Goal: Task Accomplishment & Management: Manage account settings

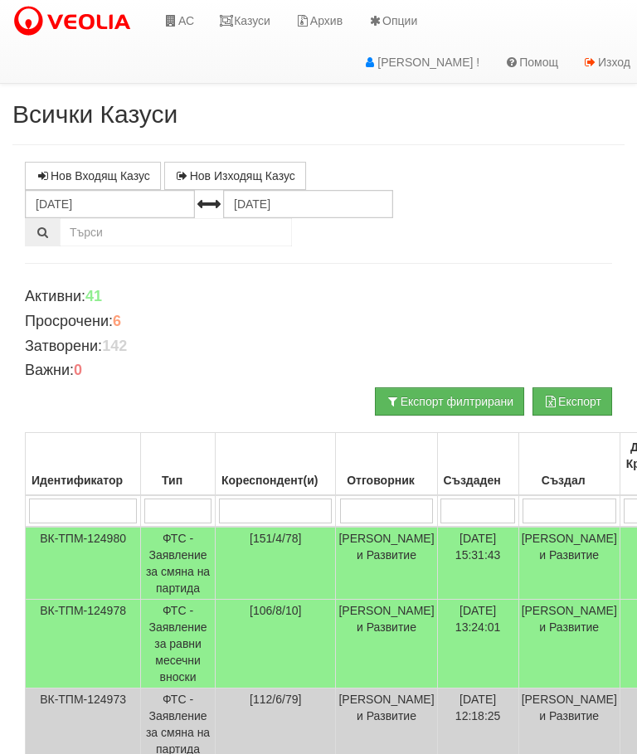
click at [254, 18] on link "Казуси" at bounding box center [244, 20] width 76 height 41
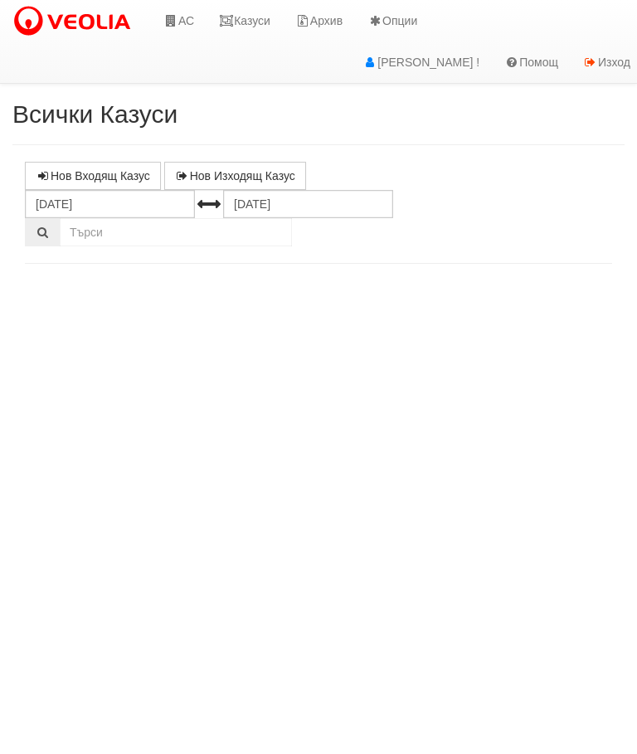
select select "10"
select select "1"
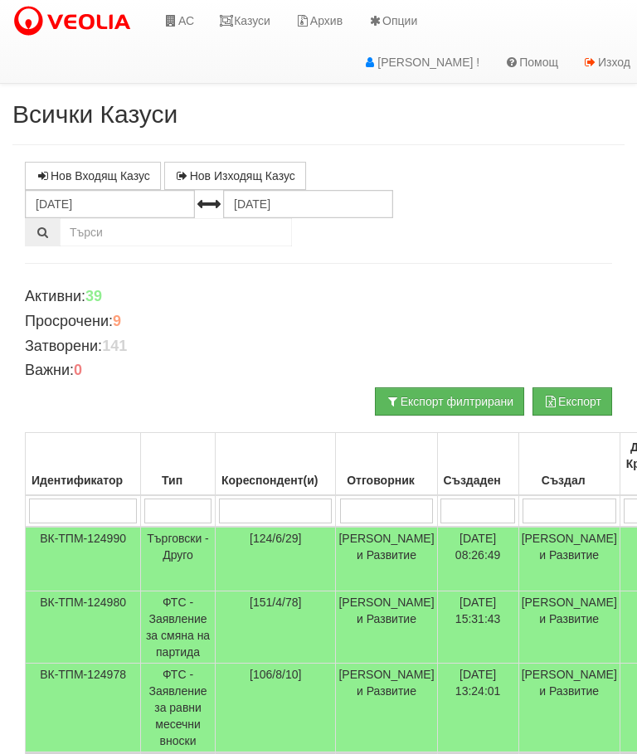
click at [184, 22] on link "АС" at bounding box center [179, 20] width 56 height 41
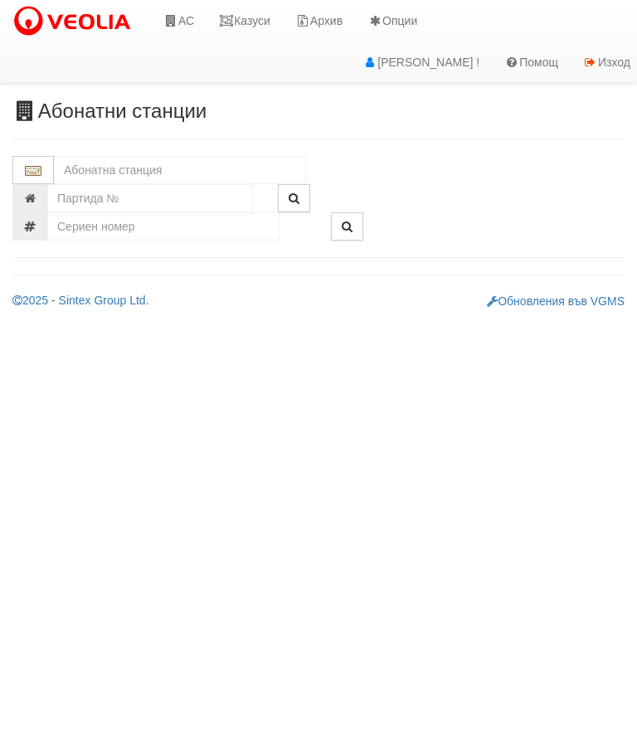
click at [83, 168] on input "text" at bounding box center [180, 170] width 252 height 28
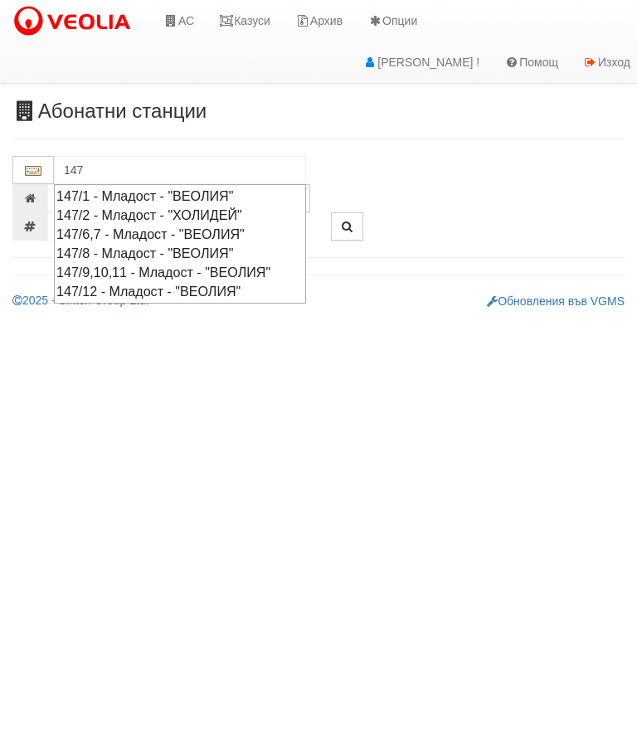
click at [119, 196] on div "147/1 - Младост - "ВЕОЛИЯ"" at bounding box center [179, 196] width 247 height 19
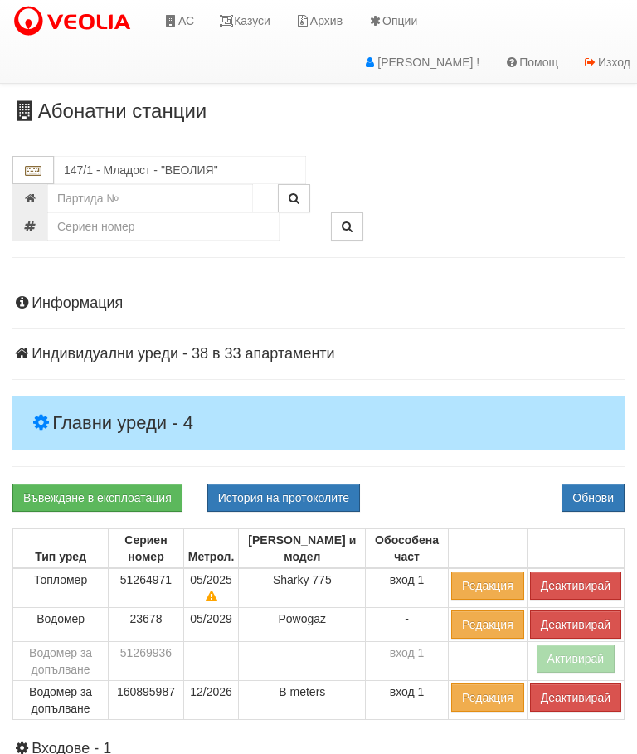
click at [74, 404] on h4 "Главни уреди - 4" at bounding box center [318, 422] width 612 height 53
click at [592, 583] on button "Деактивирай" at bounding box center [575, 585] width 91 height 28
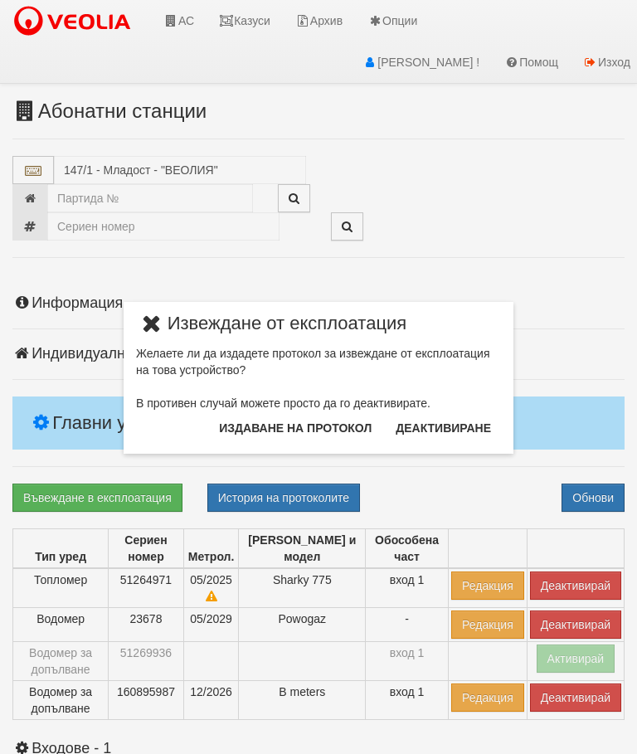
click at [253, 429] on button "Издаване на протокол" at bounding box center [295, 428] width 172 height 27
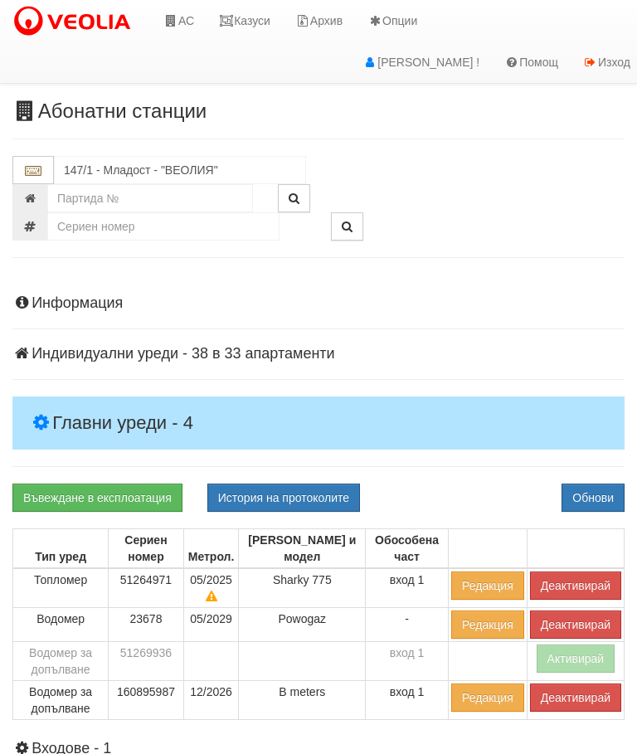
click at [604, 491] on button "Обнови" at bounding box center [592, 497] width 63 height 28
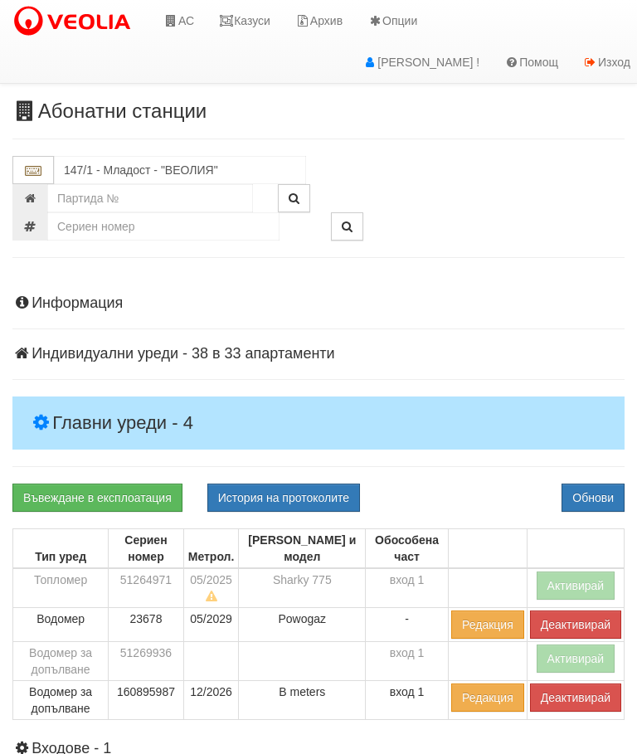
click at [585, 689] on button "Деактивирай" at bounding box center [575, 697] width 91 height 28
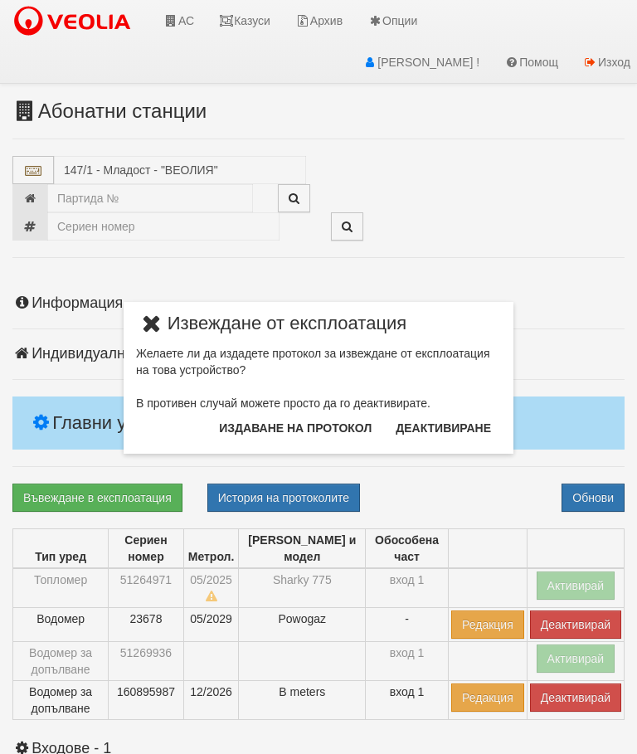
click at [348, 426] on button "Издаване на протокол" at bounding box center [295, 428] width 172 height 27
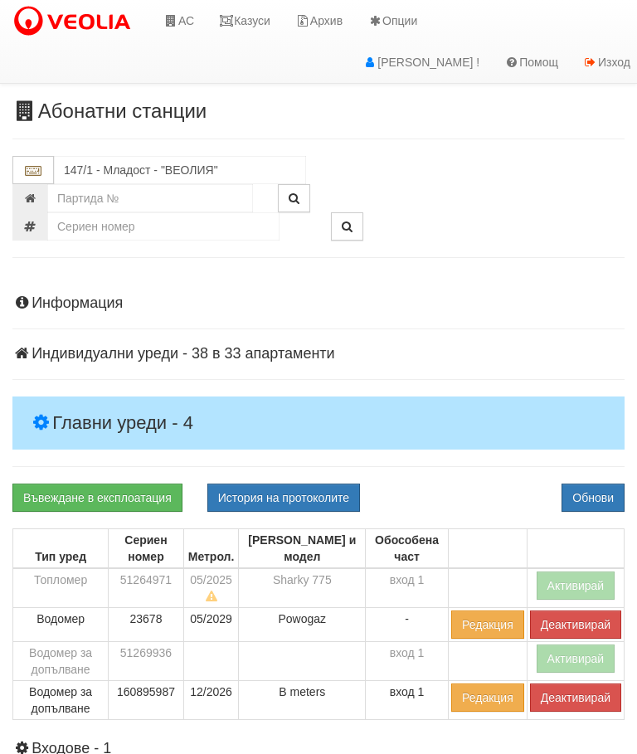
click at [609, 495] on button "Обнови" at bounding box center [592, 497] width 63 height 28
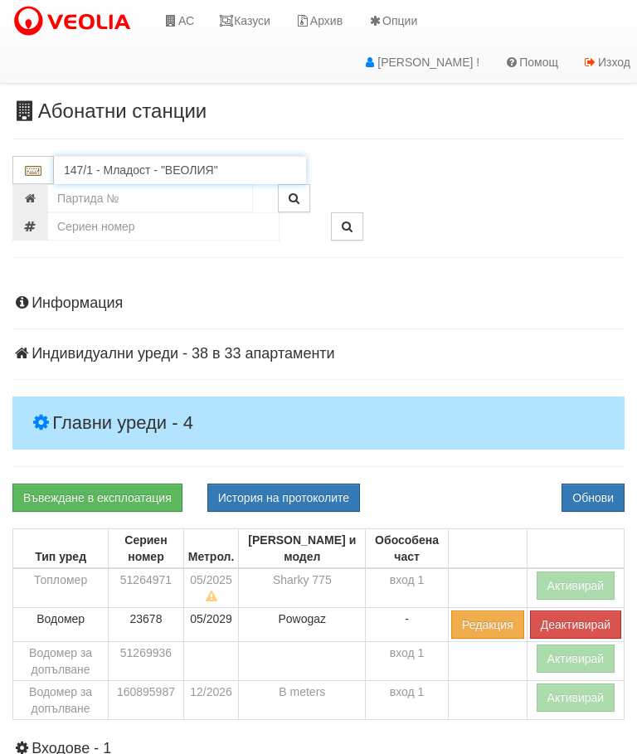
click at [108, 157] on input "147/1 - Младост - "ВЕОЛИЯ"" at bounding box center [180, 170] width 252 height 28
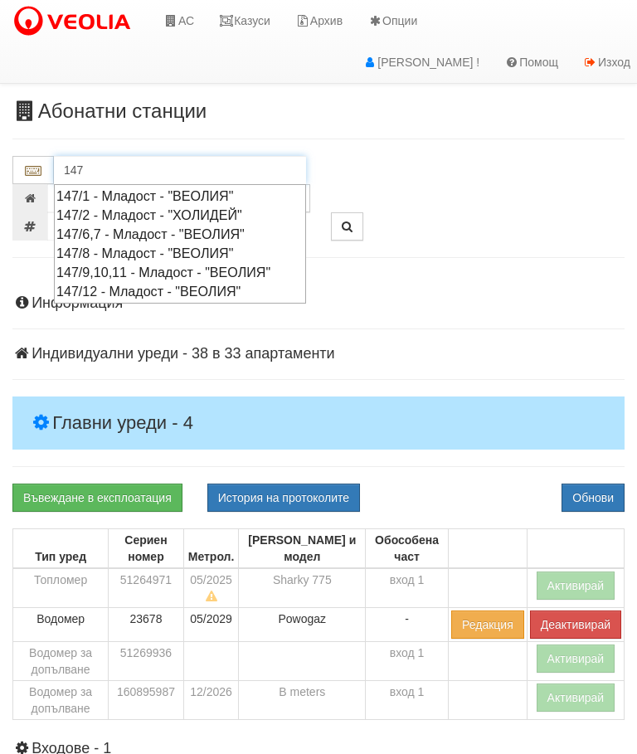
click at [117, 217] on div "147/2 - Младост - "ХОЛИДЕЙ"" at bounding box center [179, 215] width 247 height 19
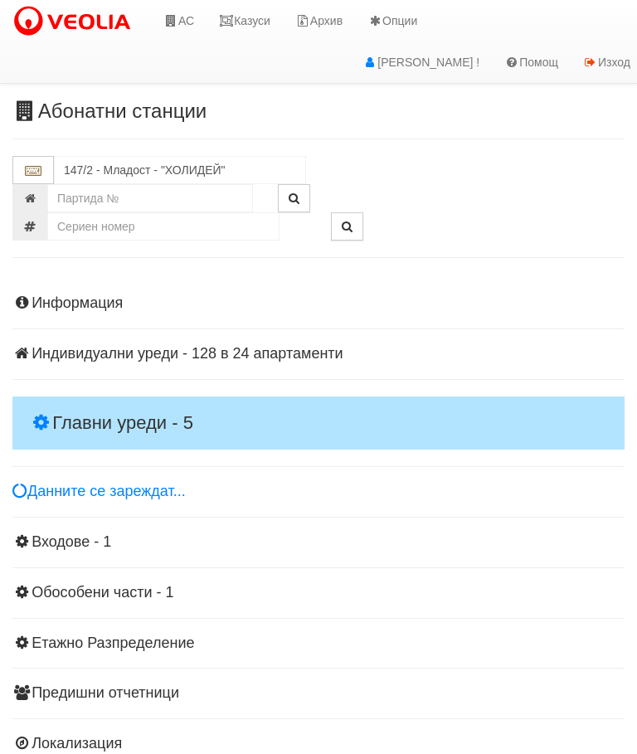
click at [66, 405] on h4 "Главни уреди - 5" at bounding box center [318, 422] width 612 height 53
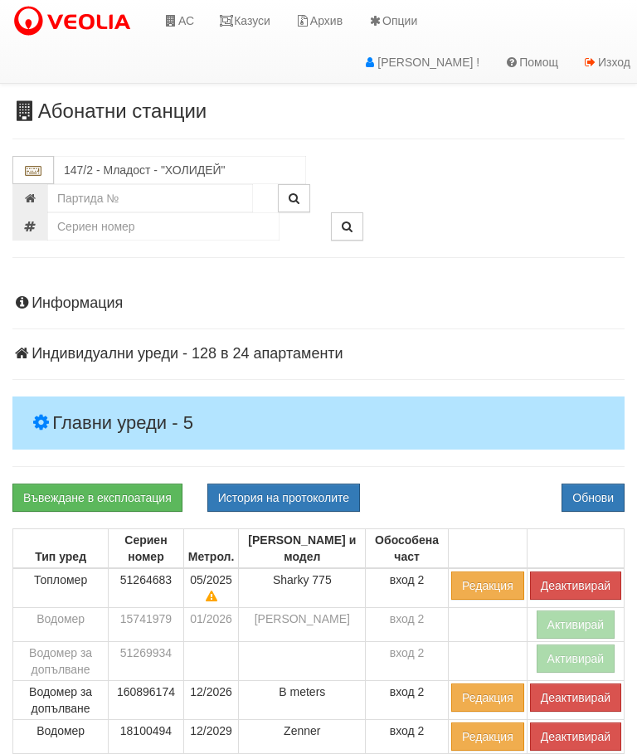
click at [580, 580] on button "Деактивирай" at bounding box center [575, 585] width 91 height 28
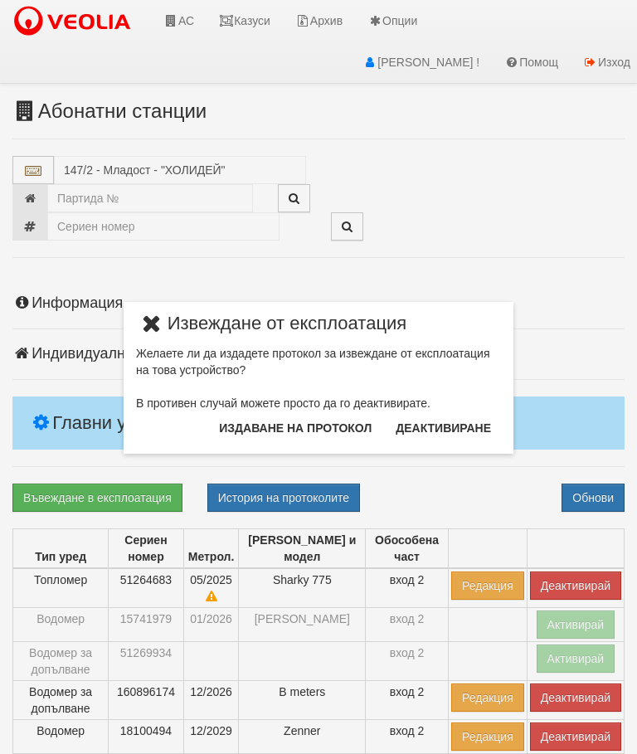
click at [333, 420] on button "Издаване на протокол" at bounding box center [295, 428] width 172 height 27
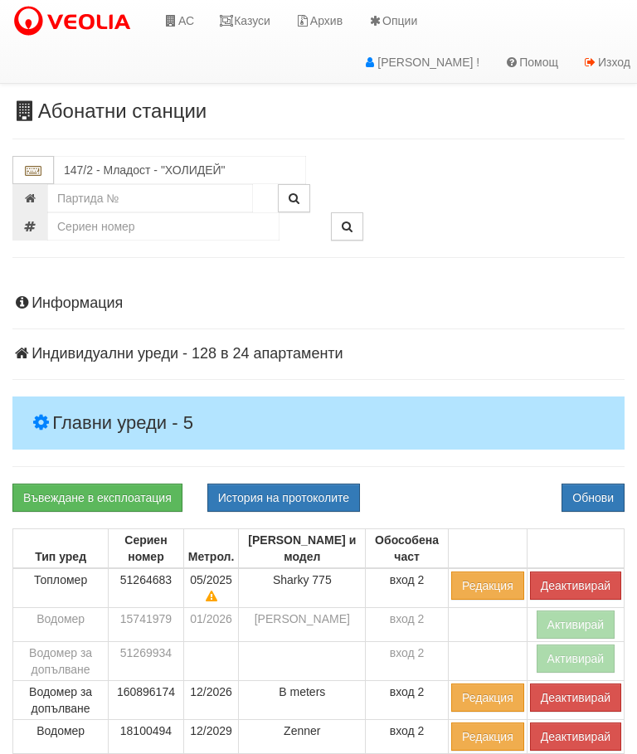
click at [604, 484] on button "Обнови" at bounding box center [592, 497] width 63 height 28
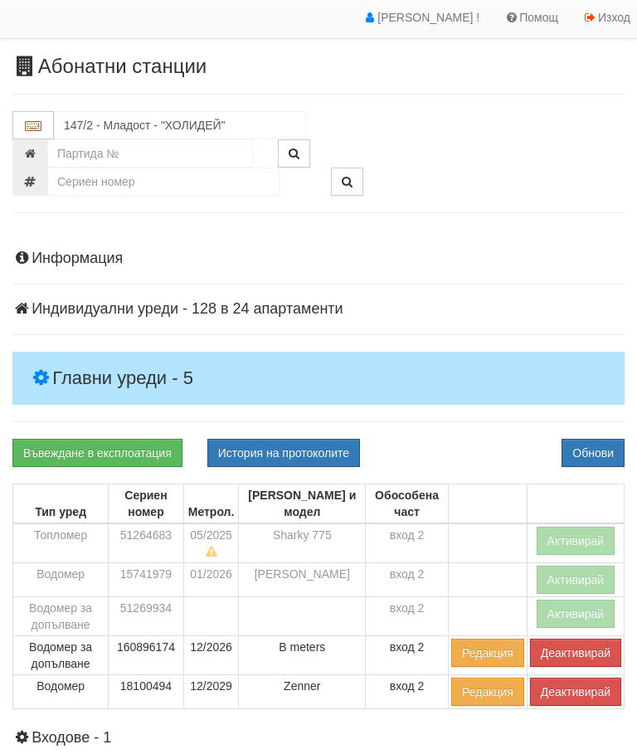
scroll to position [45, 0]
click at [580, 648] on button "Деактивирай" at bounding box center [575, 652] width 91 height 28
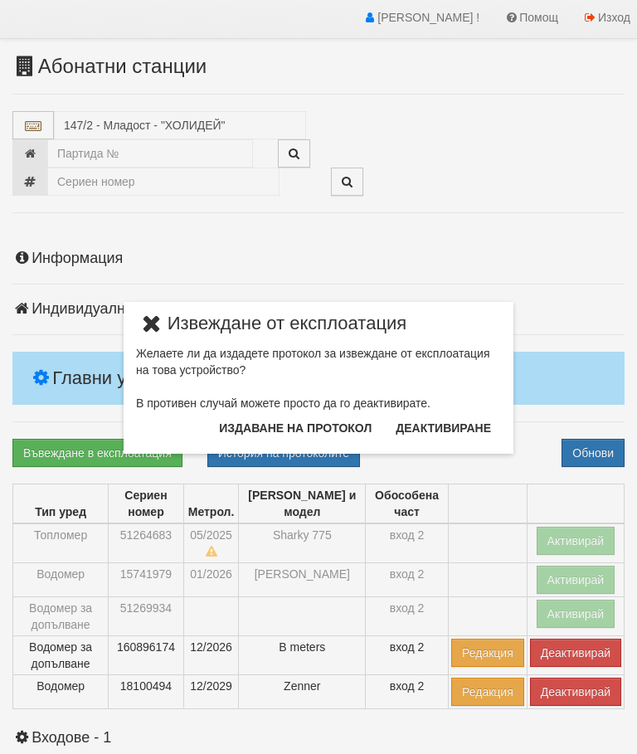
click at [312, 429] on button "Издаване на протокол" at bounding box center [295, 428] width 172 height 27
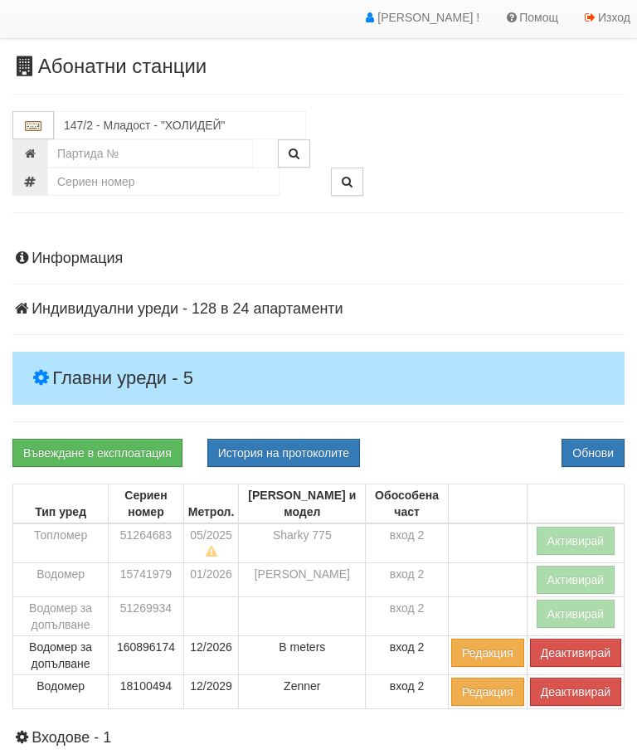
click at [593, 439] on button "Обнови" at bounding box center [592, 453] width 63 height 28
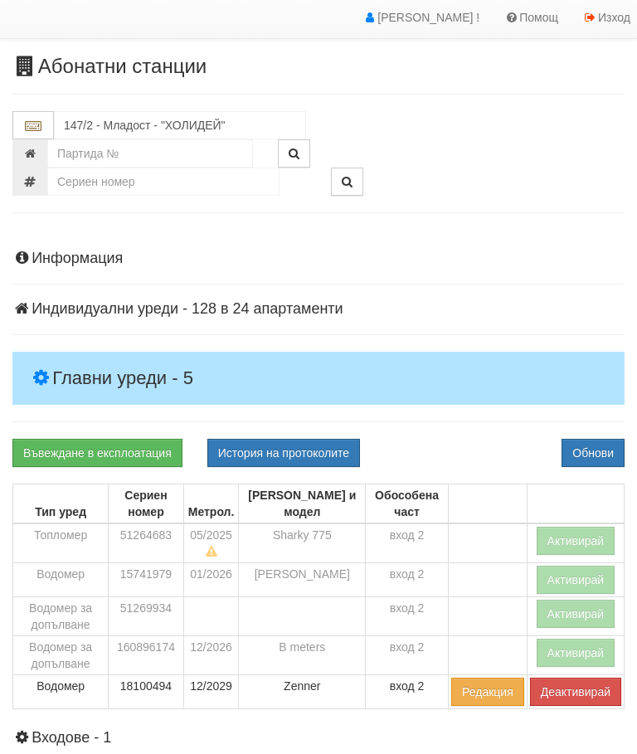
click at [330, 439] on button "История на протоколите" at bounding box center [283, 453] width 153 height 28
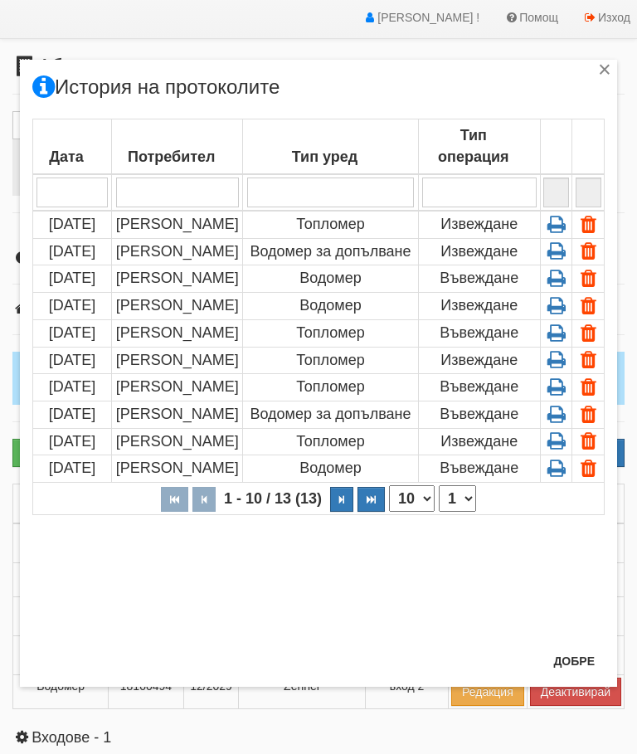
click at [561, 222] on icon at bounding box center [556, 223] width 26 height 15
click at [559, 249] on icon at bounding box center [556, 250] width 26 height 15
click at [575, 670] on button "Добре" at bounding box center [573, 661] width 61 height 27
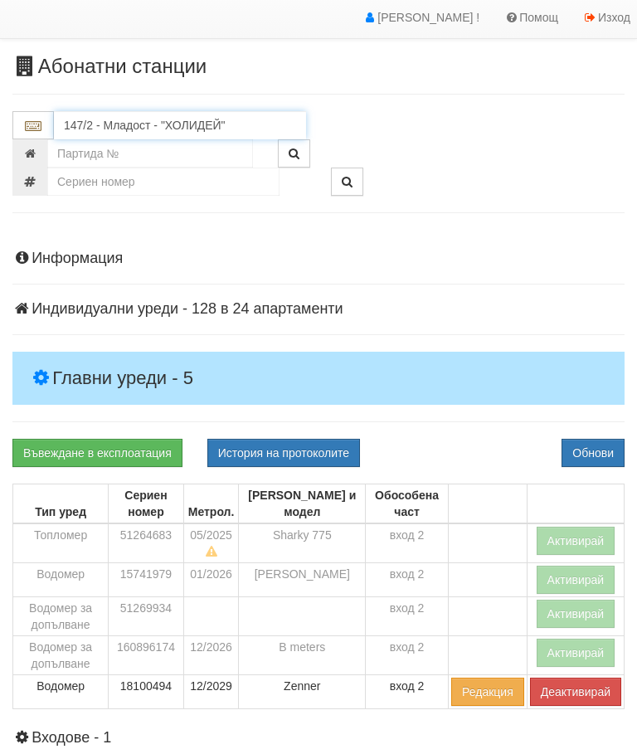
click at [205, 119] on input "147/2 - Младост - "ХОЛИДЕЙ"" at bounding box center [180, 125] width 252 height 28
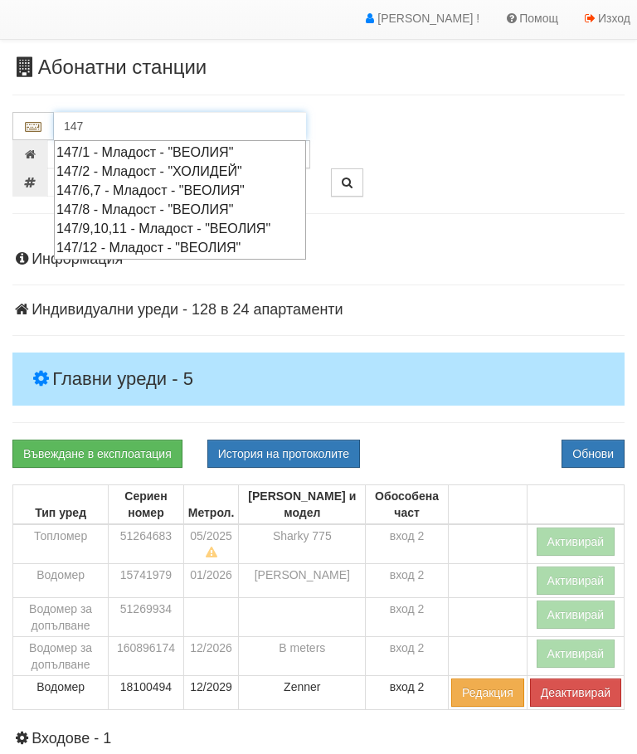
click at [192, 187] on div "147/6,7 - Младост - "ВЕОЛИЯ"" at bounding box center [179, 190] width 247 height 19
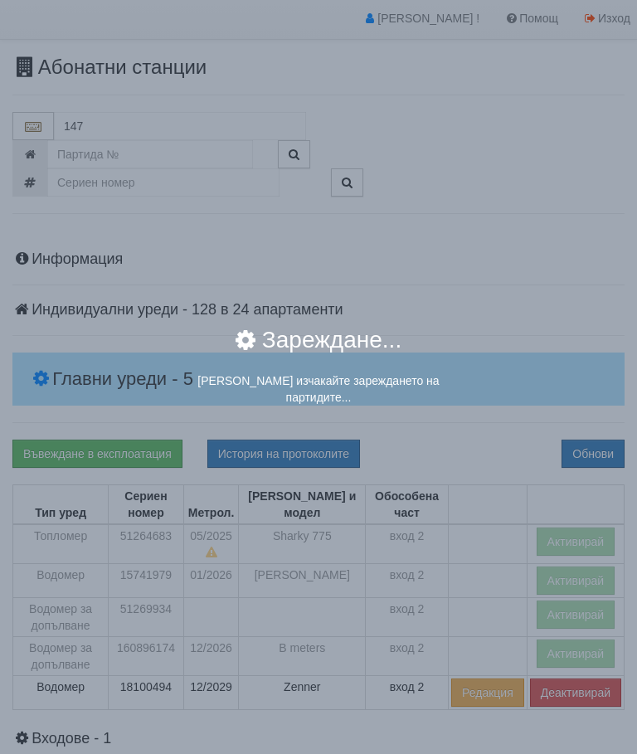
type input "147/6,7 - Младост - "ВЕОЛИЯ""
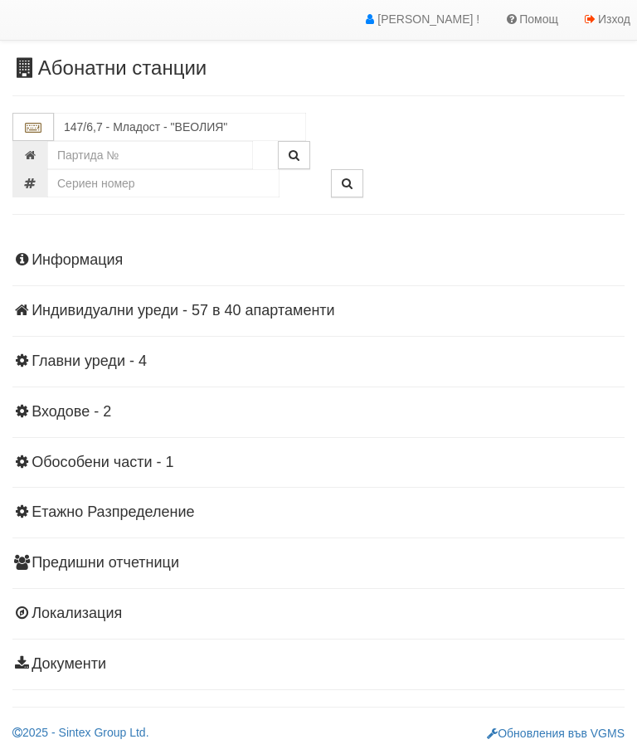
scroll to position [36, 0]
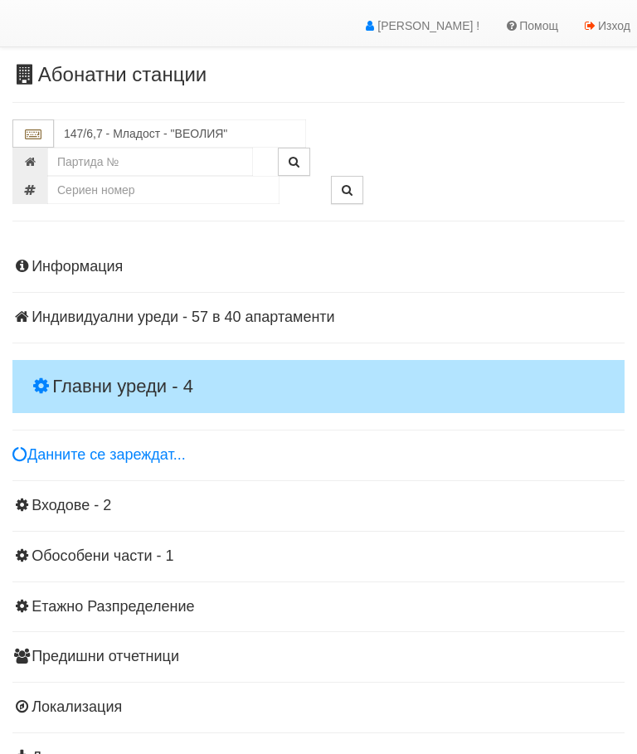
click at [69, 362] on h4 "Главни уреди - 4" at bounding box center [318, 386] width 612 height 53
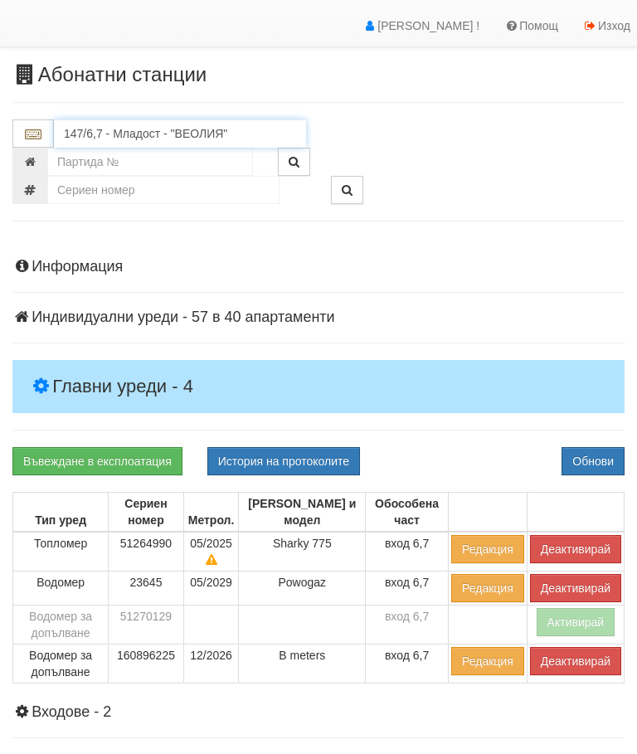
click at [103, 129] on input "147/6,7 - Младост - "ВЕОЛИЯ"" at bounding box center [180, 133] width 252 height 28
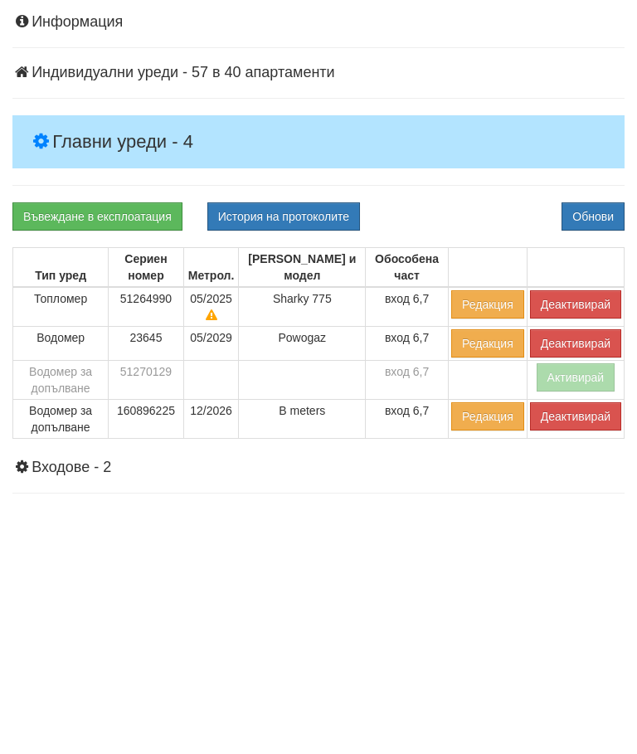
scroll to position [281, 0]
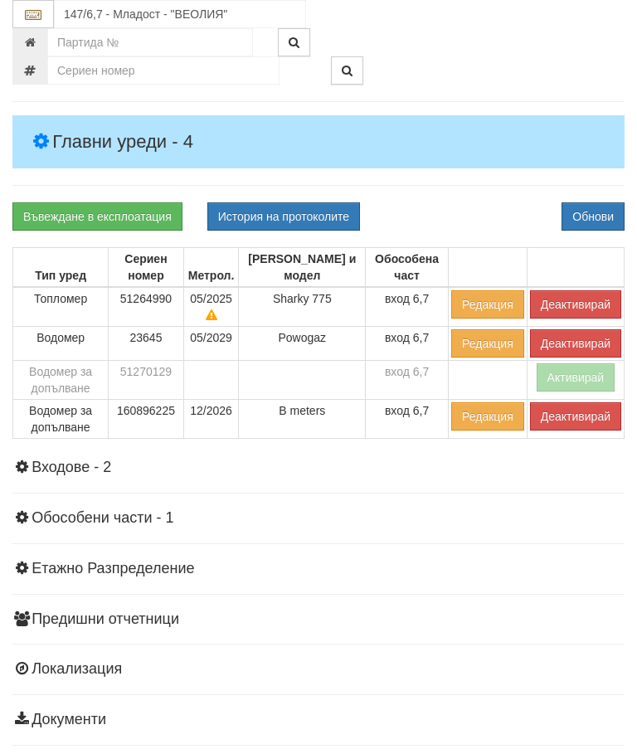
click at [592, 305] on button "Деактивирай" at bounding box center [575, 304] width 91 height 28
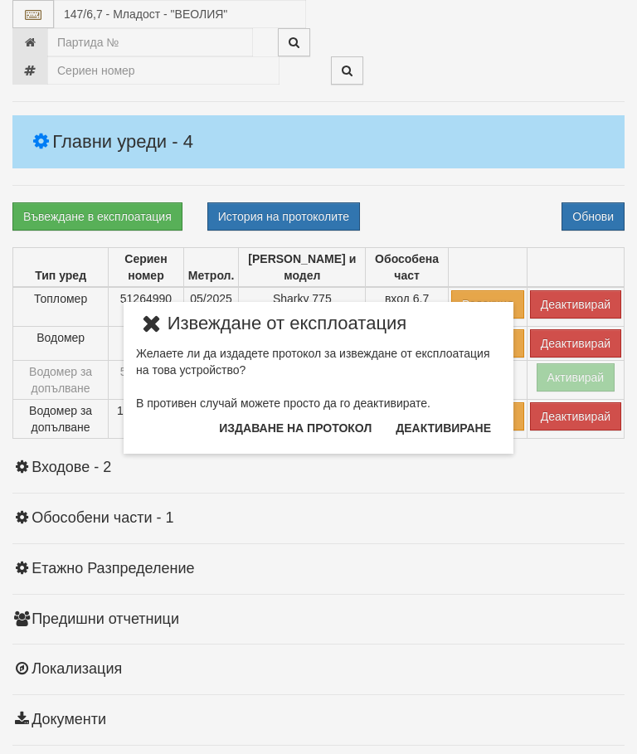
click at [266, 425] on button "Издаване на протокол" at bounding box center [295, 428] width 172 height 27
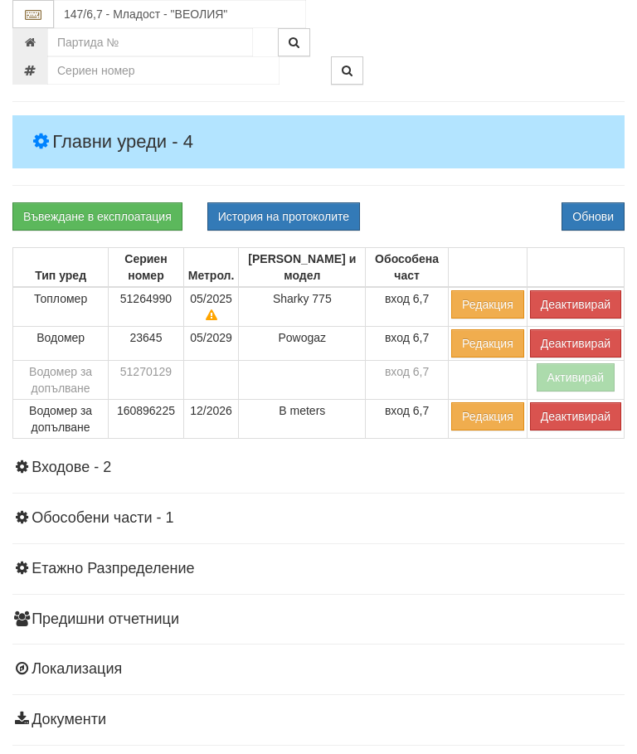
click at [600, 216] on button "Обнови" at bounding box center [592, 216] width 63 height 28
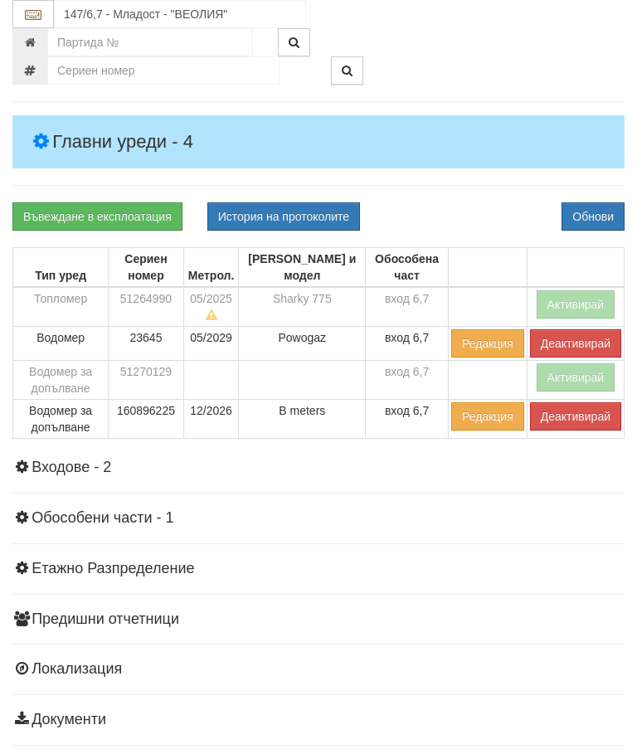
click at [581, 410] on button "Деактивирай" at bounding box center [575, 416] width 91 height 28
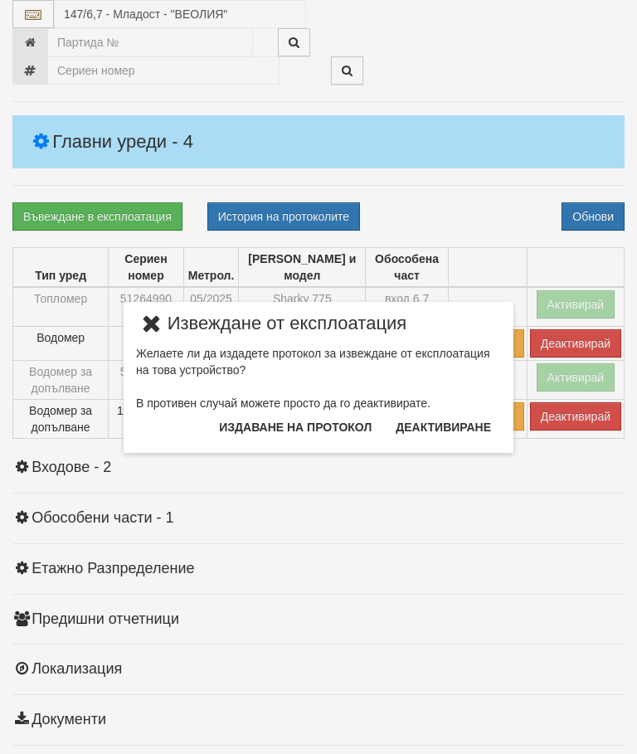
click at [352, 419] on button "Издаване на протокол" at bounding box center [295, 427] width 172 height 27
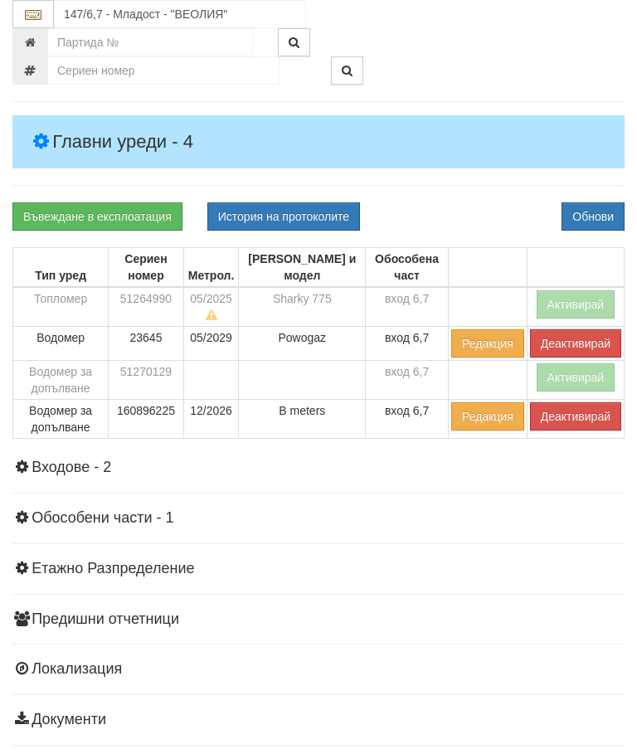
click at [595, 206] on button "Обнови" at bounding box center [592, 216] width 63 height 28
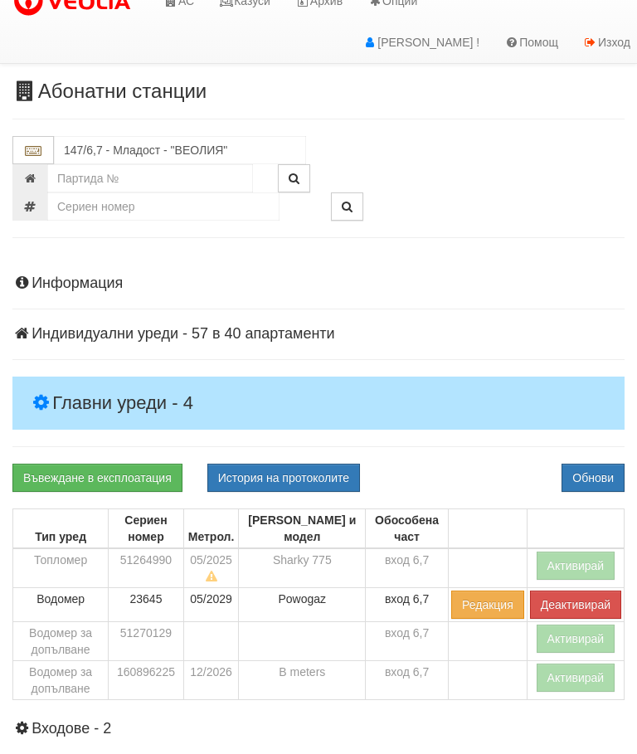
scroll to position [0, 0]
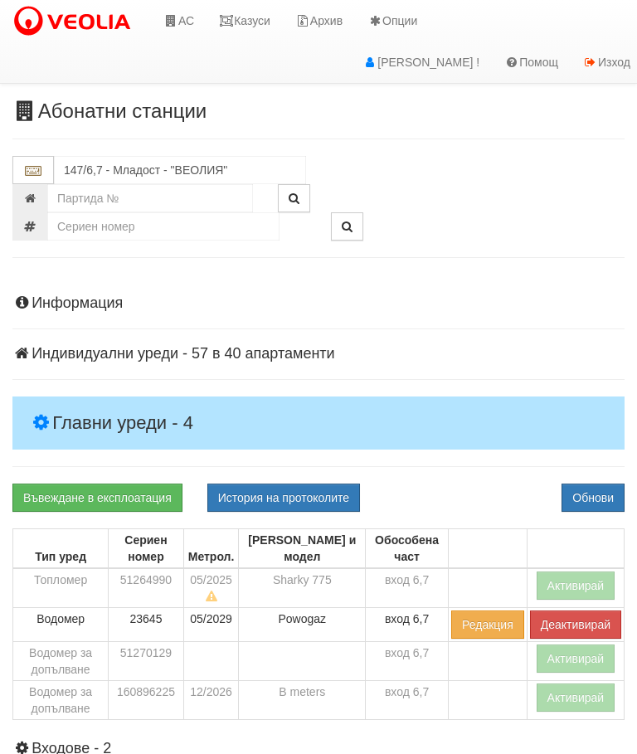
click at [261, 22] on link "Казуси" at bounding box center [244, 20] width 76 height 41
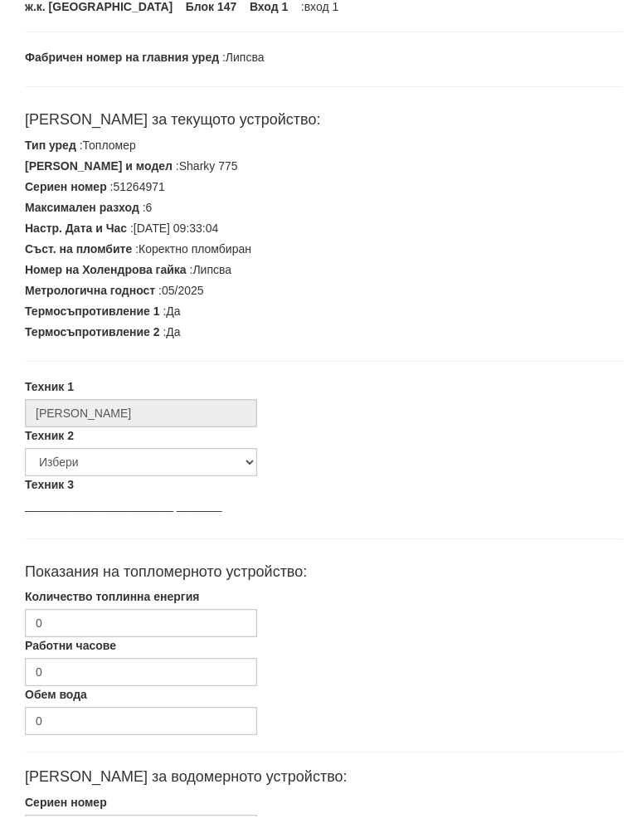
scroll to position [234, 0]
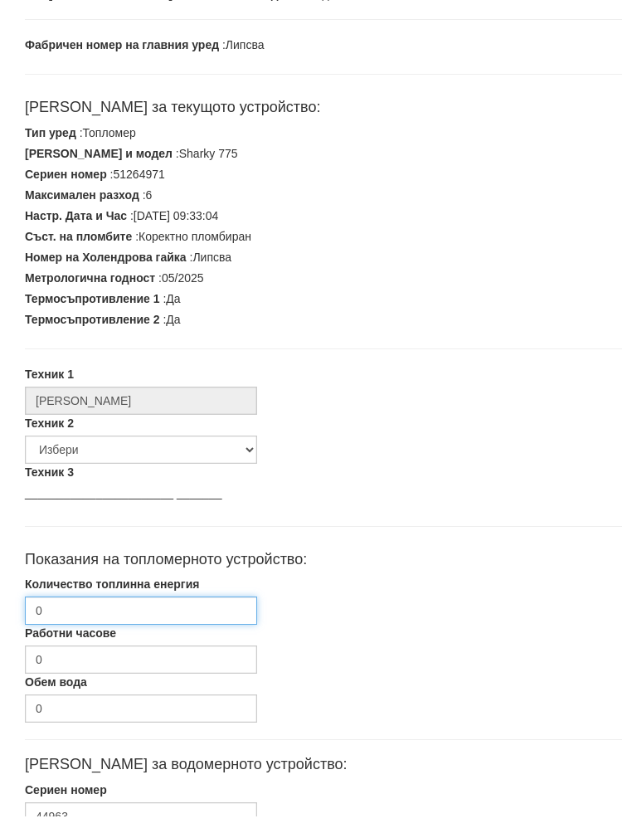
click at [106, 613] on input "0" at bounding box center [141, 627] width 232 height 28
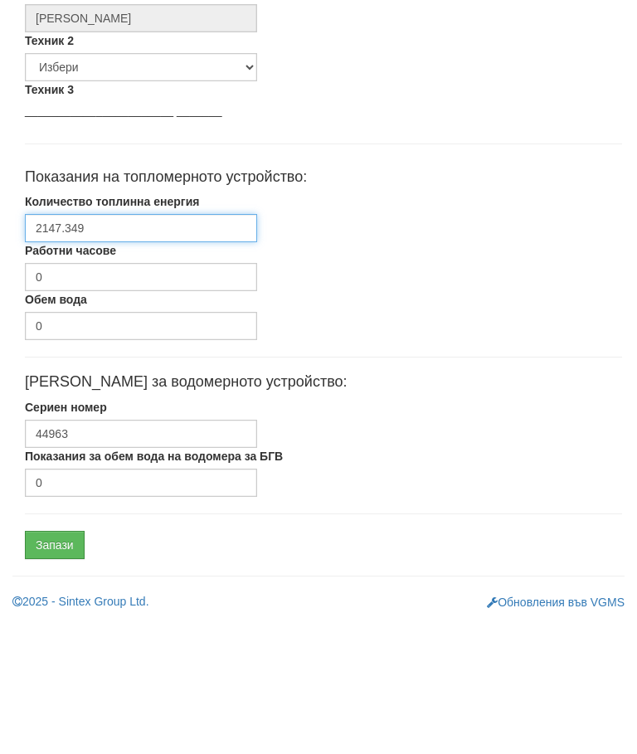
scroll to position [494, 0]
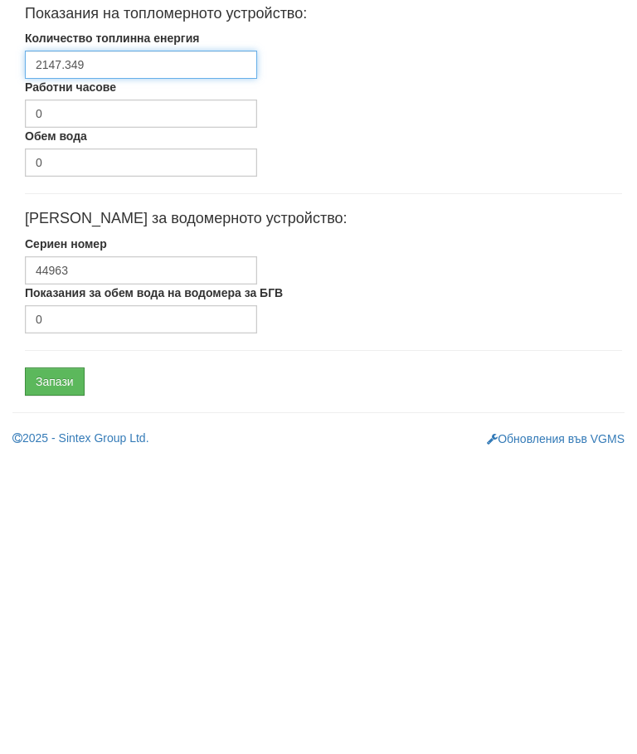
type input "2147.349"
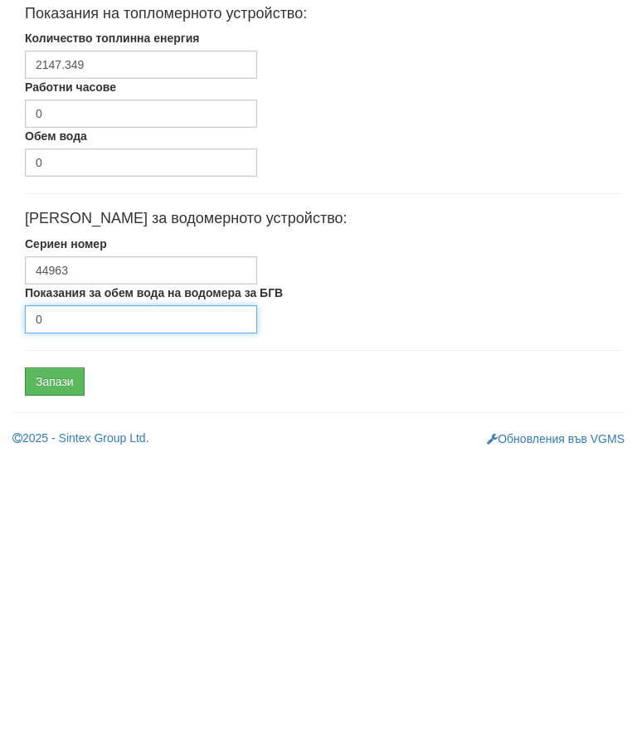
click at [120, 607] on input "0" at bounding box center [141, 621] width 232 height 28
type input "5212"
click at [49, 669] on input "Запази" at bounding box center [55, 683] width 60 height 28
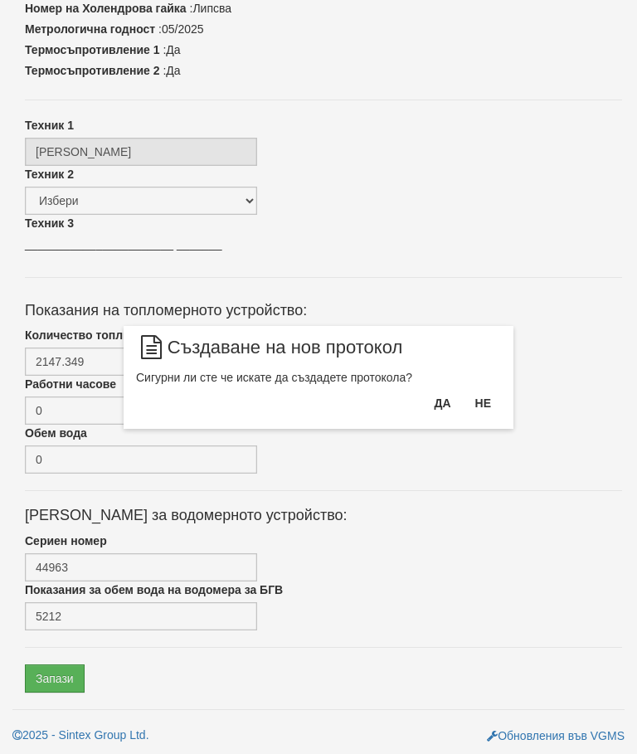
click at [449, 401] on button "Да" at bounding box center [442, 403] width 36 height 27
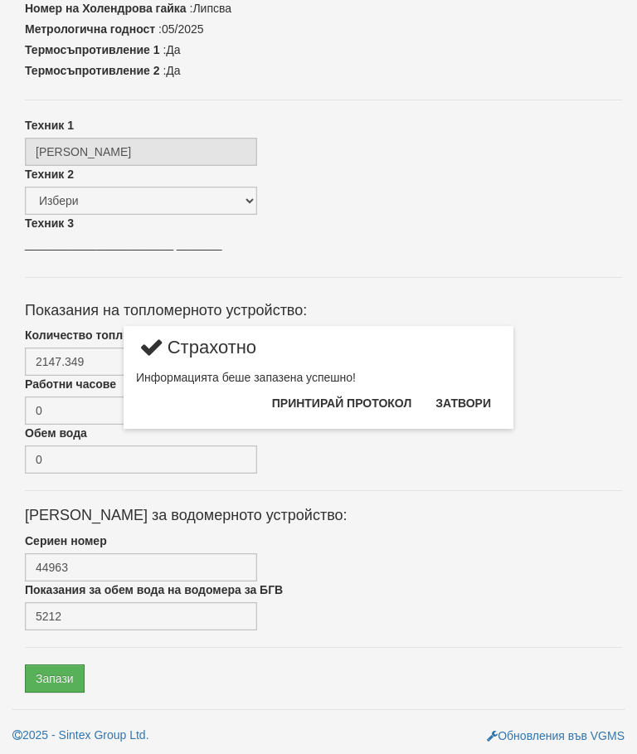
click at [469, 404] on button "Затвори" at bounding box center [462, 403] width 75 height 27
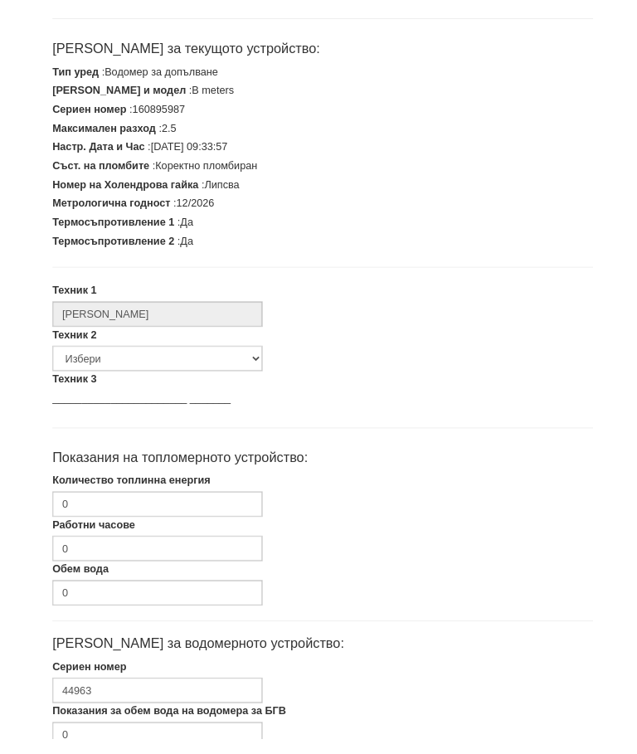
scroll to position [352, 0]
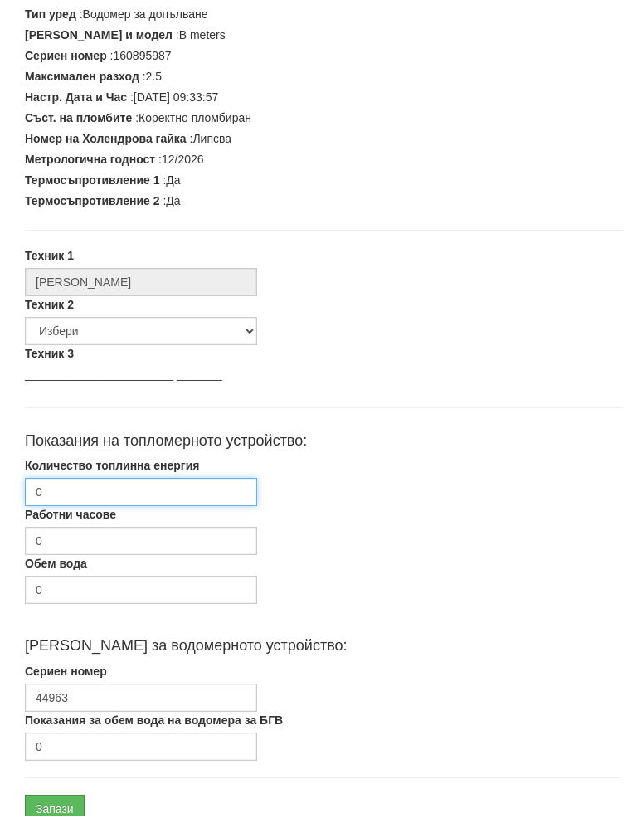
click at [95, 494] on input "0" at bounding box center [141, 508] width 232 height 28
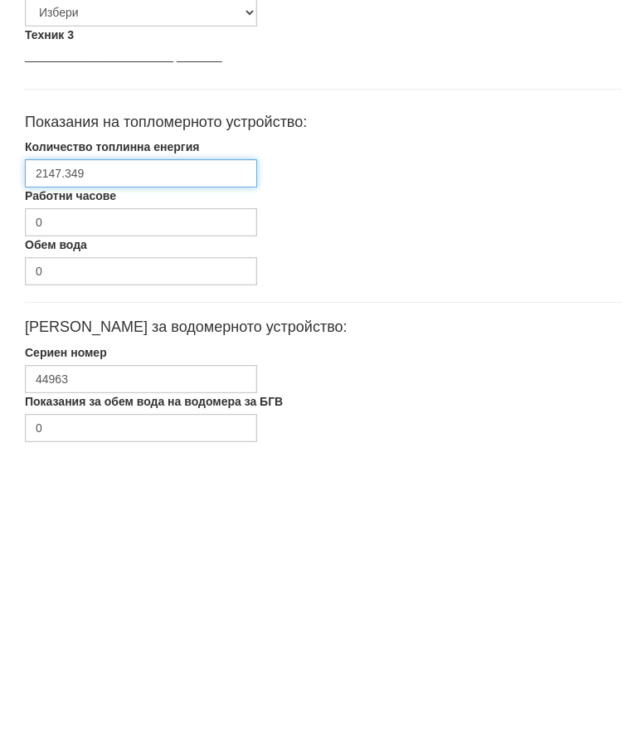
type input "2147.349"
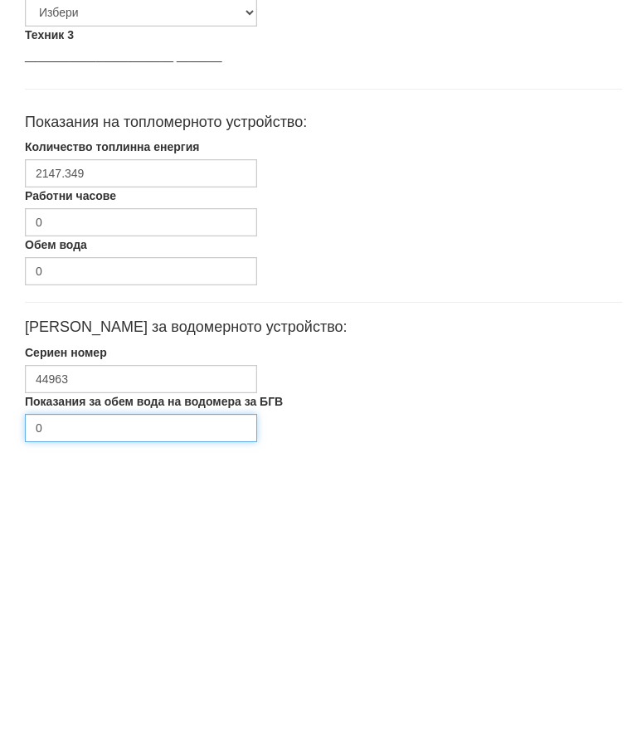
click at [104, 716] on input "0" at bounding box center [141, 730] width 232 height 28
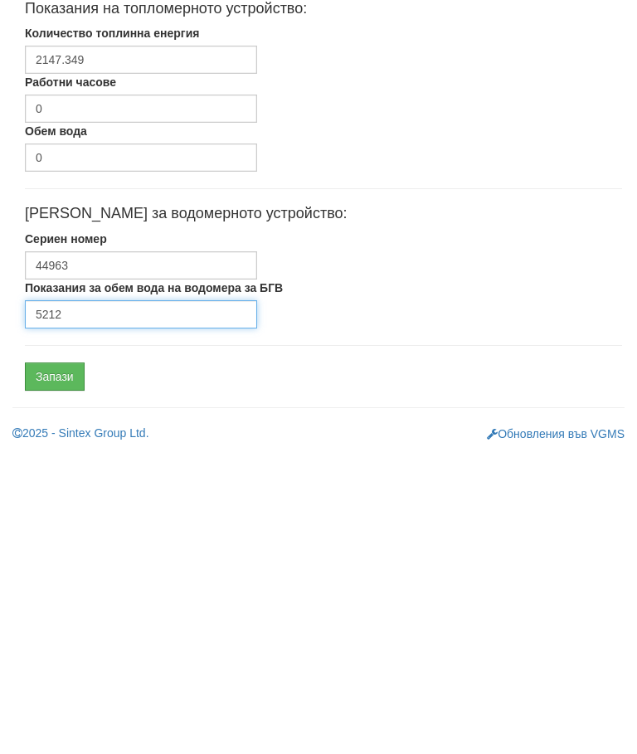
type input "5212"
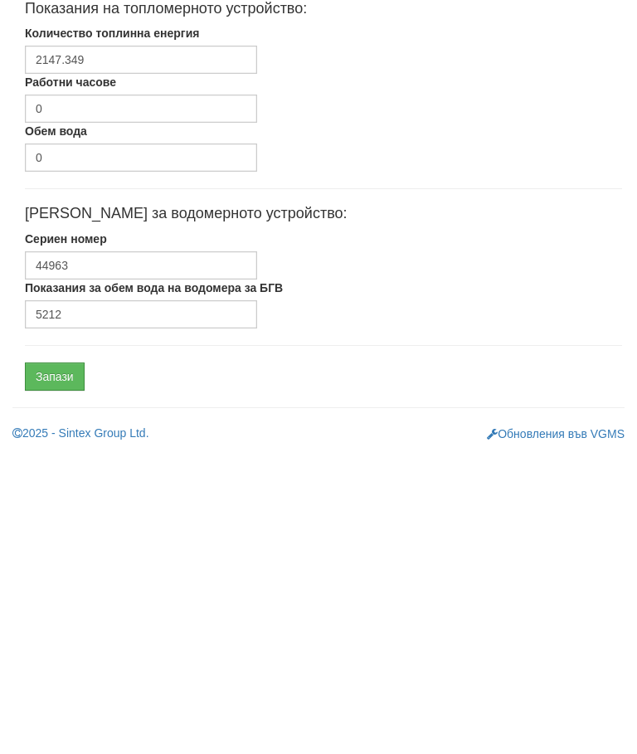
click at [51, 664] on input "Запази" at bounding box center [55, 678] width 60 height 28
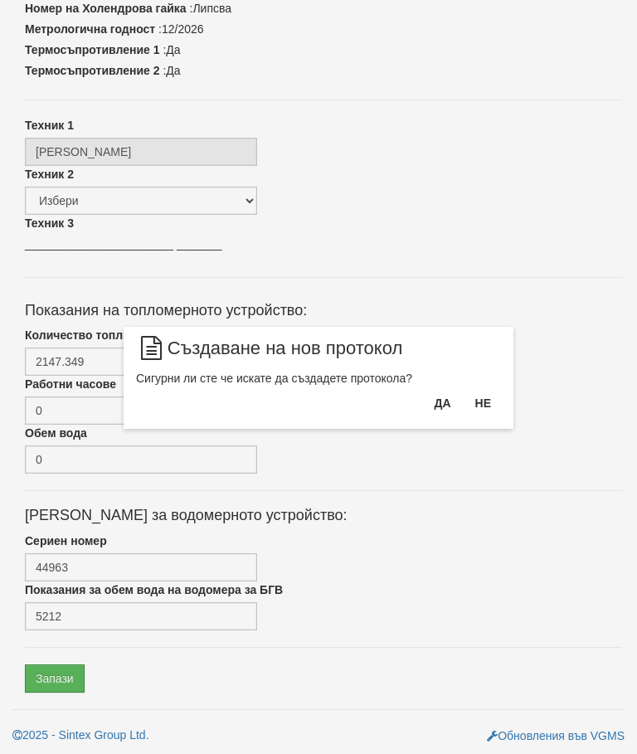
click at [444, 400] on button "Да" at bounding box center [442, 403] width 36 height 27
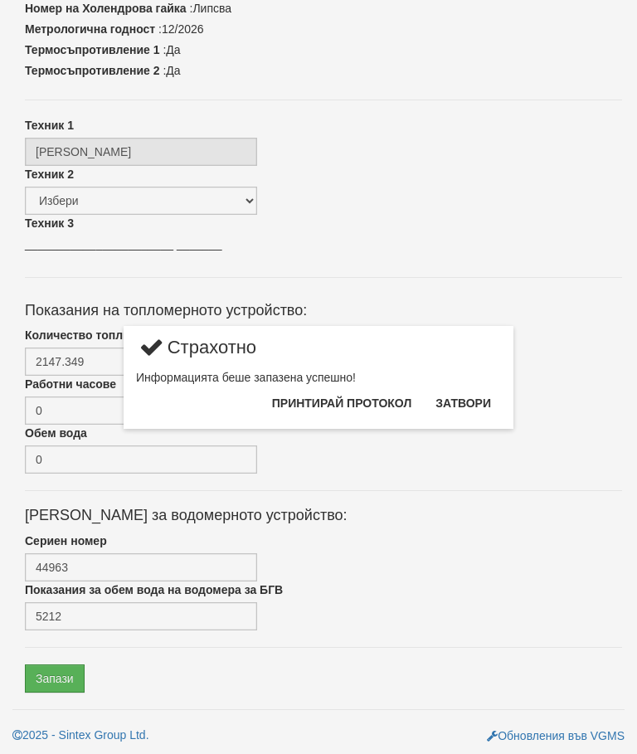
click at [477, 405] on button "Затвори" at bounding box center [462, 403] width 75 height 27
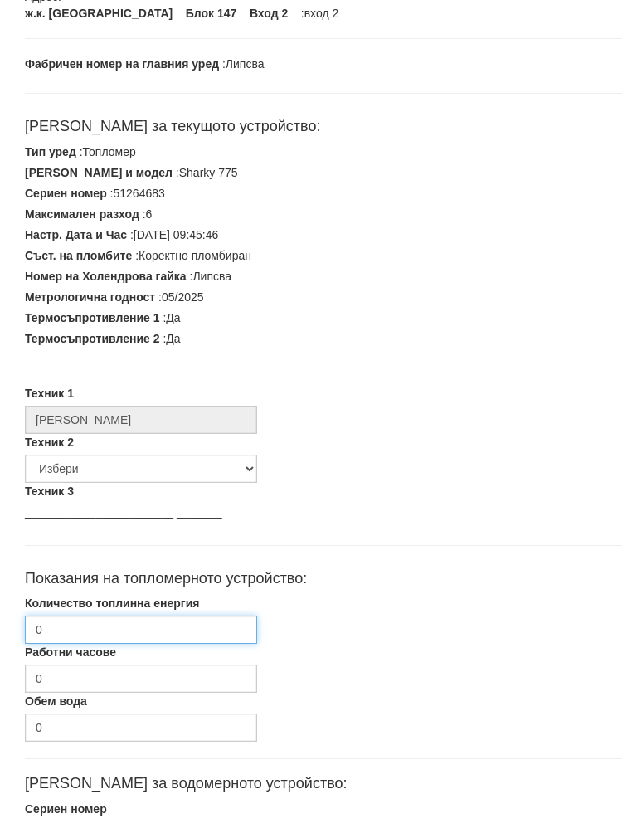
click at [95, 633] on input "0" at bounding box center [141, 647] width 232 height 28
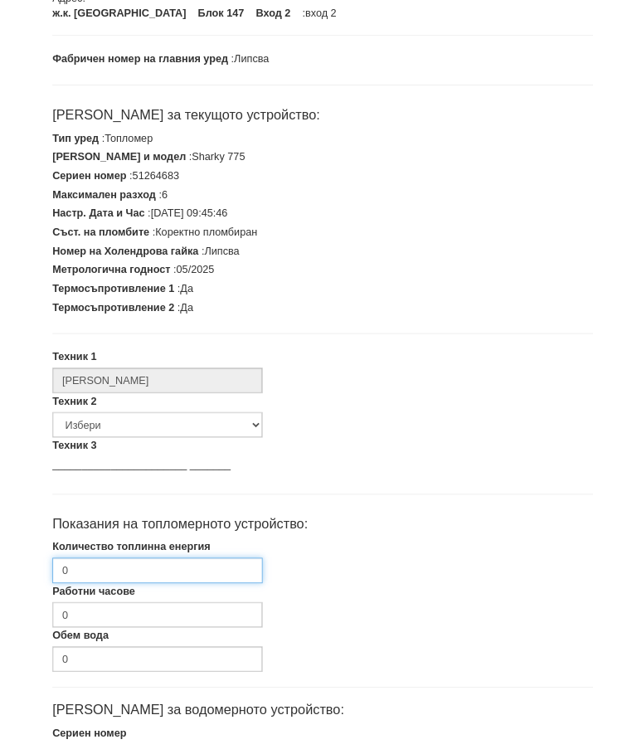
scroll to position [331, 0]
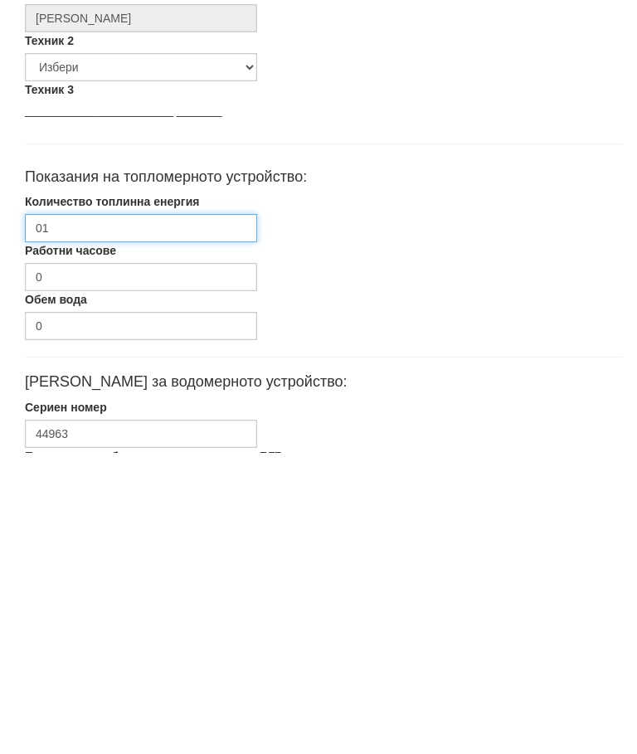
type input "0"
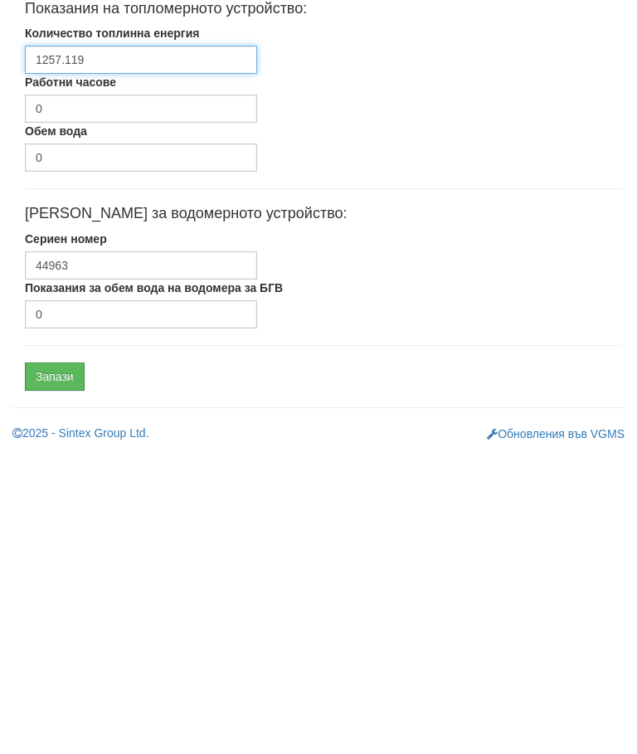
type input "1257.119"
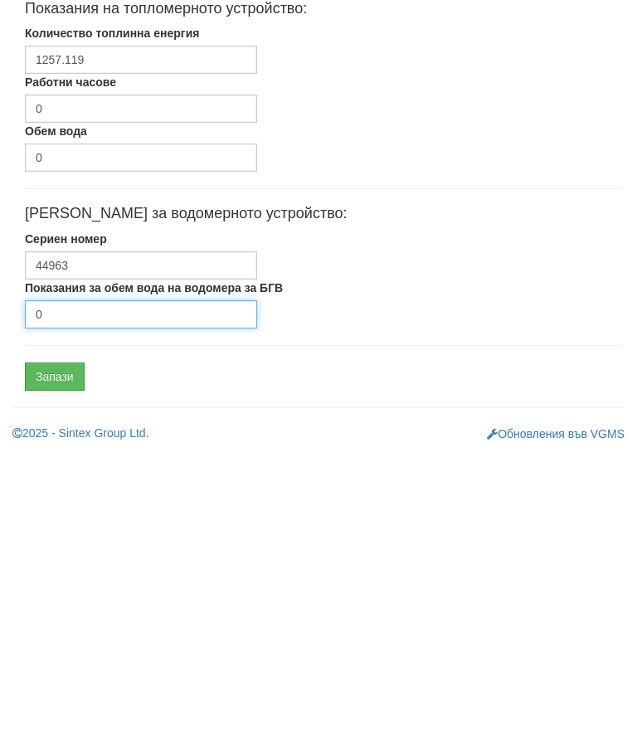
click at [112, 602] on input "0" at bounding box center [141, 616] width 232 height 28
type input "189"
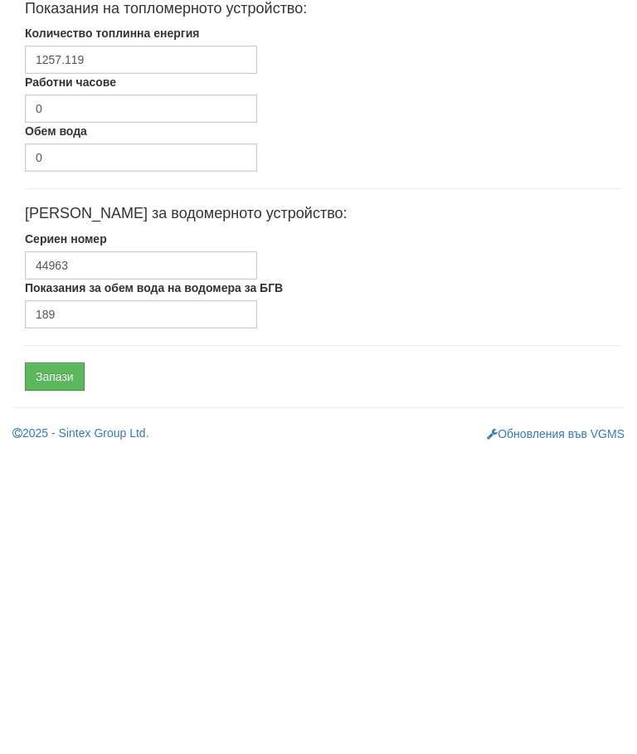
click at [51, 664] on input "Запази" at bounding box center [55, 678] width 60 height 28
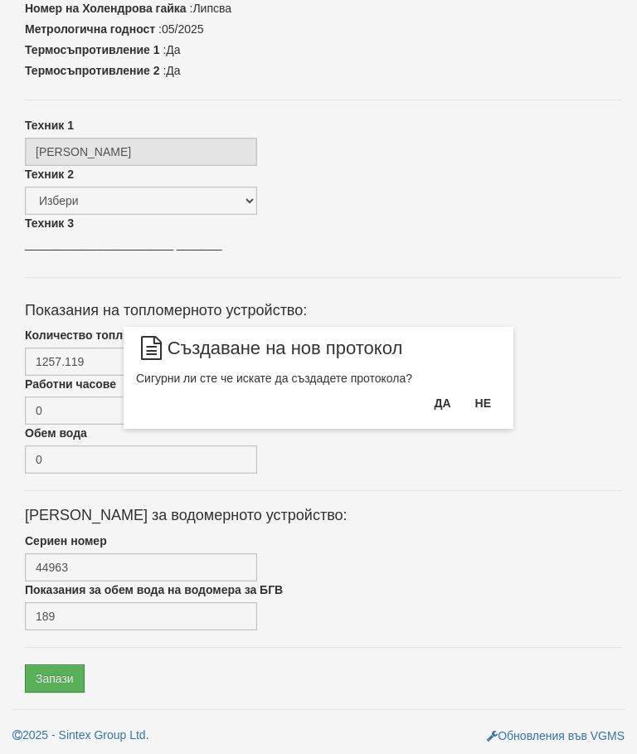
click at [452, 406] on button "Да" at bounding box center [442, 403] width 36 height 27
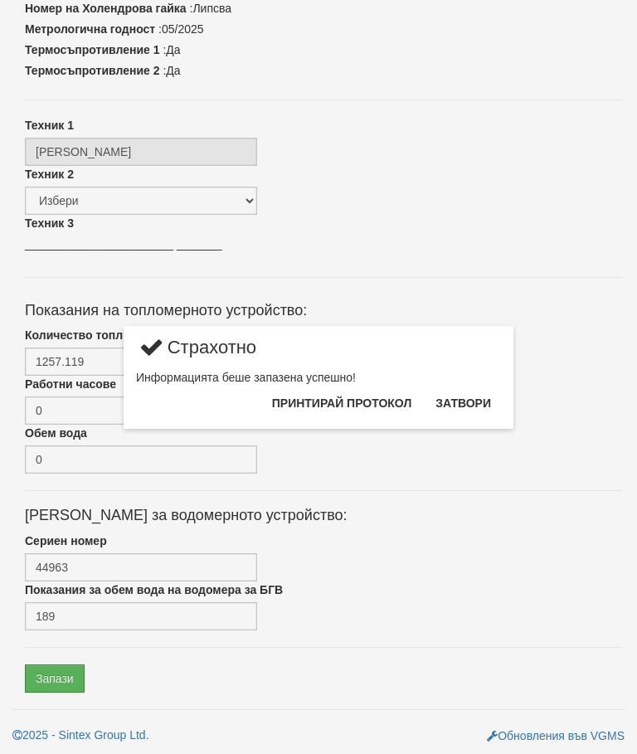
click at [464, 398] on button "Затвори" at bounding box center [462, 403] width 75 height 27
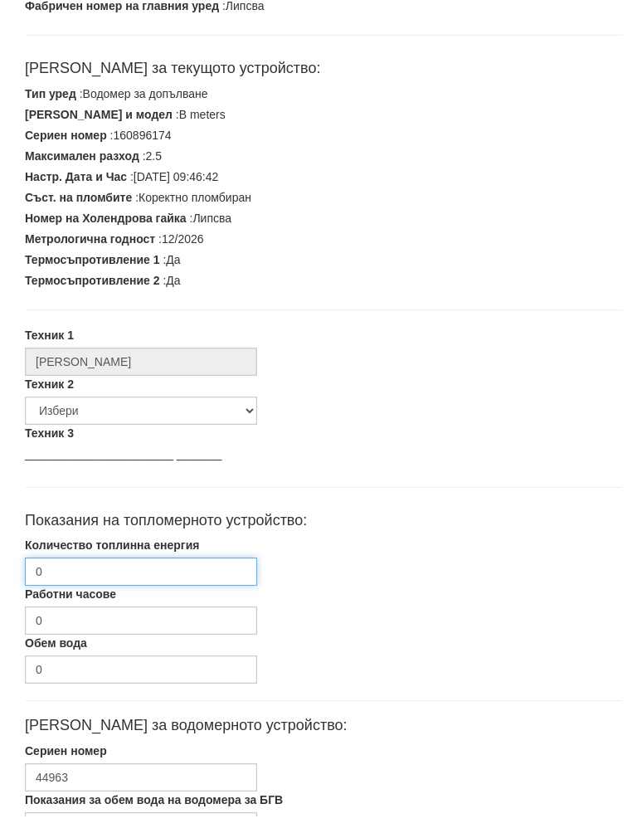
click at [100, 575] on input "0" at bounding box center [141, 589] width 232 height 28
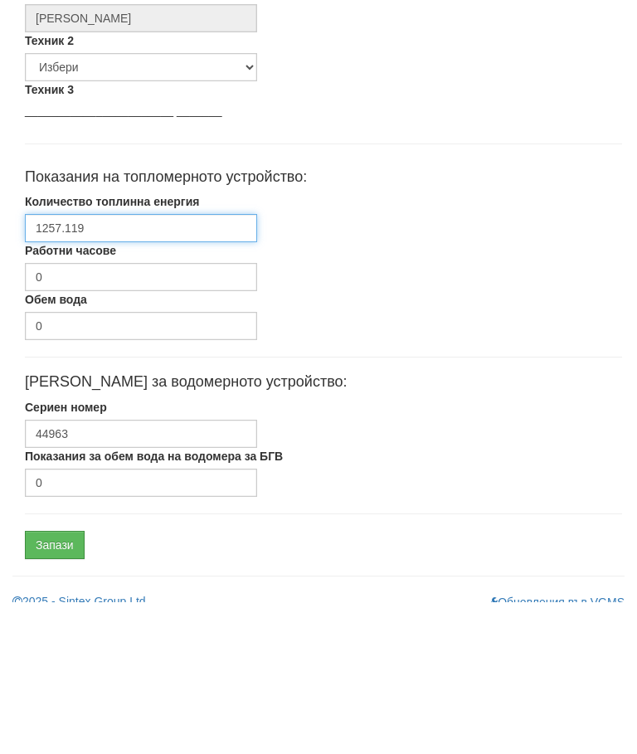
scroll to position [499, 0]
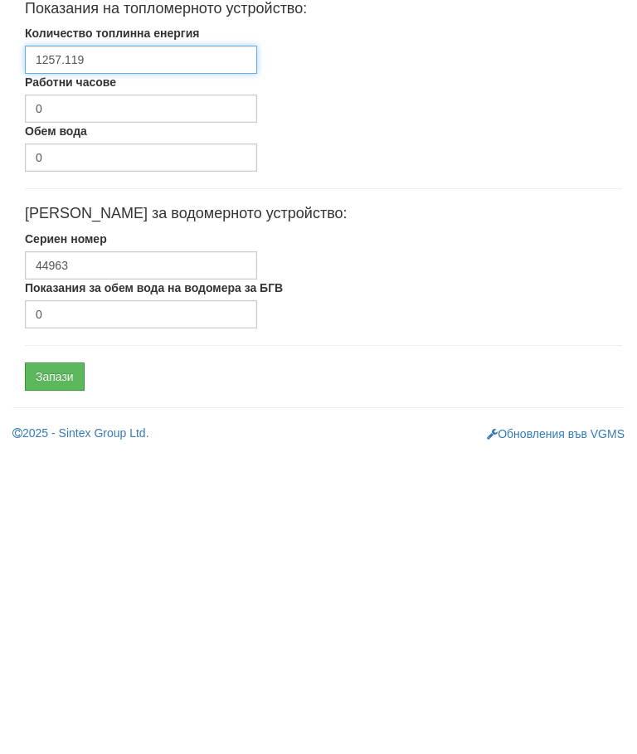
type input "1257.119"
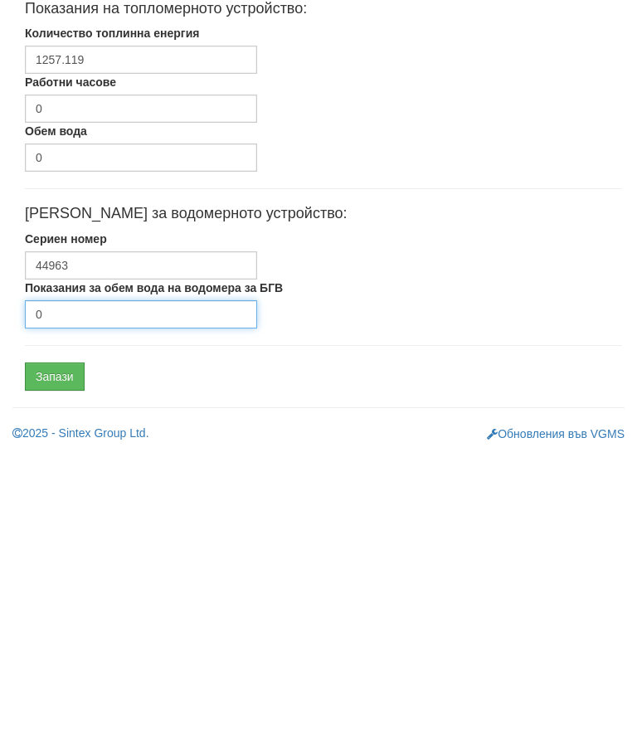
click at [132, 602] on input "0" at bounding box center [141, 616] width 232 height 28
type input "189"
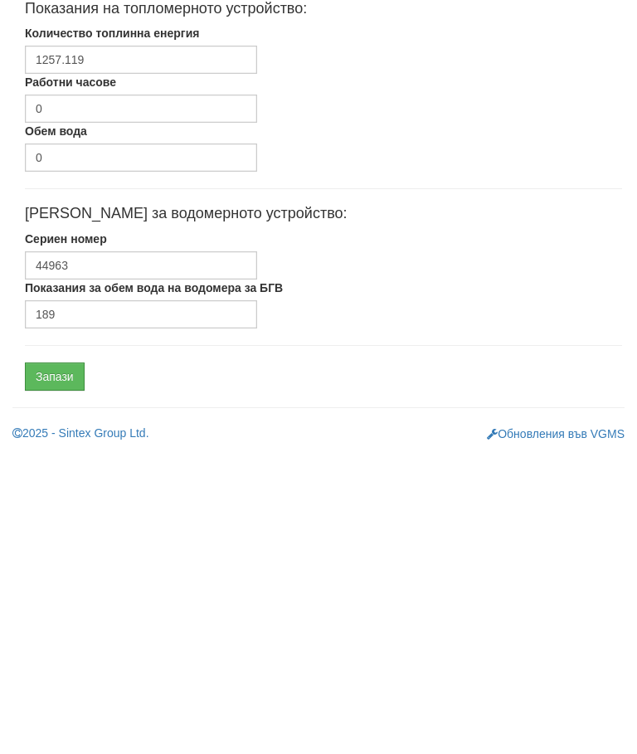
click at [57, 664] on input "Запази" at bounding box center [55, 678] width 60 height 28
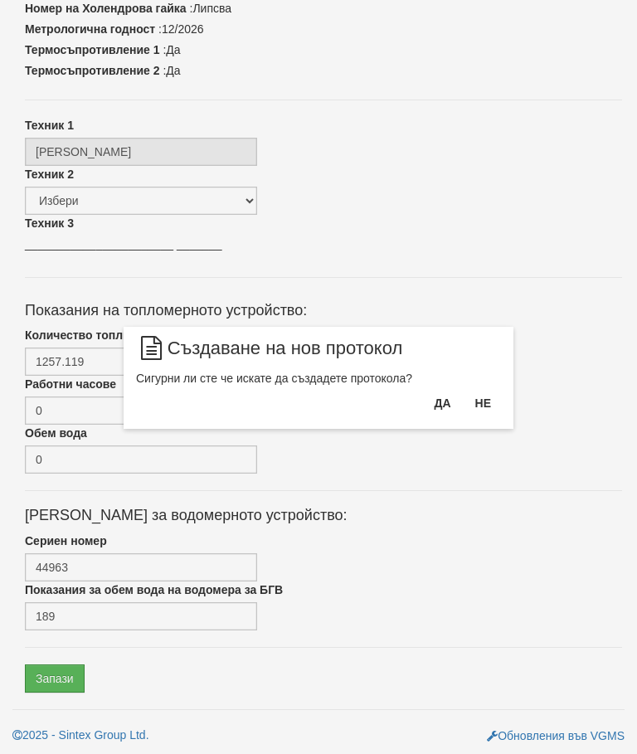
click at [444, 405] on button "Да" at bounding box center [442, 403] width 36 height 27
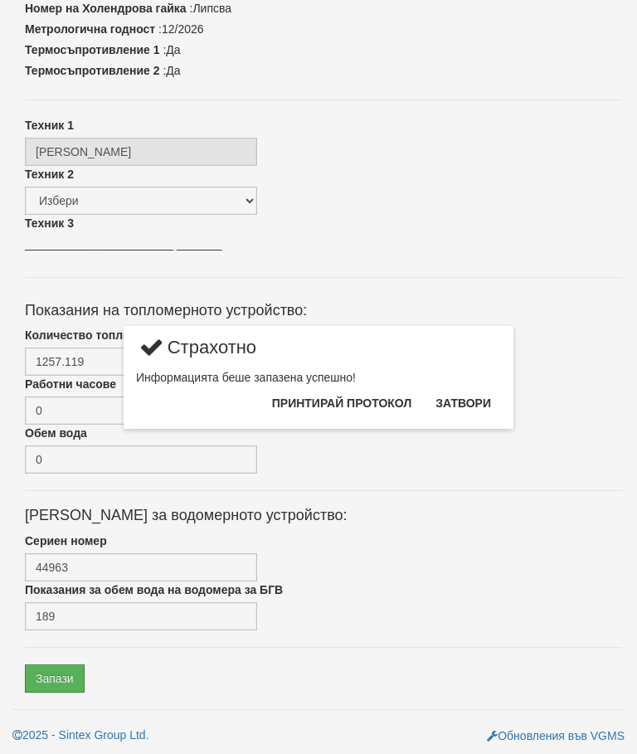
click at [473, 400] on button "Затвори" at bounding box center [462, 403] width 75 height 27
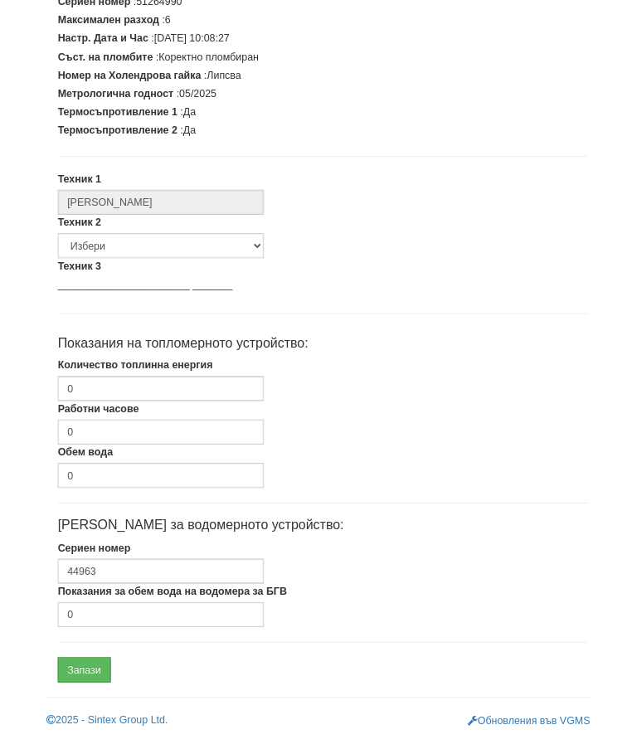
scroll to position [404, 0]
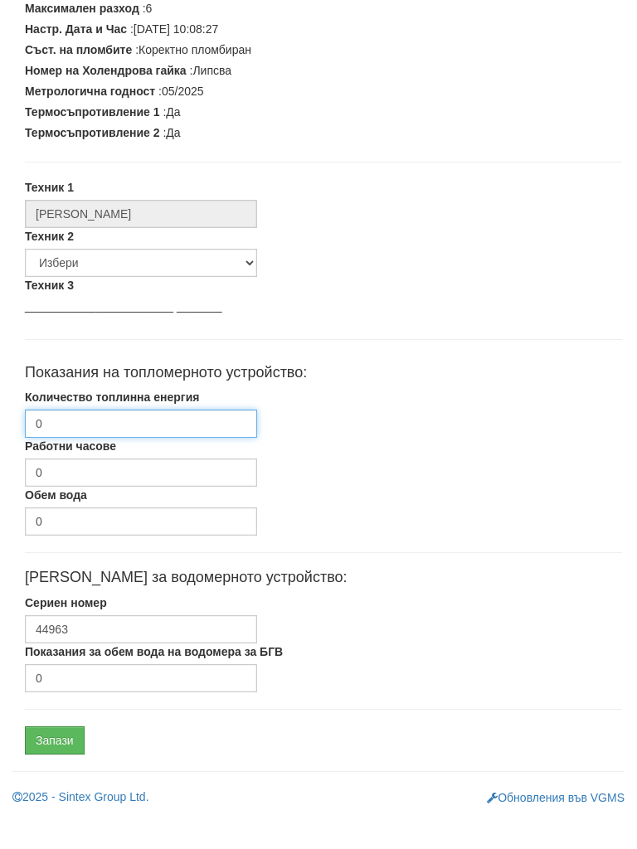
click at [98, 443] on input "0" at bounding box center [141, 457] width 232 height 28
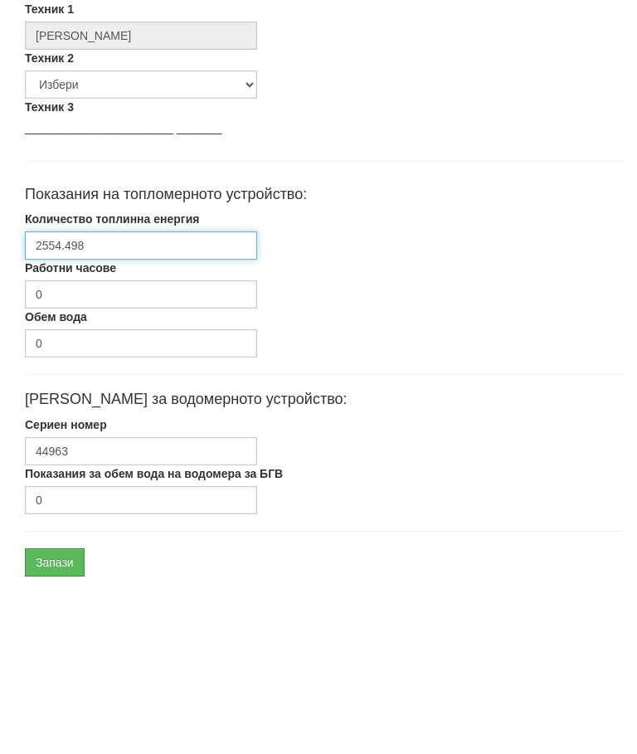
scroll to position [499, 0]
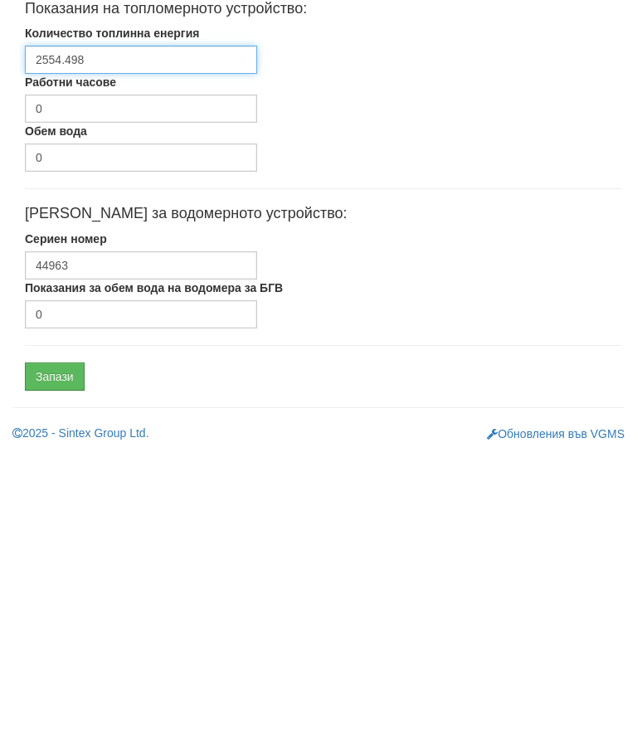
type input "2554.498"
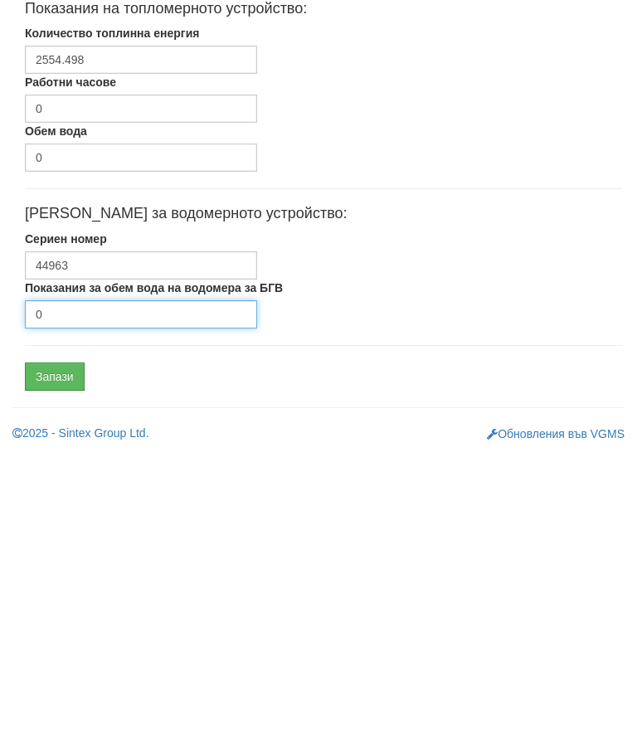
click at [106, 602] on input "0" at bounding box center [141, 616] width 232 height 28
type input "8852"
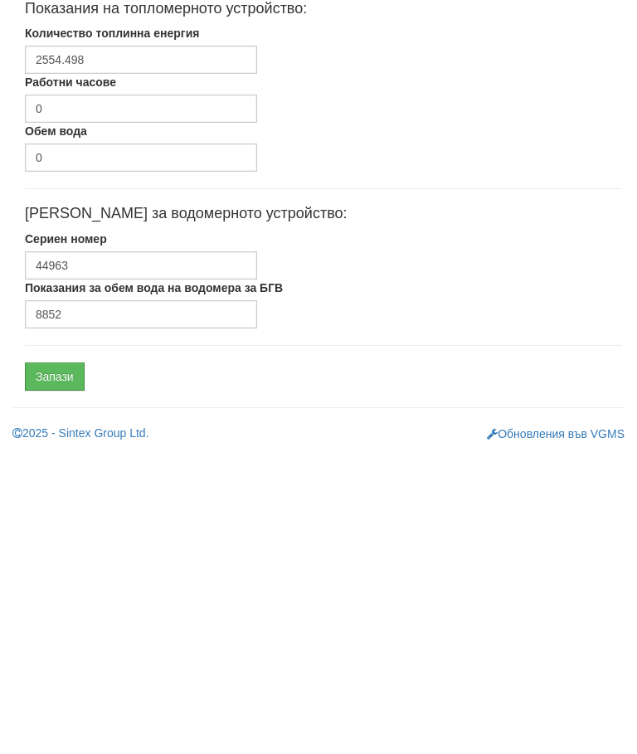
click at [57, 664] on input "Запази" at bounding box center [55, 678] width 60 height 28
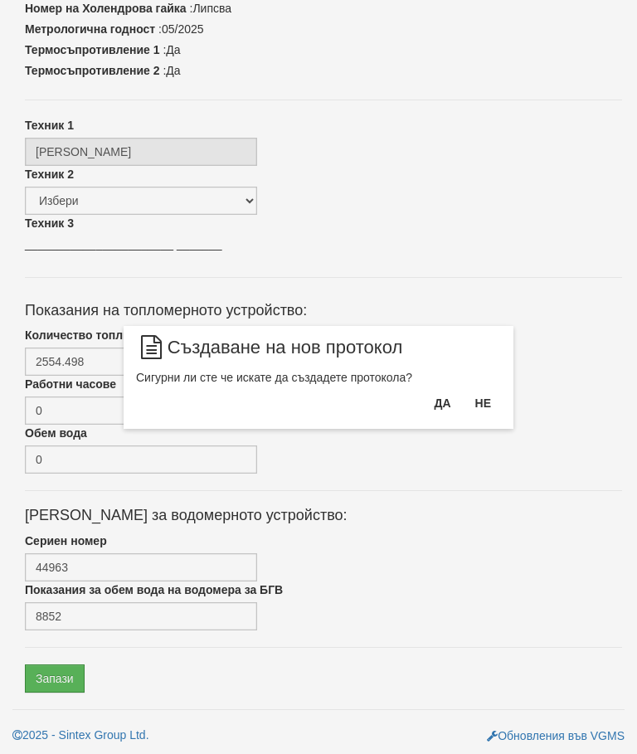
click at [448, 406] on button "Да" at bounding box center [442, 403] width 36 height 27
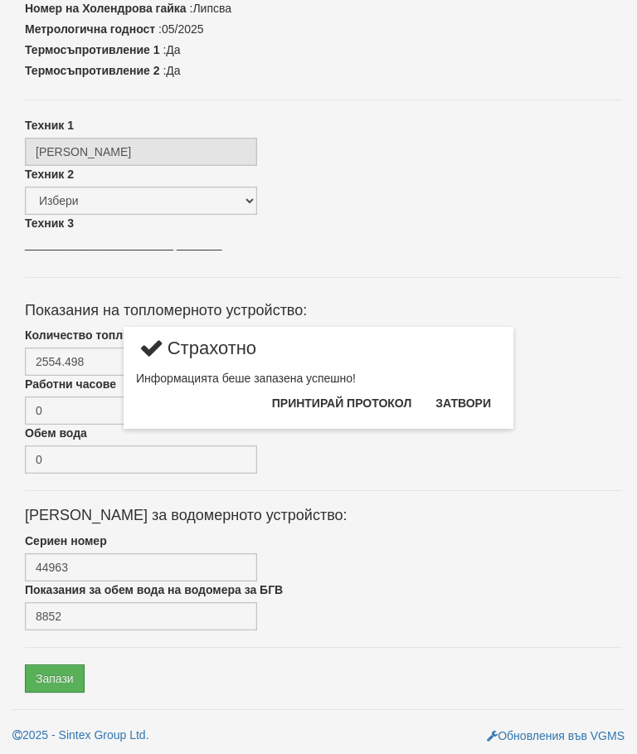
click at [467, 401] on button "Затвори" at bounding box center [462, 403] width 75 height 27
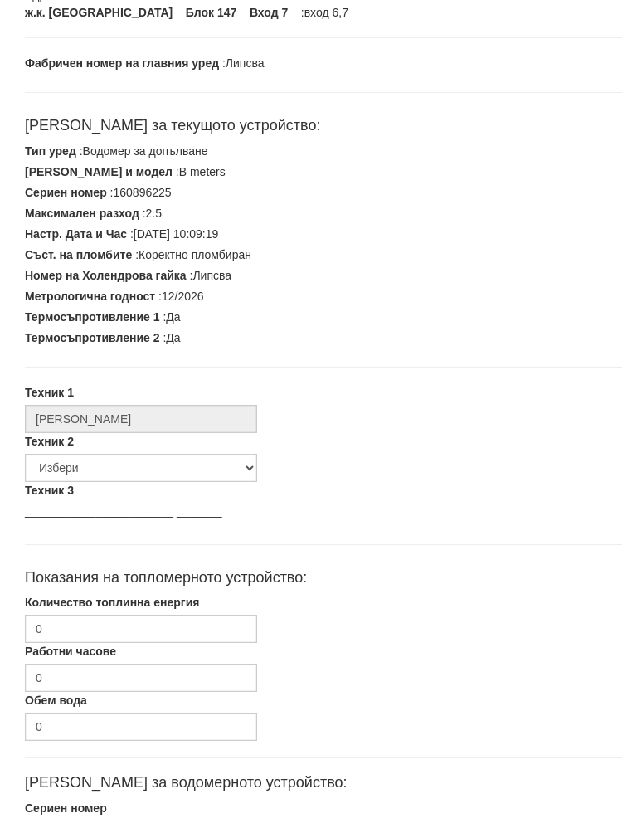
scroll to position [240, 0]
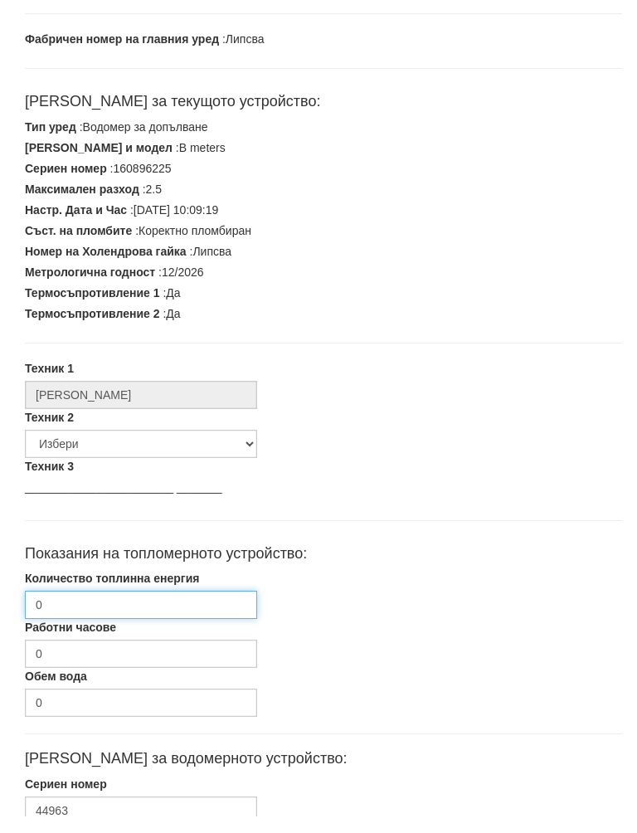
click at [103, 607] on input "0" at bounding box center [141, 621] width 232 height 28
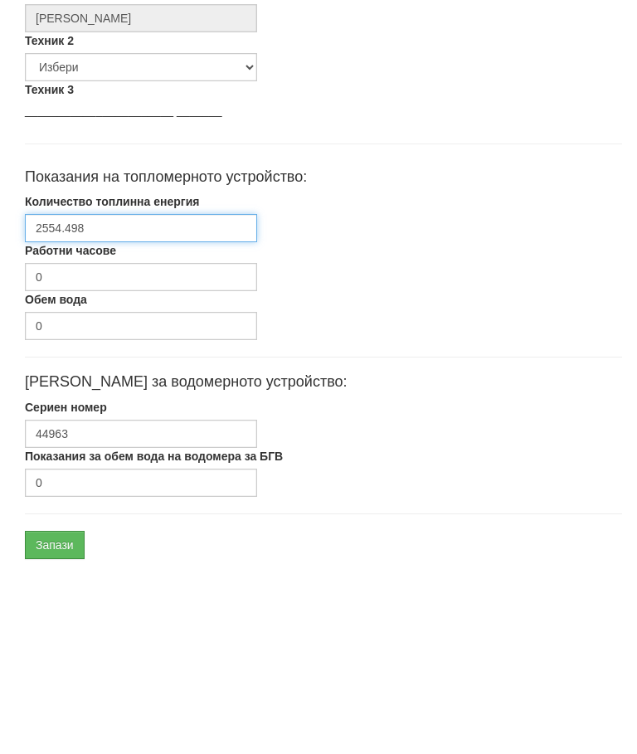
scroll to position [499, 0]
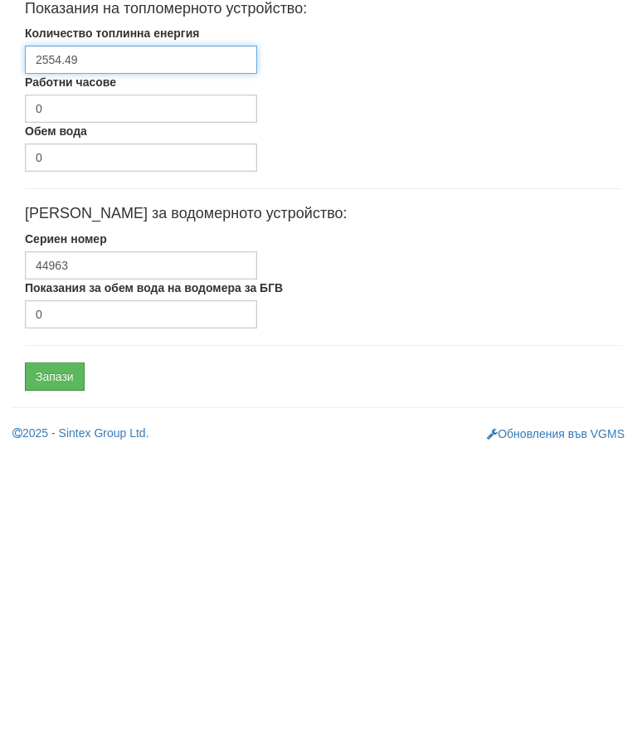
type input "2554.49"
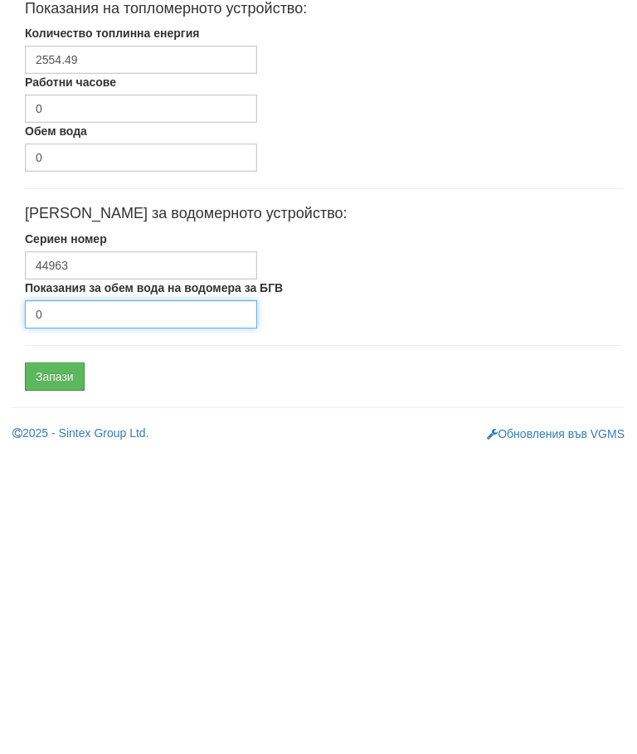
click at [100, 602] on input "0" at bounding box center [141, 616] width 232 height 28
type input "8852"
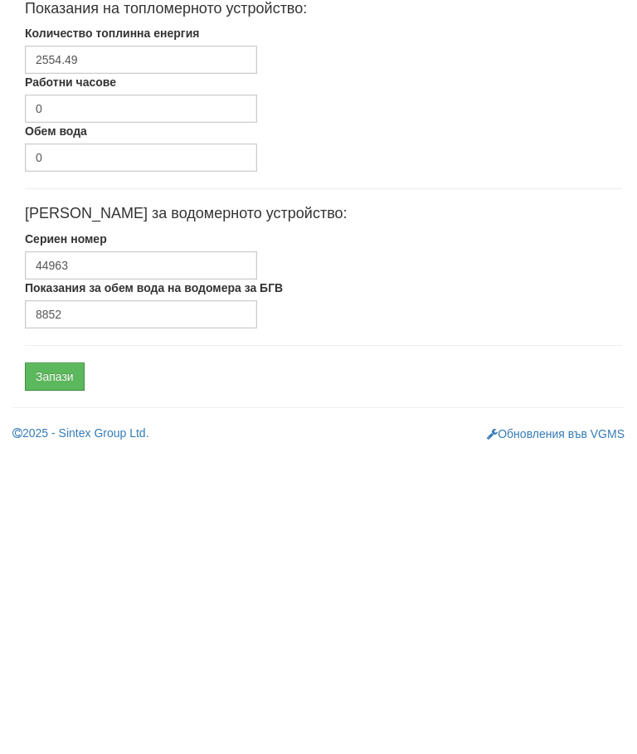
click at [52, 664] on input "Запази" at bounding box center [55, 678] width 60 height 28
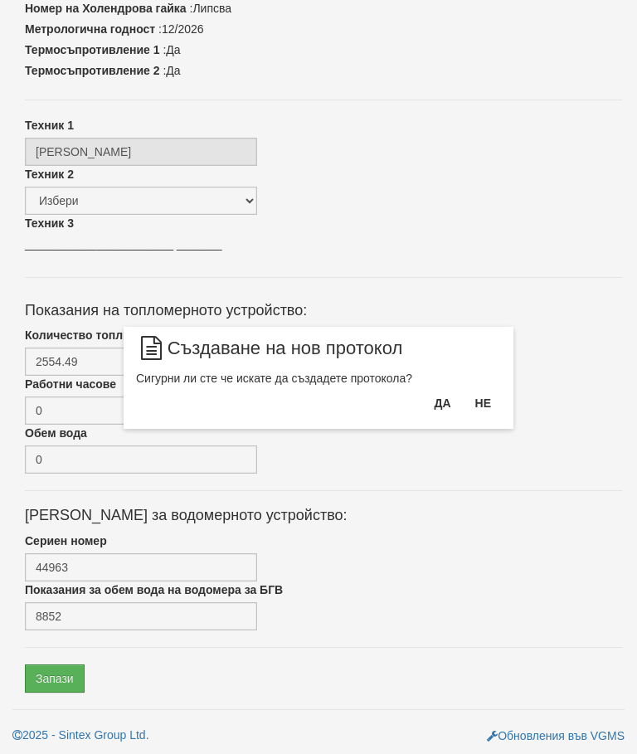
click at [444, 405] on button "Да" at bounding box center [442, 403] width 36 height 27
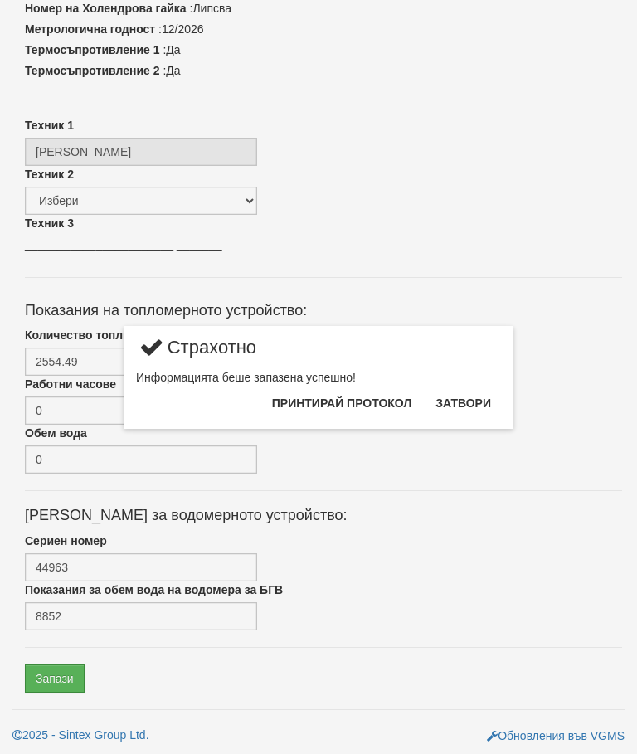
click at [465, 403] on button "Затвори" at bounding box center [462, 403] width 75 height 27
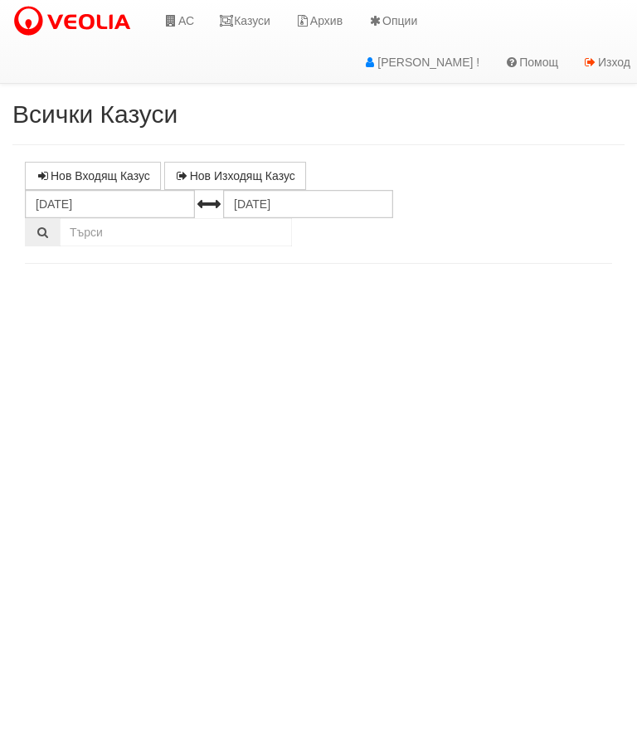
select select "10"
select select "1"
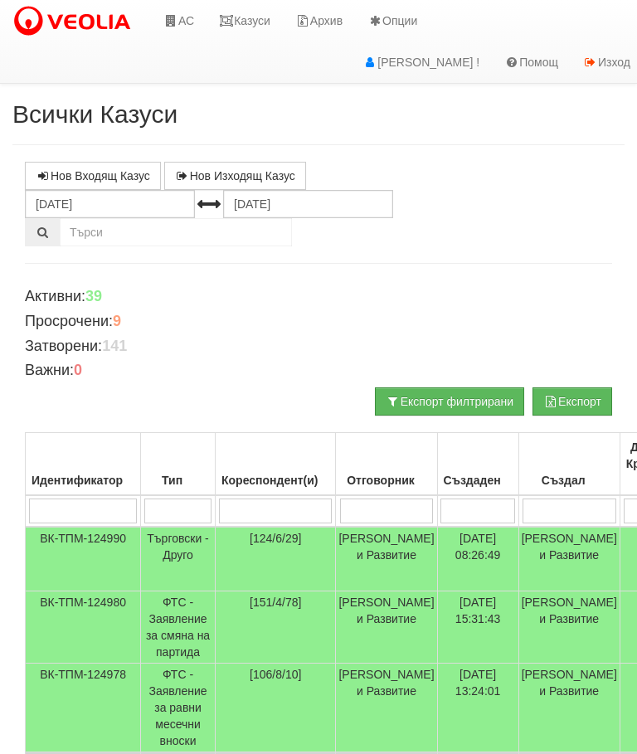
click at [257, 492] on th "Кореспондент(и)" at bounding box center [276, 464] width 120 height 63
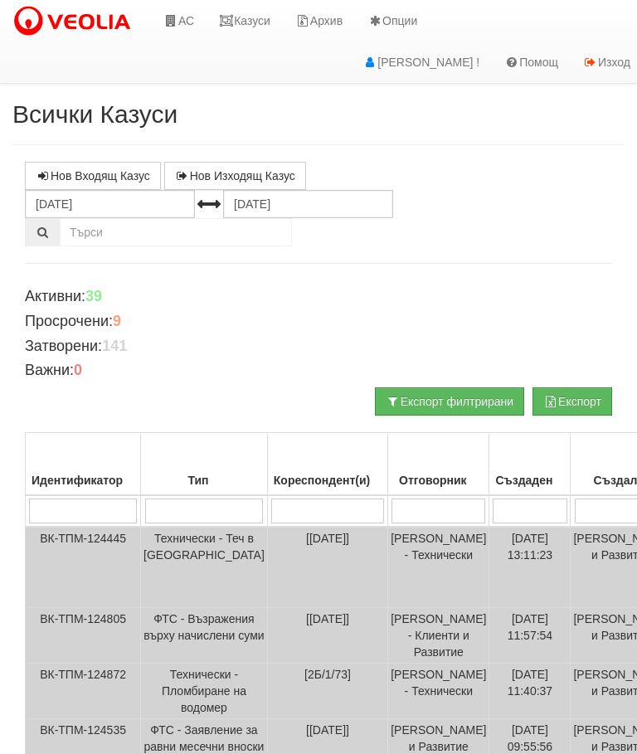
click at [267, 492] on th "Кореспондент(и)" at bounding box center [327, 464] width 120 height 63
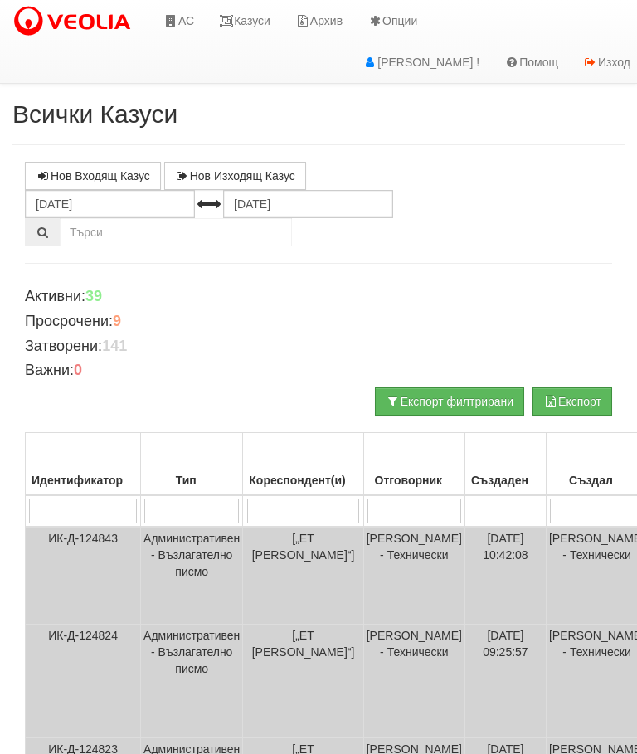
scroll to position [44, 0]
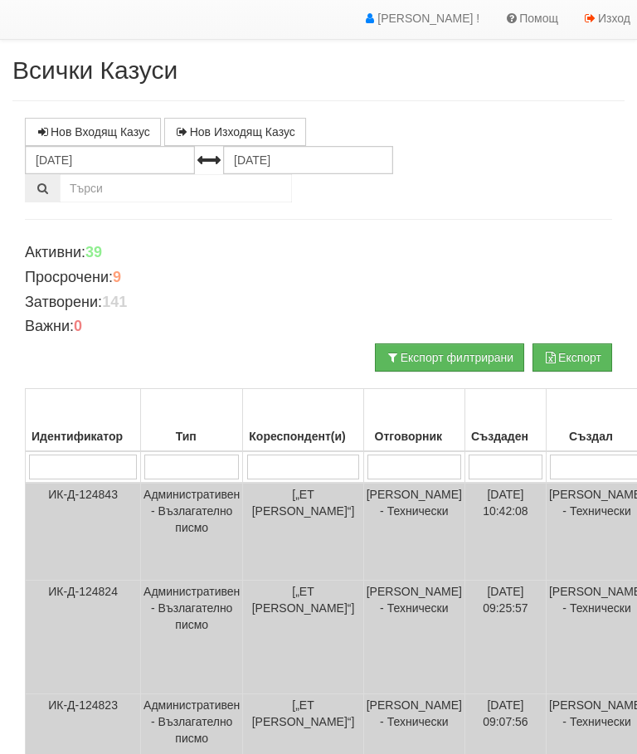
click at [55, 502] on td "ИК-Д-124843" at bounding box center [83, 532] width 115 height 98
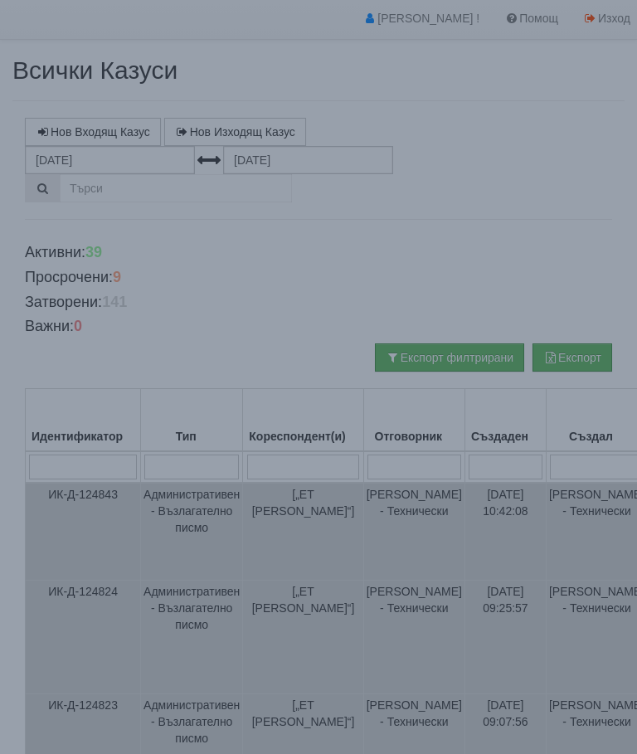
select select "10"
select select "1"
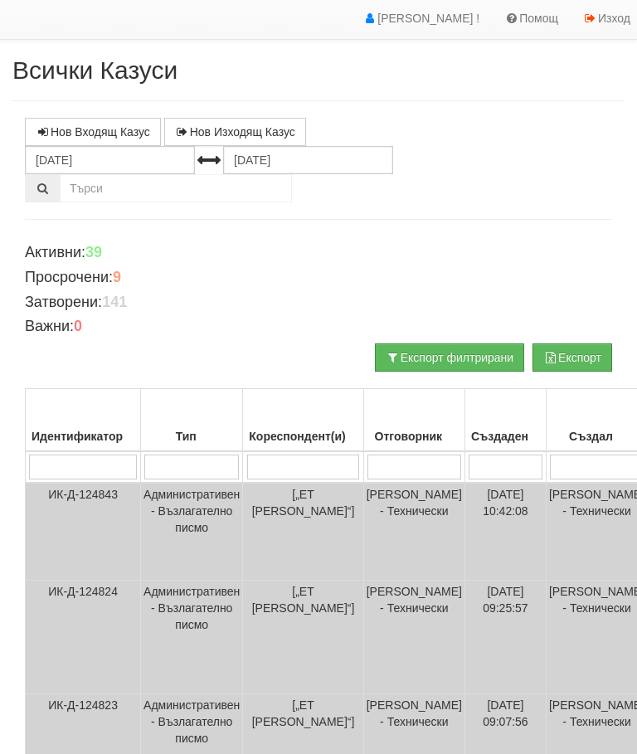
click at [284, 458] on input "search" at bounding box center [303, 466] width 113 height 25
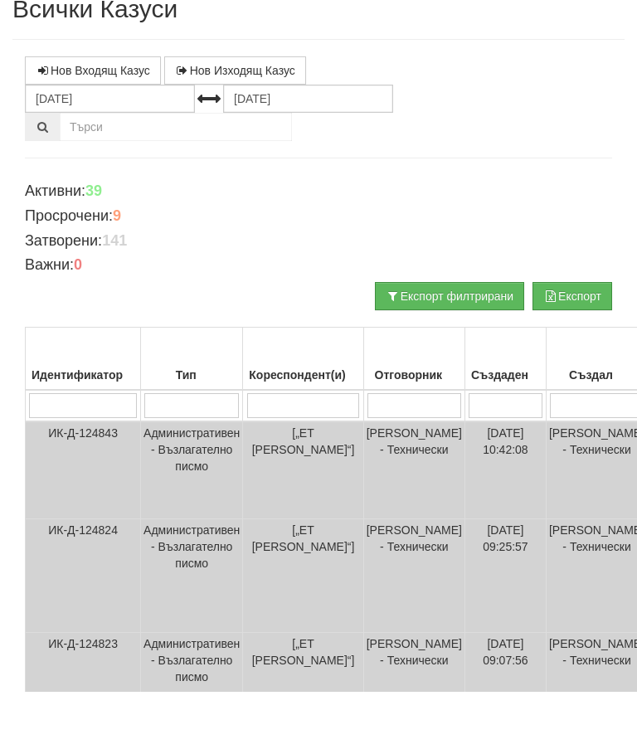
type input "3"
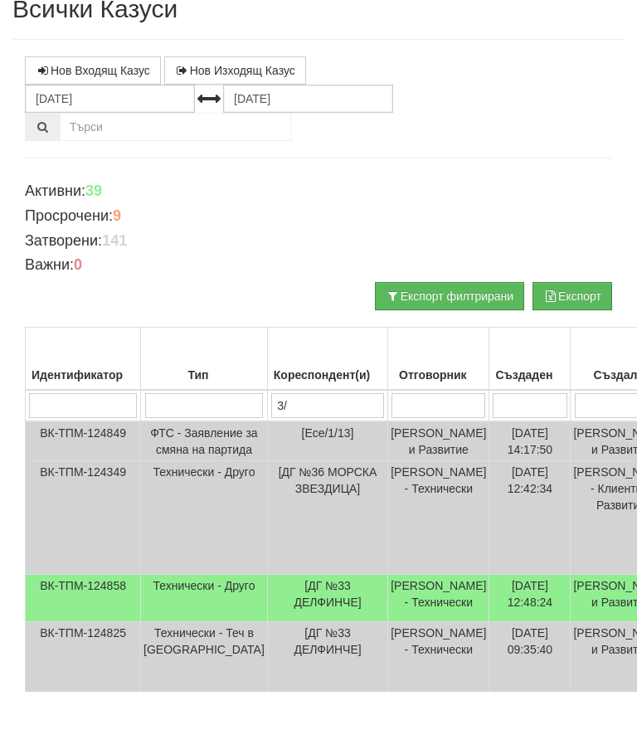
type input "3/1"
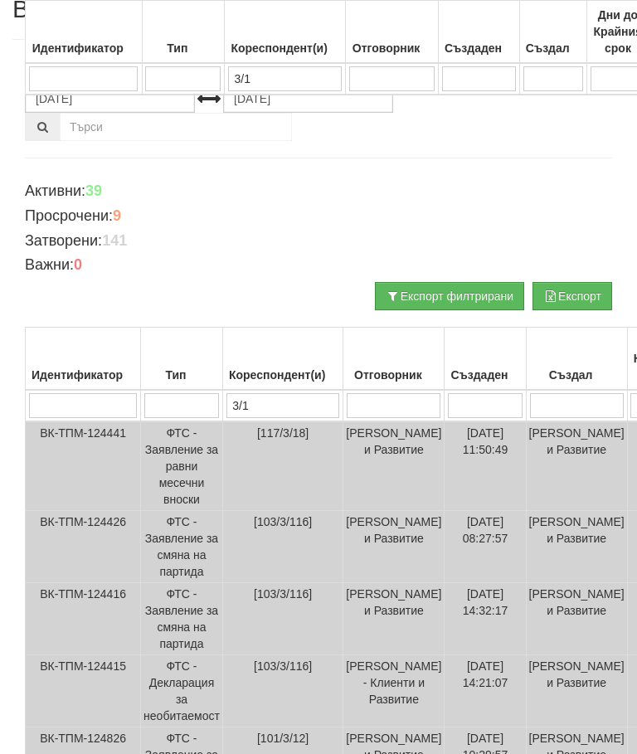
scroll to position [687, 0]
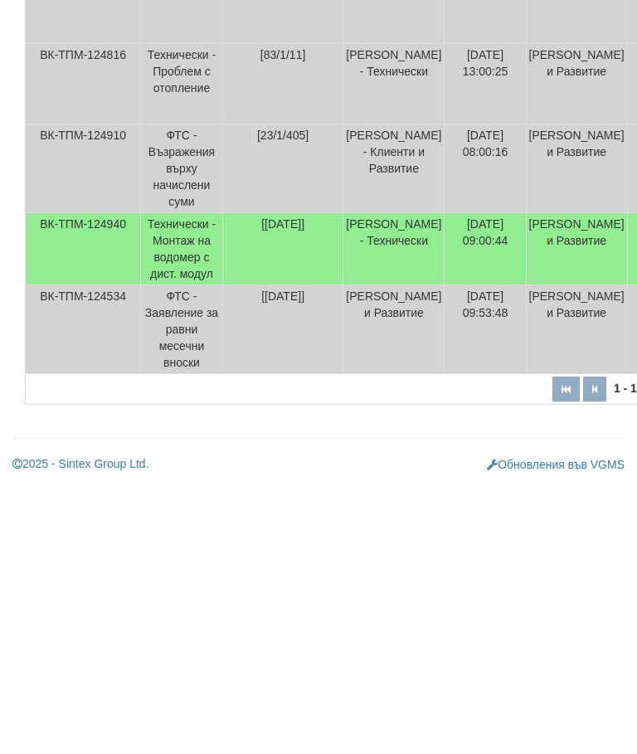
type input "3/1"
click at [183, 484] on td "Технически - Монтаж на водомер с дист. модул" at bounding box center [182, 520] width 82 height 72
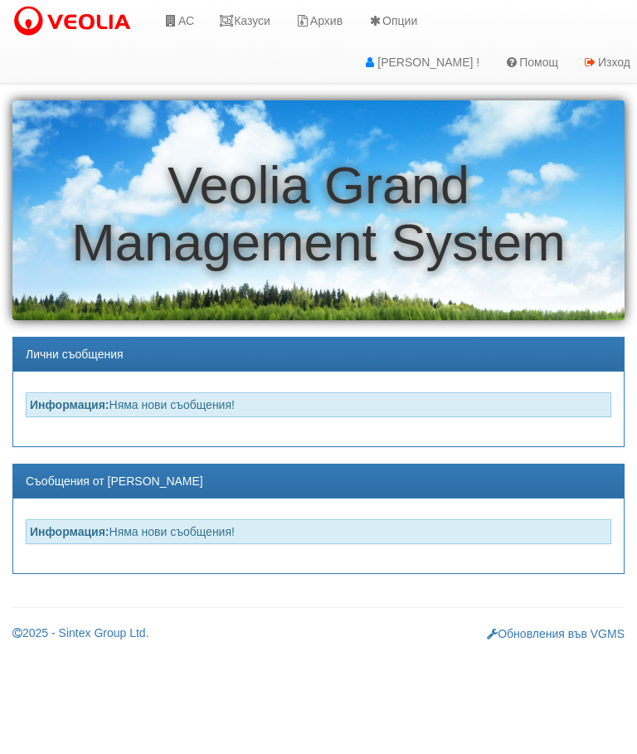
click at [181, 17] on link "АС" at bounding box center [179, 20] width 56 height 41
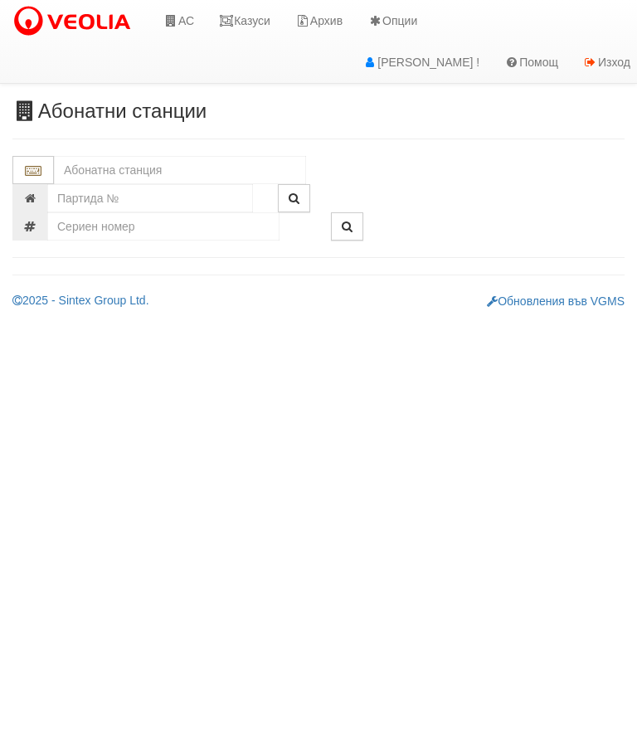
click at [85, 164] on input "text" at bounding box center [180, 170] width 252 height 28
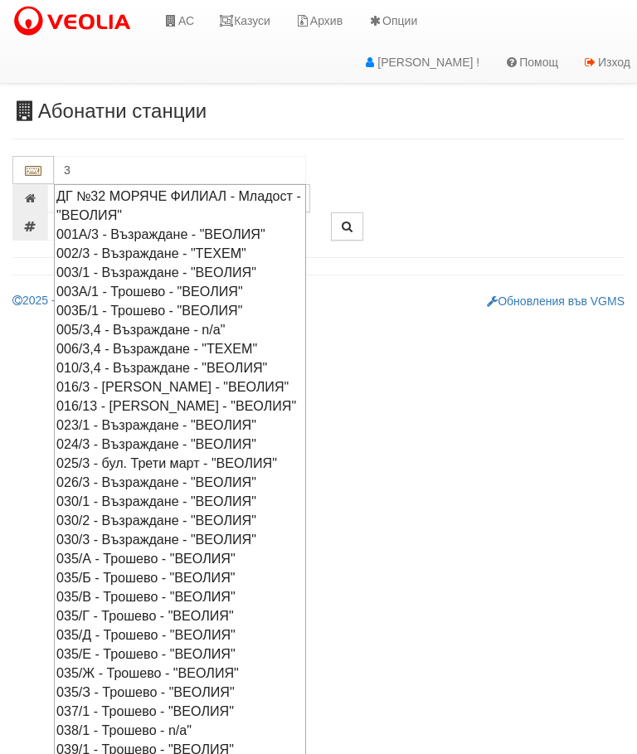
click at [158, 265] on div "003/1 - Възраждане - "ВЕОЛИЯ"" at bounding box center [179, 272] width 247 height 19
type input "003/1 - Възраждане - "ВЕОЛИЯ""
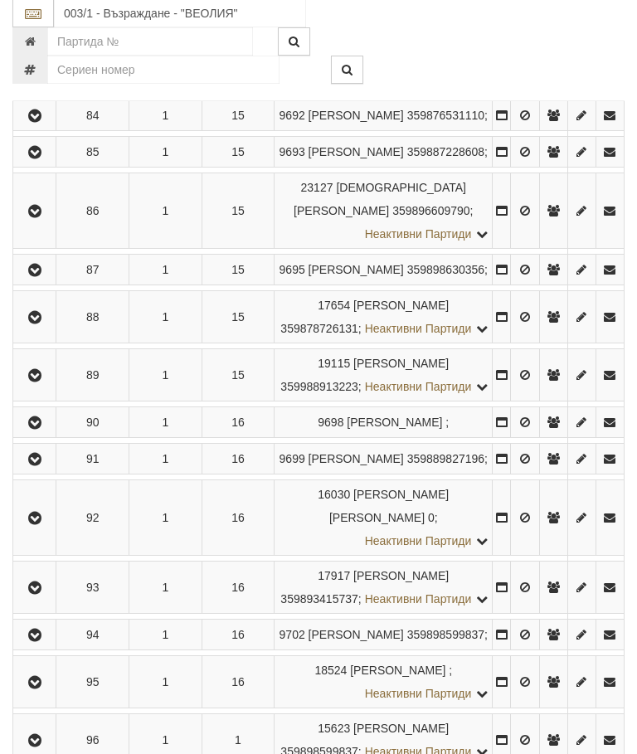
scroll to position [4727, 0]
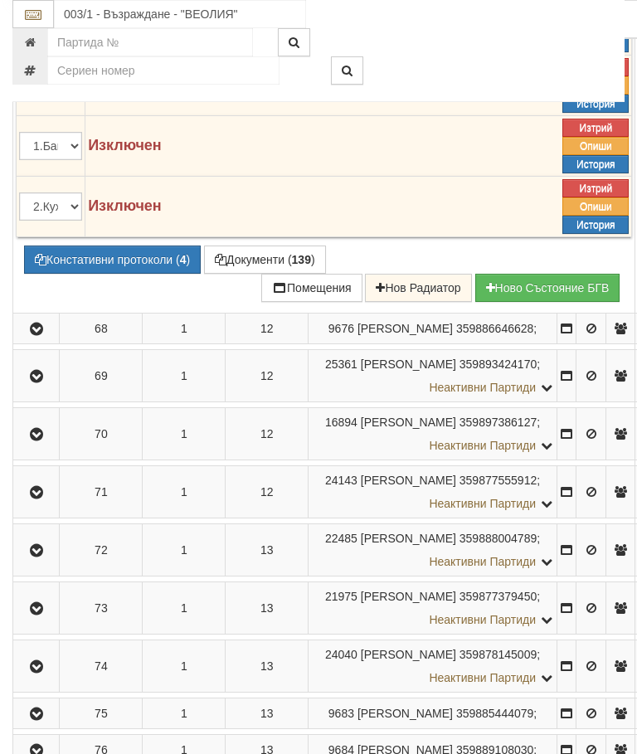
scroll to position [4060, 0]
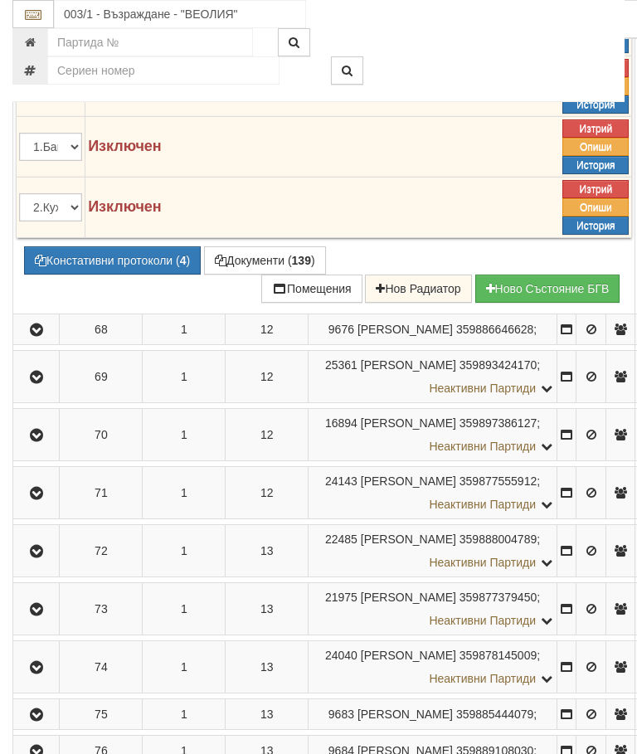
click at [0, 0] on button "Редакция / Протокол" at bounding box center [0, 0] width 0 height 0
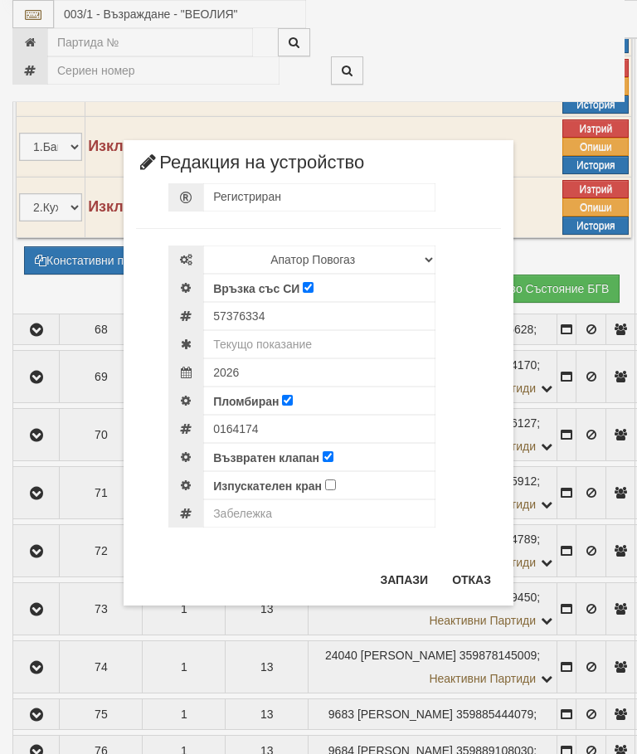
click at [480, 585] on button "Отказ" at bounding box center [471, 579] width 59 height 27
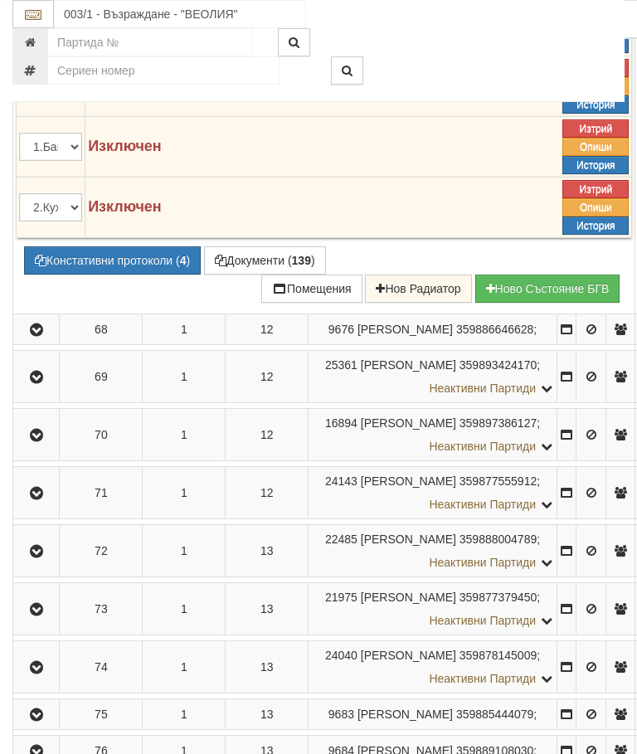
click at [0, 0] on button "Подмяна" at bounding box center [0, 0] width 0 height 0
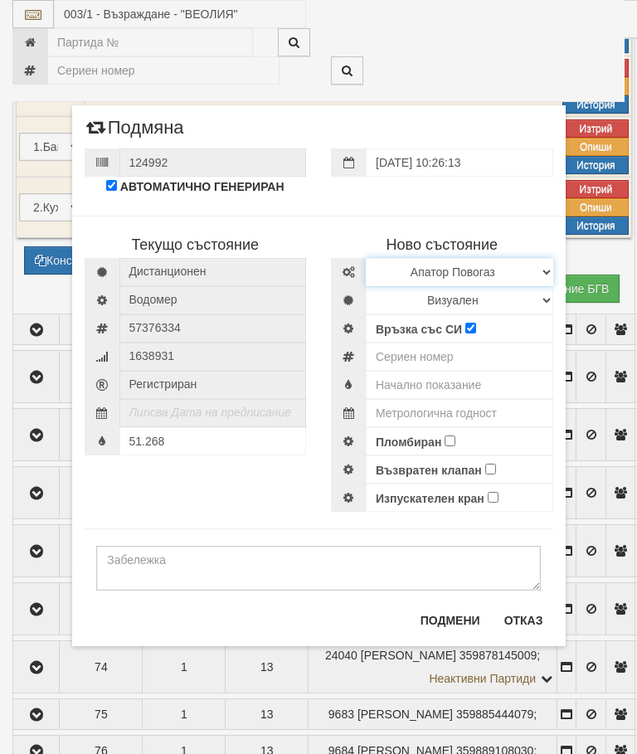
click at [428, 269] on select "Избери Марка и модел Апатор Повогаз Друг Кундис Радио Сименс Визуален Сименс Ра…" at bounding box center [459, 272] width 187 height 28
select select "ed08aeea-bb71-eb11-810c-b7de96689bdf"
click at [408, 297] on select "Визуален Дистанционен Изолирана линия БГВ Няма Oтклонение БГВ Няма Щранг БГВ" at bounding box center [459, 300] width 187 height 28
select select "2"
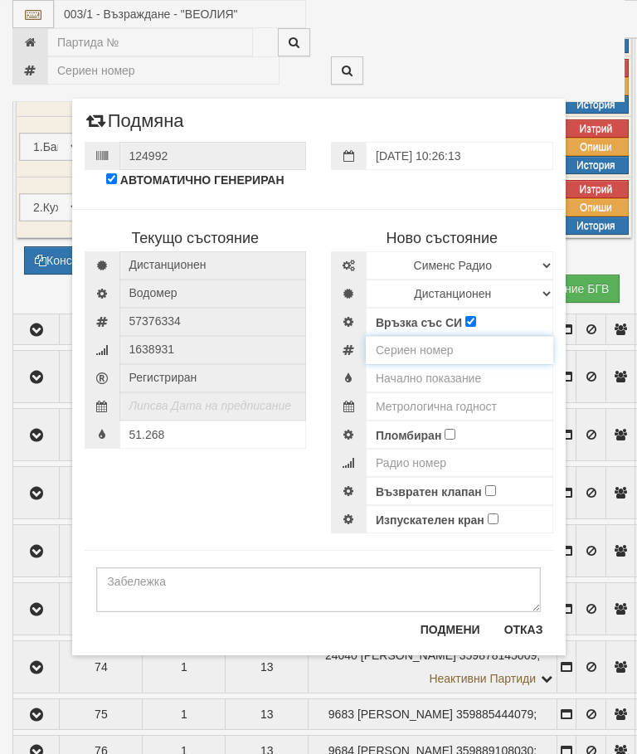
click at [413, 354] on input "number" at bounding box center [459, 350] width 187 height 28
type input "52951941"
click at [451, 382] on input "text" at bounding box center [459, 378] width 187 height 28
type input "0.036"
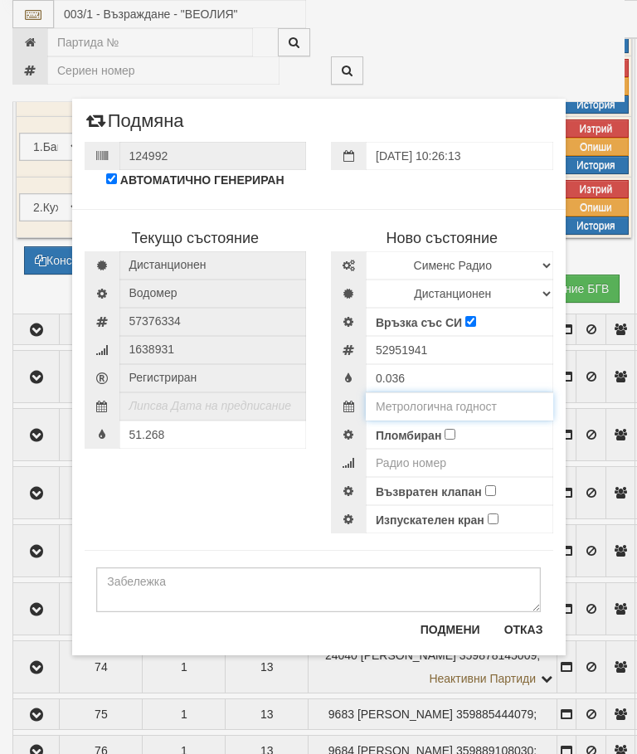
click at [458, 404] on input "text" at bounding box center [459, 406] width 187 height 28
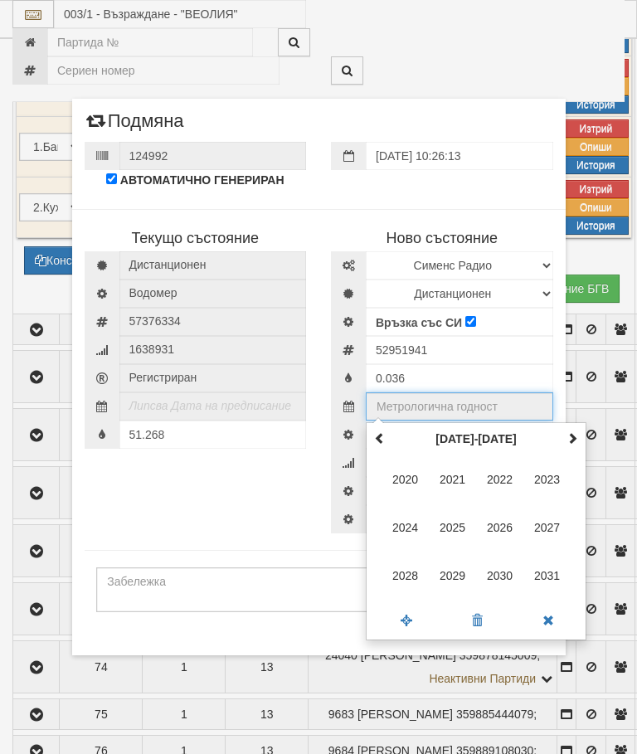
scroll to position [4060, 122]
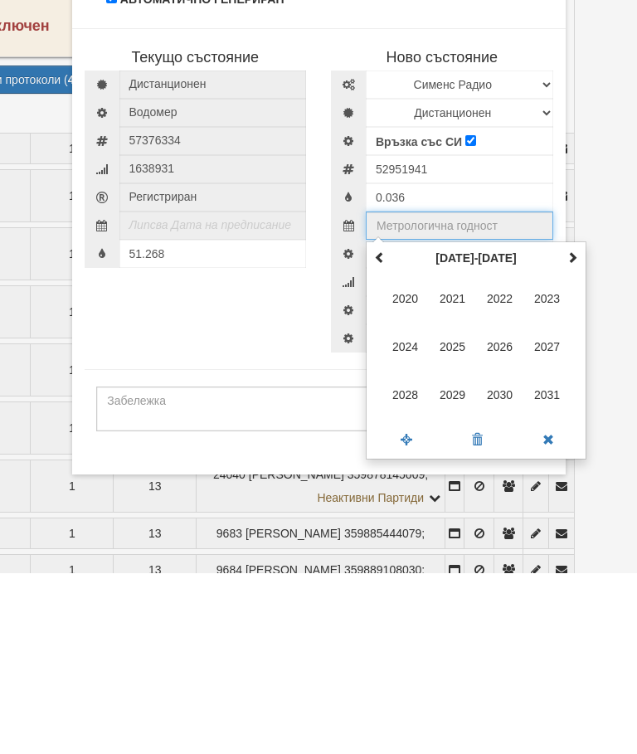
click at [566, 432] on span at bounding box center [572, 438] width 12 height 12
click at [457, 505] on span "2035" at bounding box center [452, 527] width 45 height 45
type input "2035"
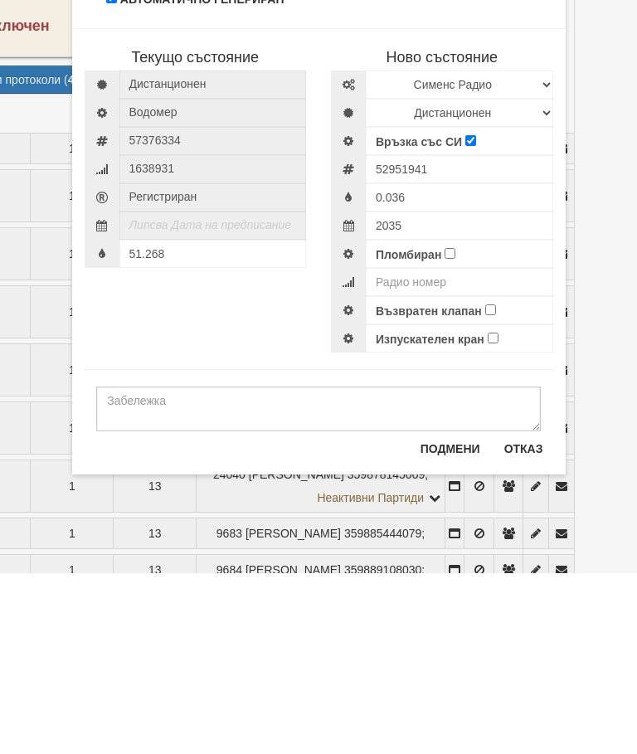
scroll to position [4241, 122]
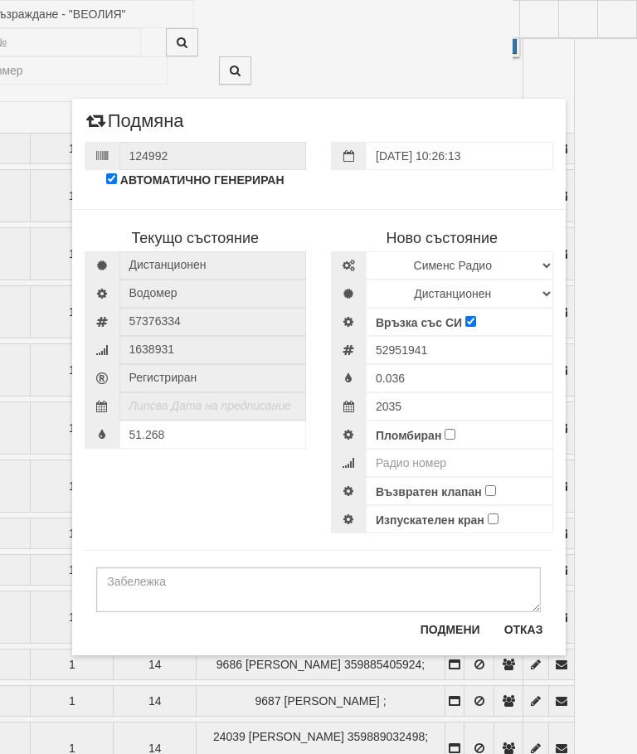
click at [453, 434] on input "Пломбиран" at bounding box center [449, 434] width 11 height 11
checkbox input "true"
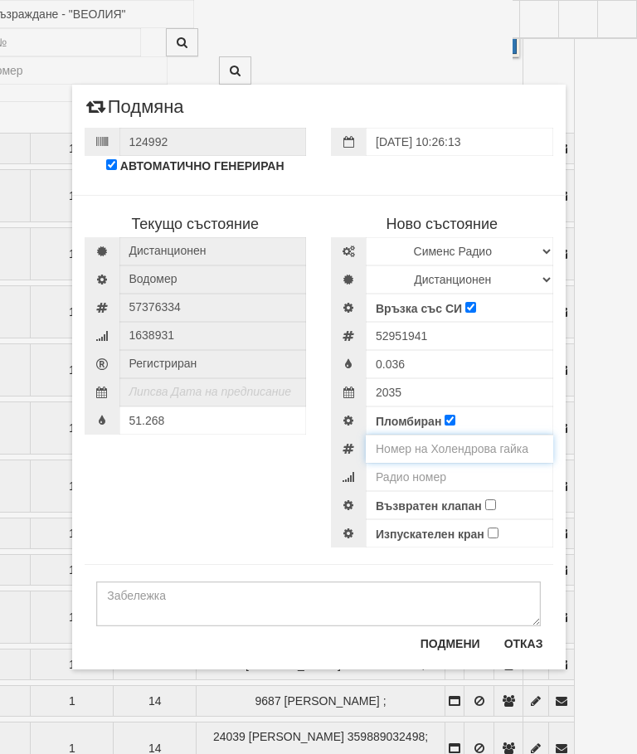
click at [470, 452] on input "number" at bounding box center [459, 449] width 187 height 28
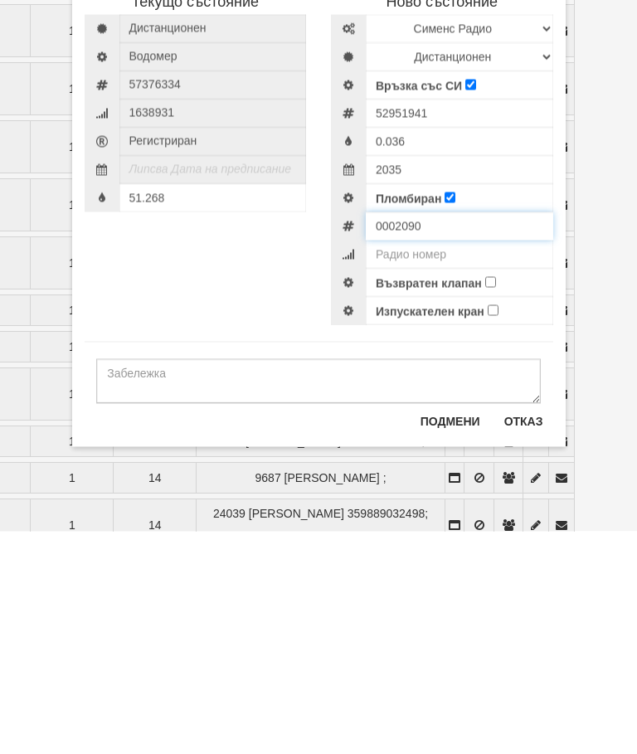
type input "0002090"
click at [489, 499] on input "Възвратен клапан" at bounding box center [490, 504] width 11 height 11
checkbox input "true"
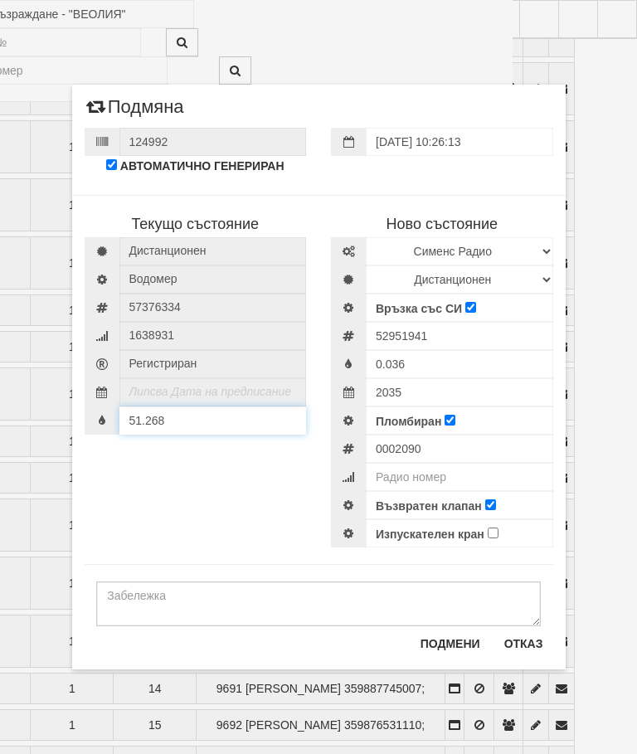
click at [172, 408] on div "51.268" at bounding box center [196, 420] width 222 height 28
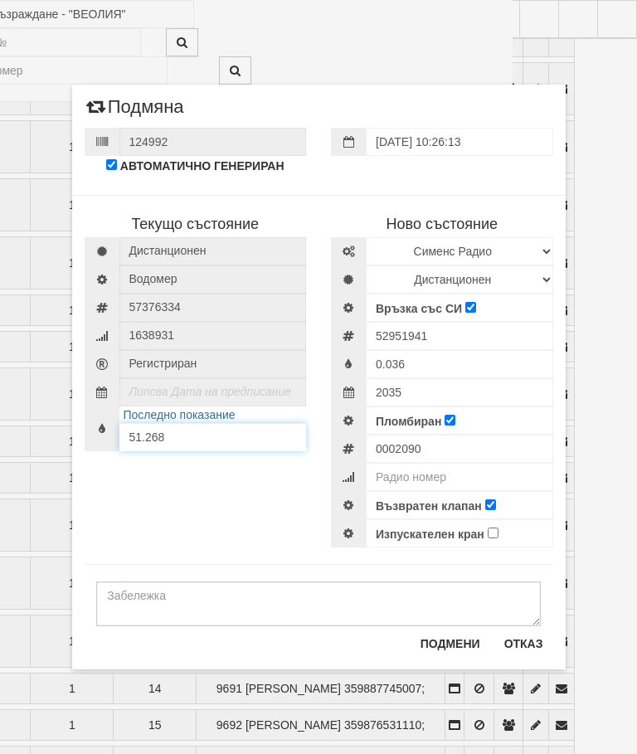
scroll to position [4463, 16]
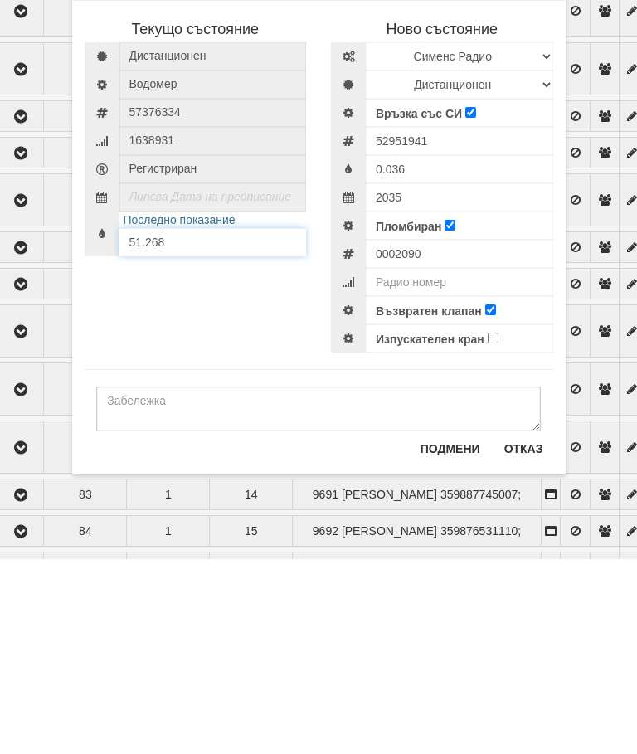
click at [175, 423] on input "51.268" at bounding box center [212, 437] width 187 height 28
click at [192, 423] on input "51.268" at bounding box center [212, 437] width 187 height 28
type input "51.4"
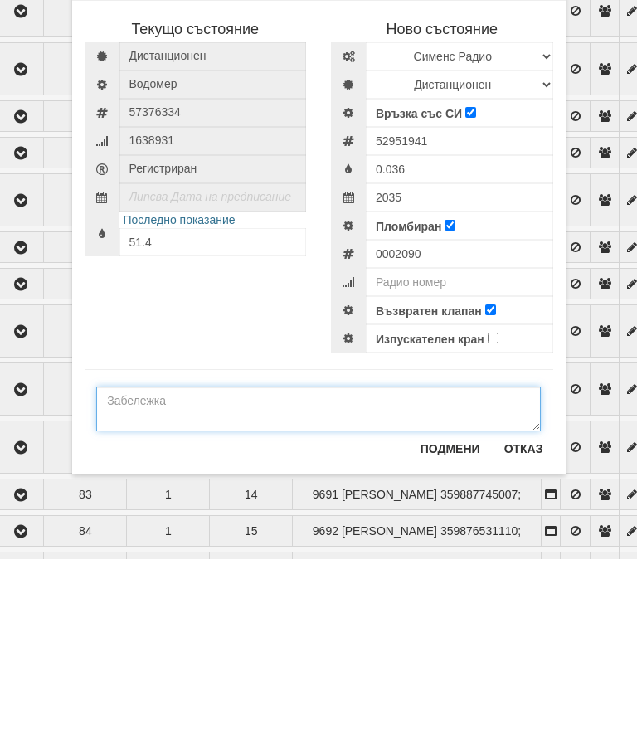
click at [120, 581] on textarea at bounding box center [318, 603] width 444 height 45
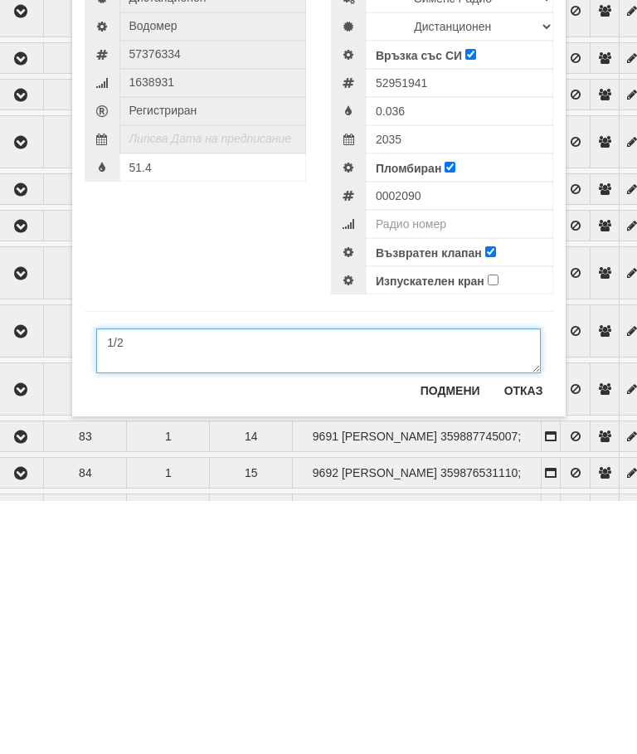
type textarea "1/2"
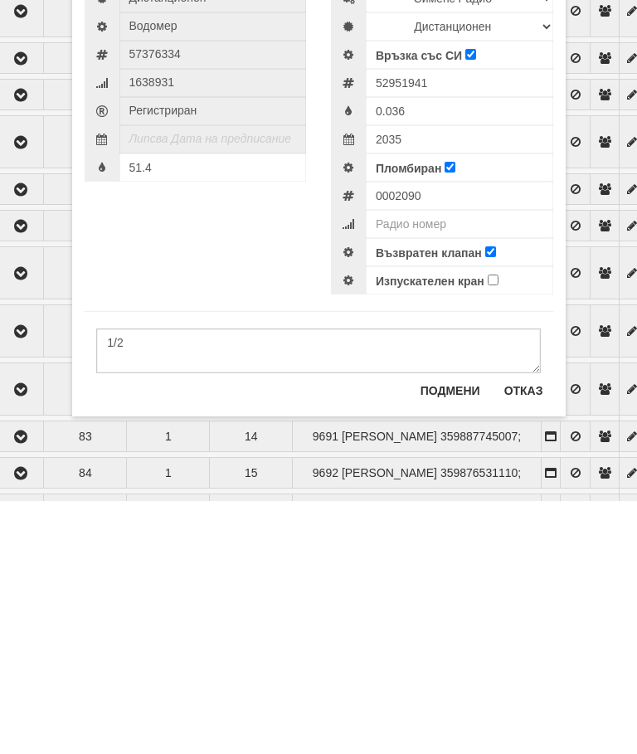
click at [450, 630] on button "Подмени" at bounding box center [450, 643] width 80 height 27
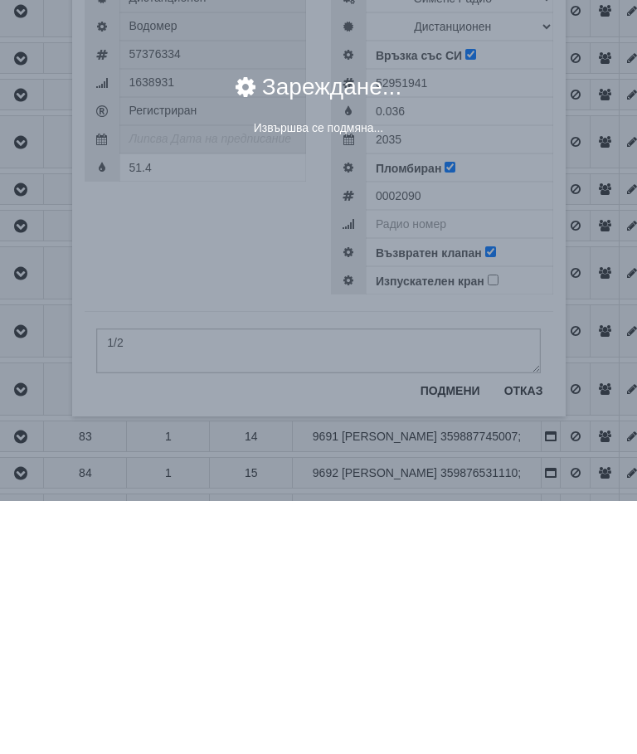
scroll to position [4717, 16]
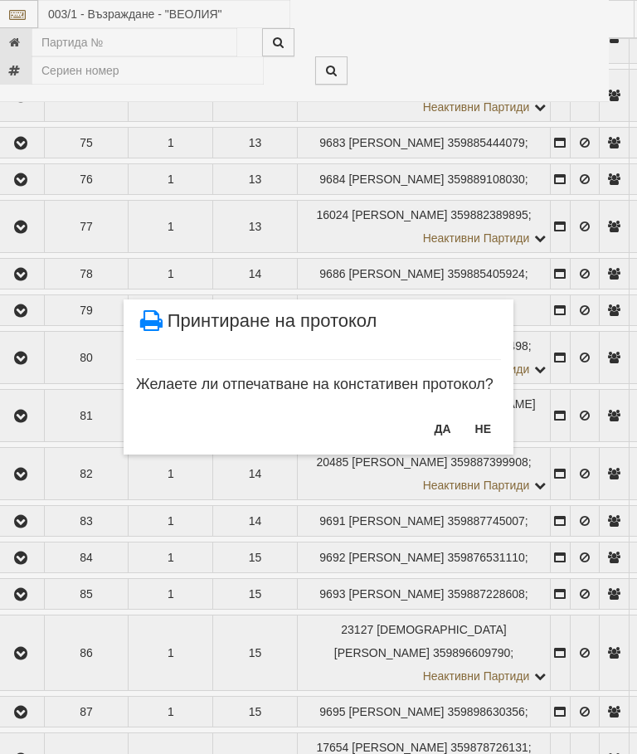
click at [435, 431] on button "ДА" at bounding box center [442, 428] width 36 height 27
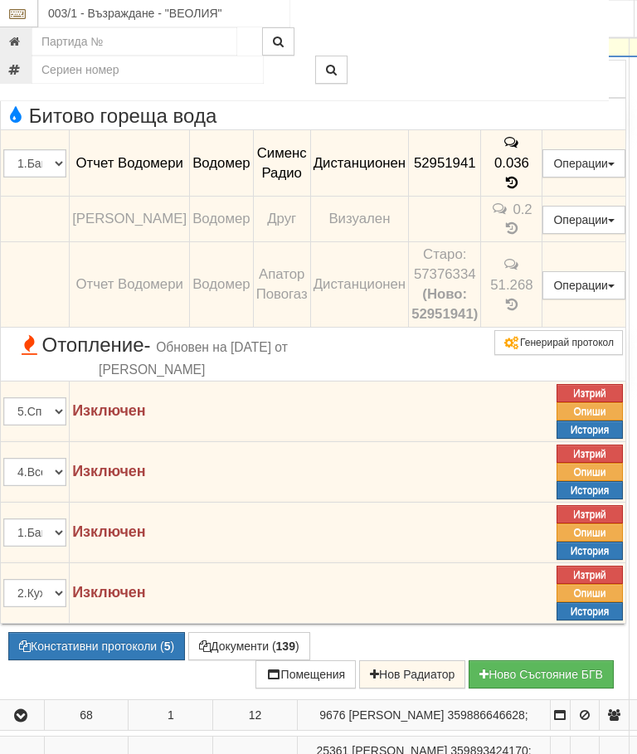
scroll to position [3734, 16]
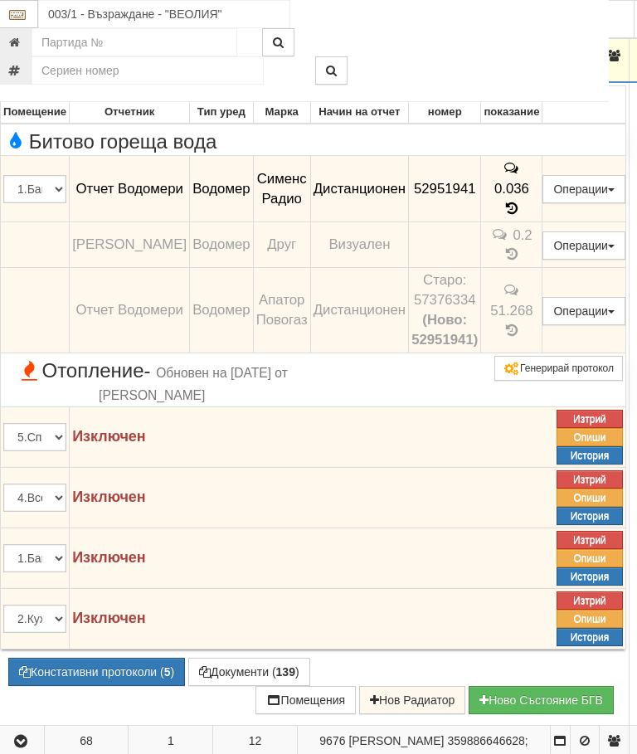
click at [40, 68] on button "button" at bounding box center [20, 55] width 41 height 25
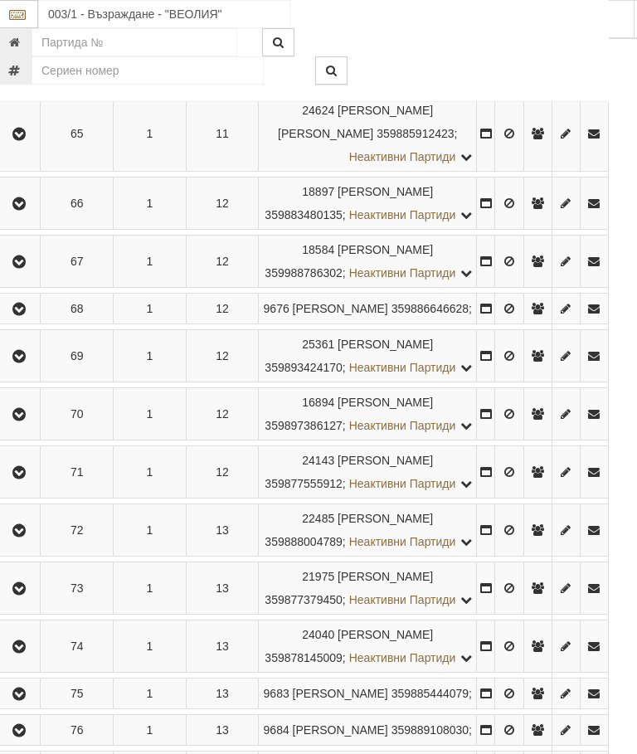
scroll to position [3734, 6]
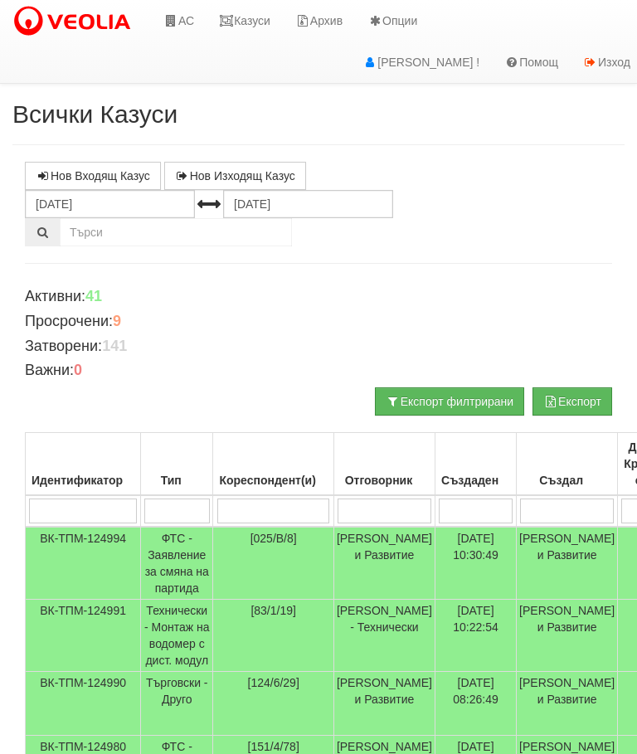
click at [256, 498] on input "search" at bounding box center [273, 510] width 113 height 25
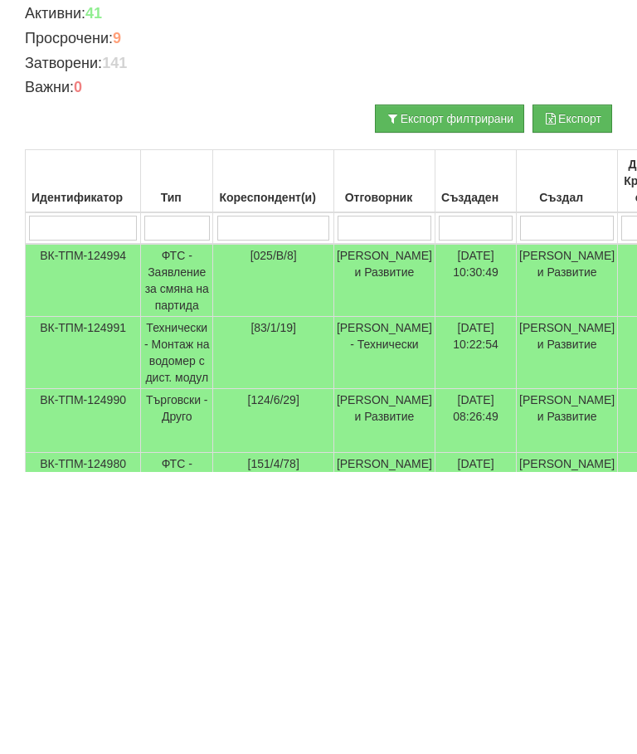
type input "3"
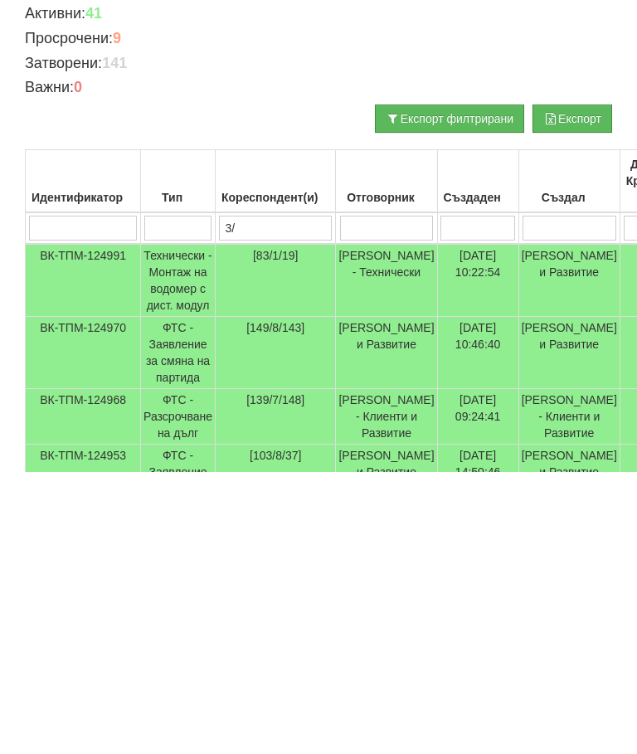
type input "3/1"
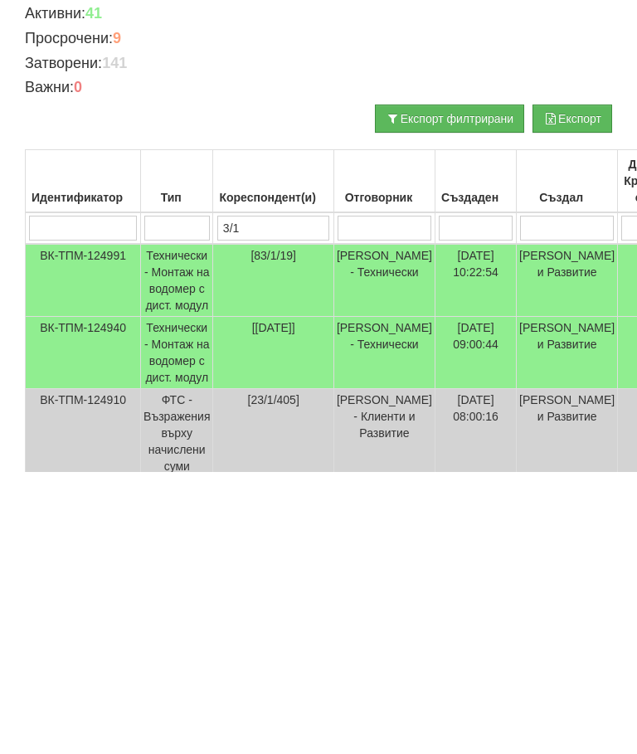
type input "3/1"
click at [171, 600] on td "Технически - Монтаж на водомер с дист. модул" at bounding box center [177, 636] width 72 height 72
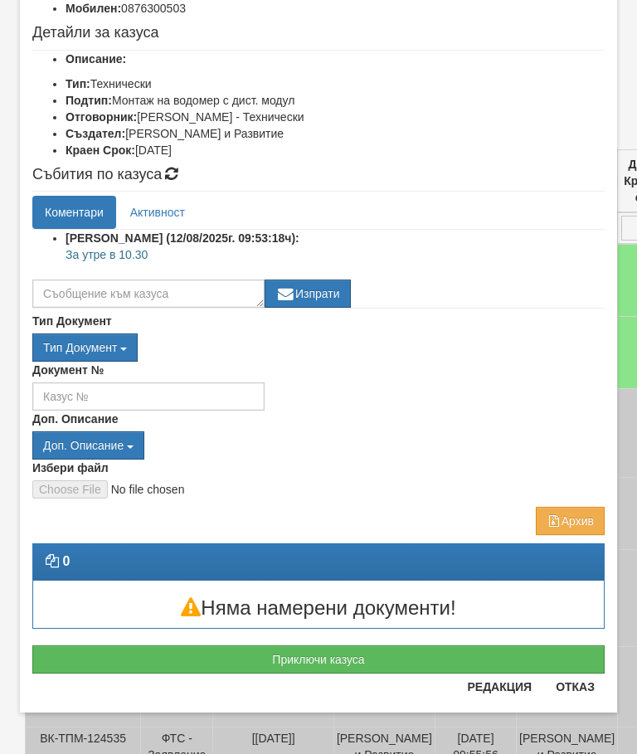
scroll to position [172, 0]
click at [332, 664] on button "Приключи казуса" at bounding box center [318, 659] width 572 height 28
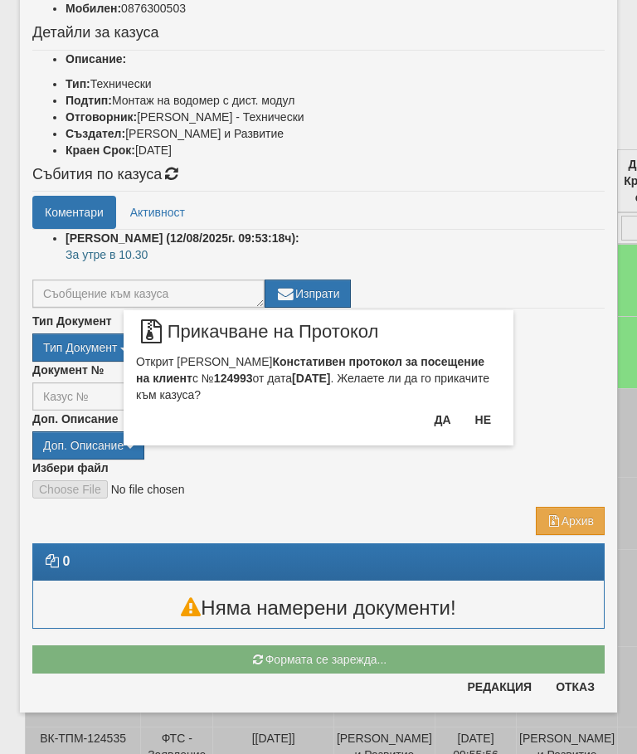
click at [443, 411] on button "Да" at bounding box center [442, 419] width 36 height 27
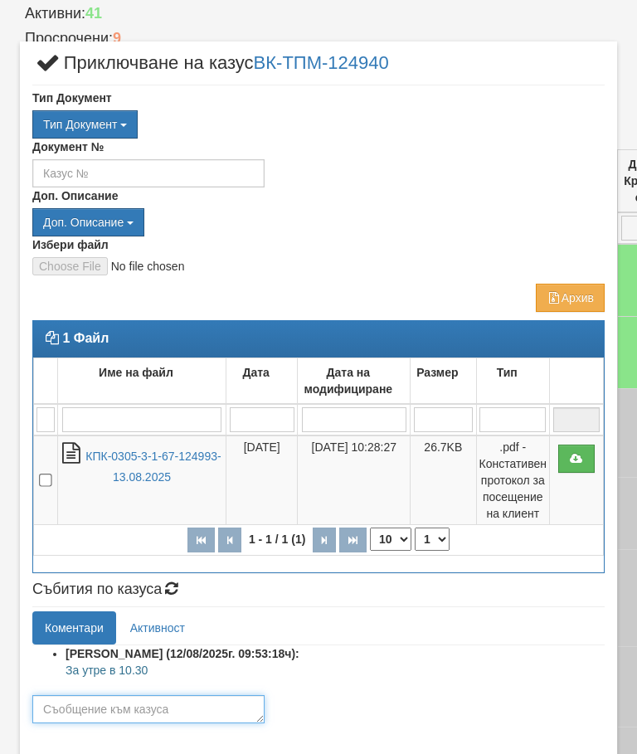
click at [66, 706] on textarea at bounding box center [148, 709] width 232 height 28
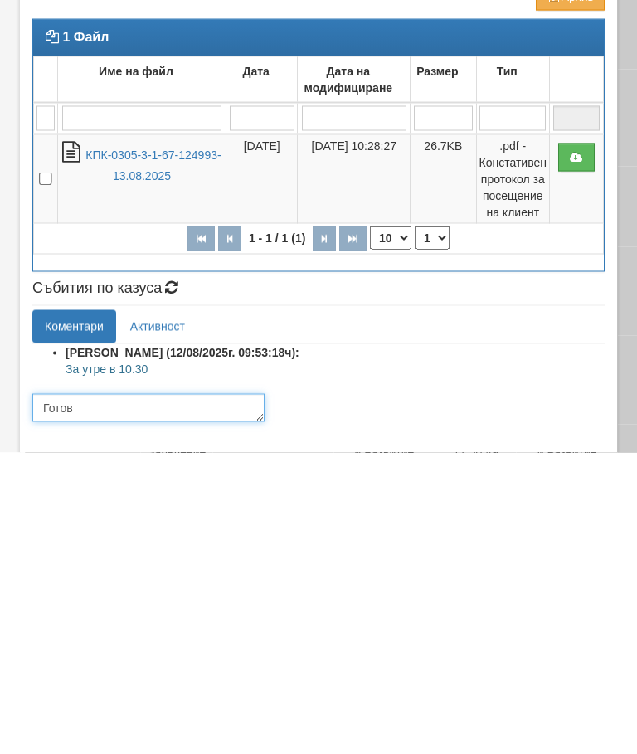
scroll to position [78, 0]
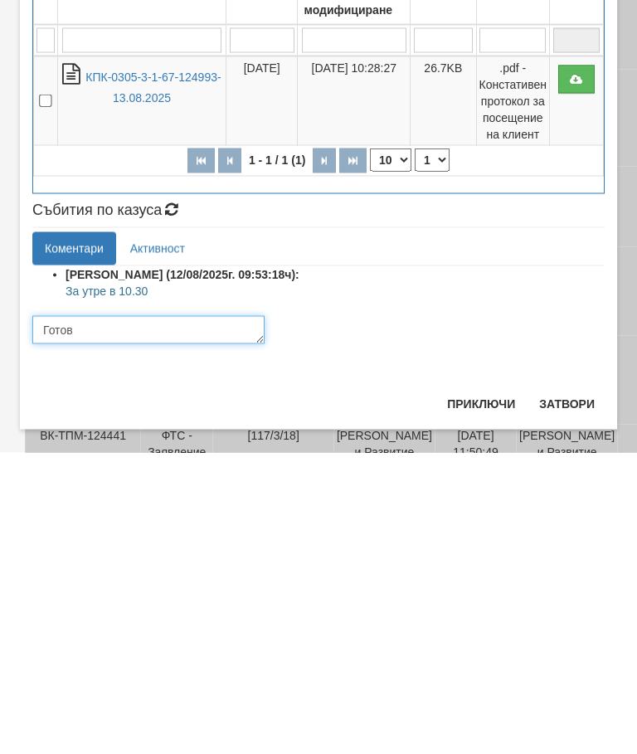
type textarea "Готов"
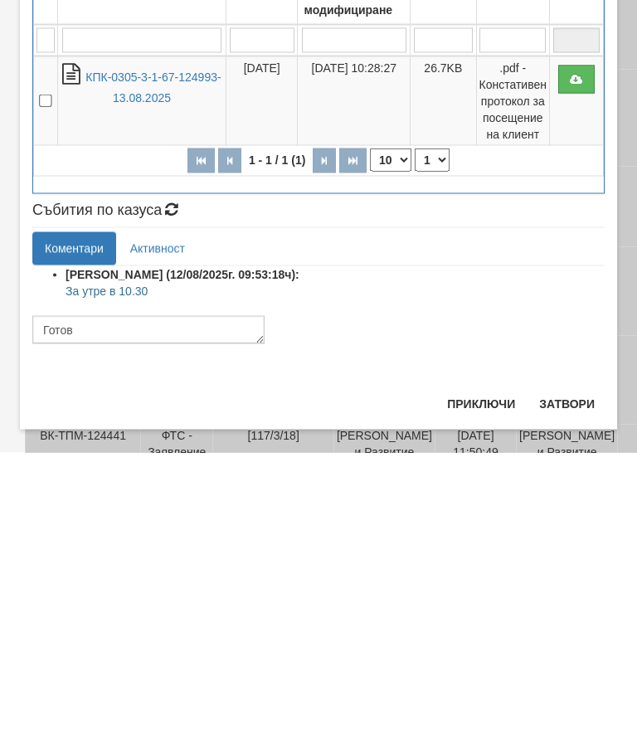
click at [475, 692] on button "Приключи" at bounding box center [481, 705] width 88 height 27
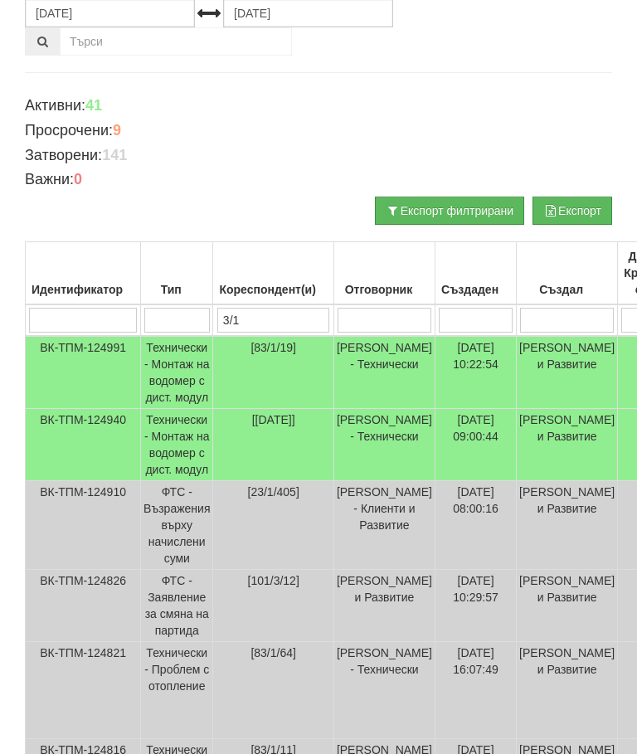
scroll to position [0, 0]
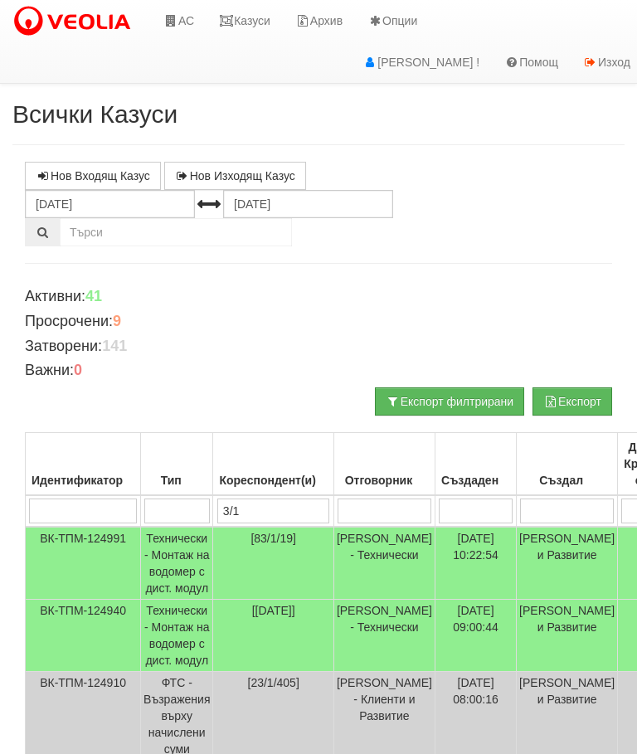
click at [245, 22] on link "Казуси" at bounding box center [244, 20] width 76 height 41
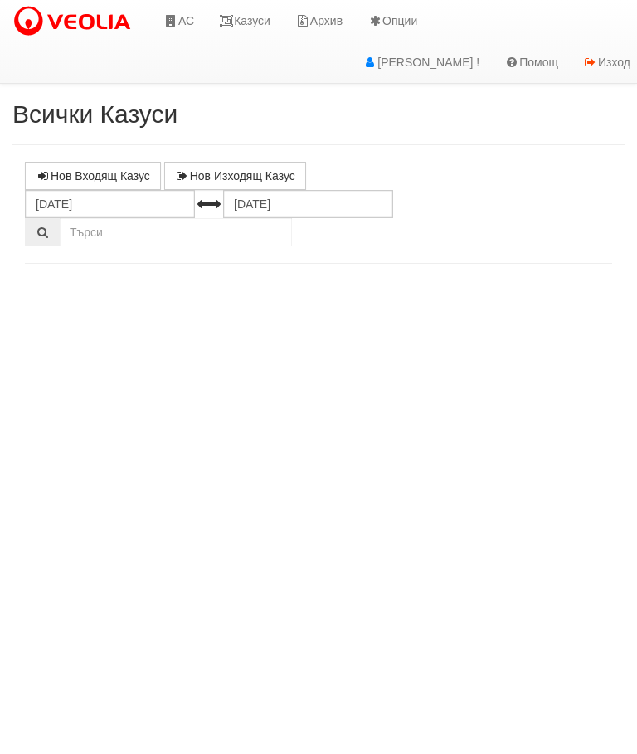
select select "10"
select select "1"
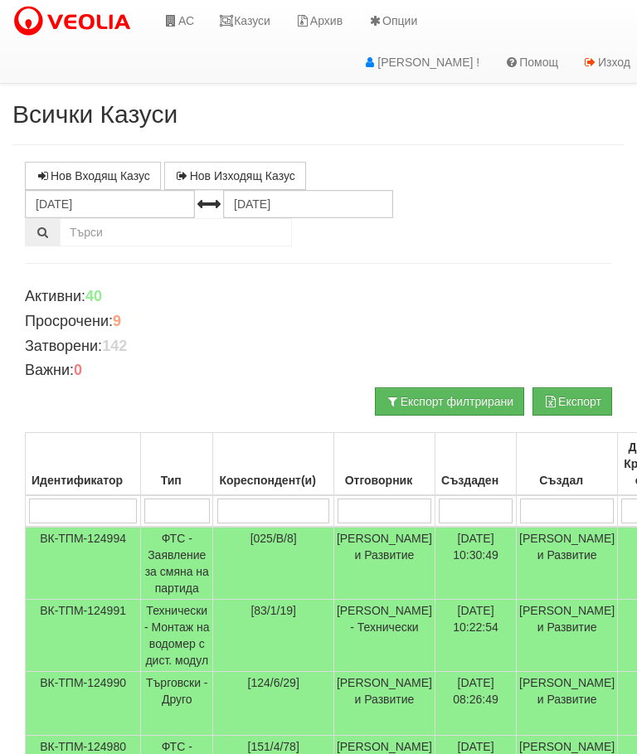
click at [377, 512] on input "search" at bounding box center [384, 510] width 94 height 25
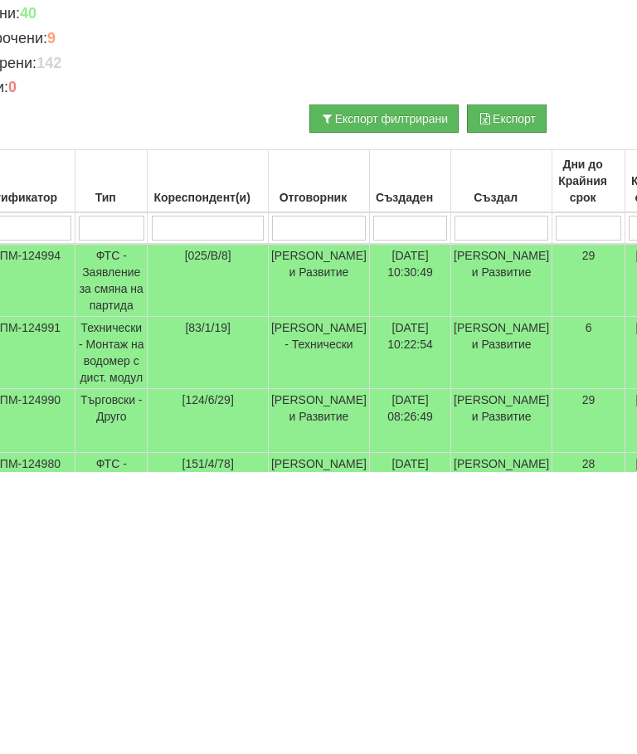
type input "С"
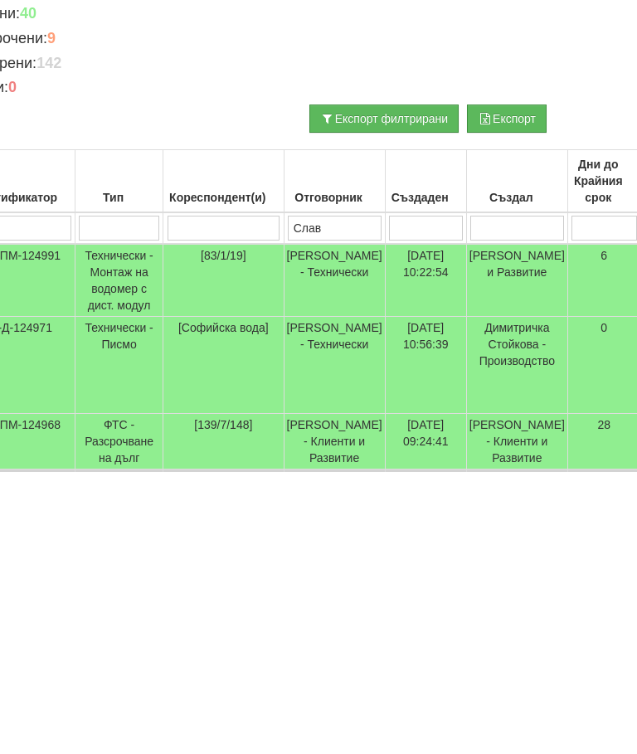
type input "Слави"
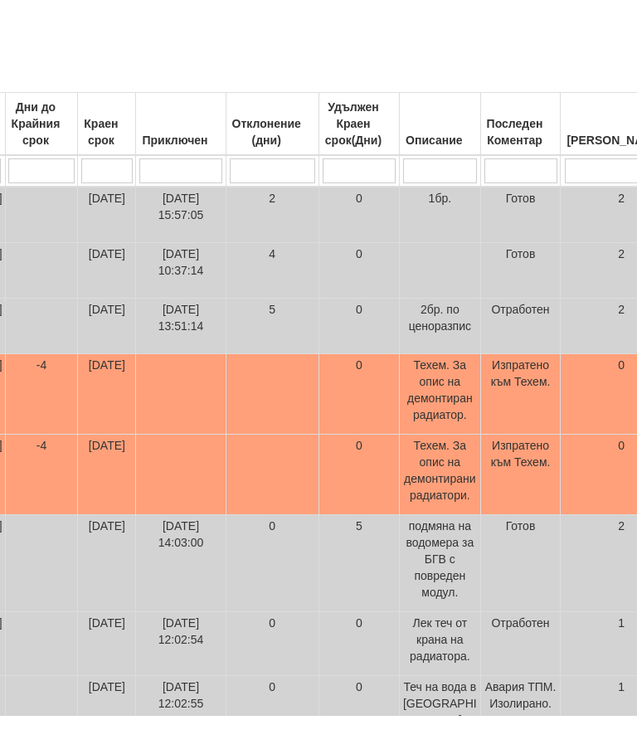
scroll to position [302, 0]
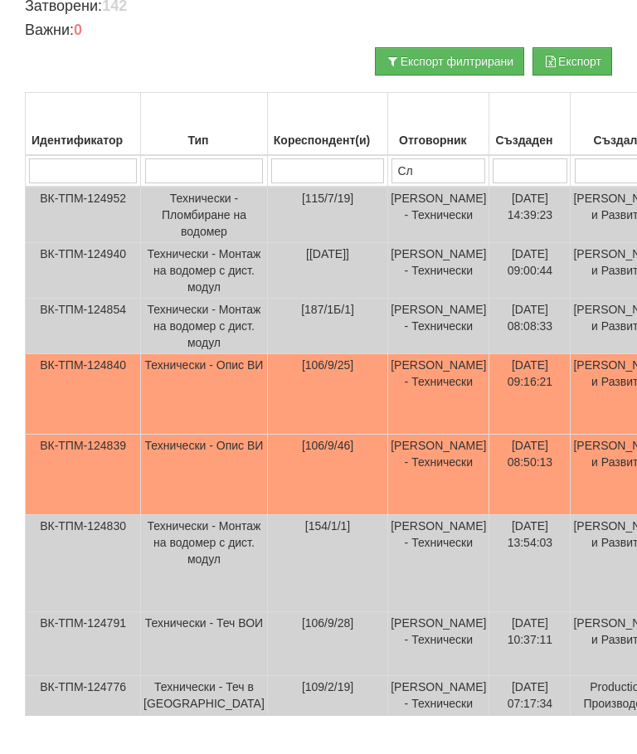
type input "С"
type input "Сл"
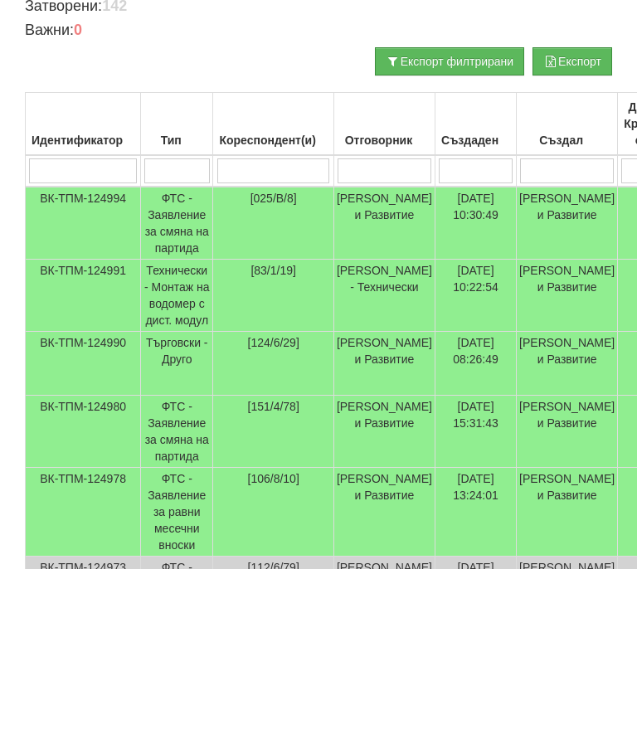
scroll to position [0, 0]
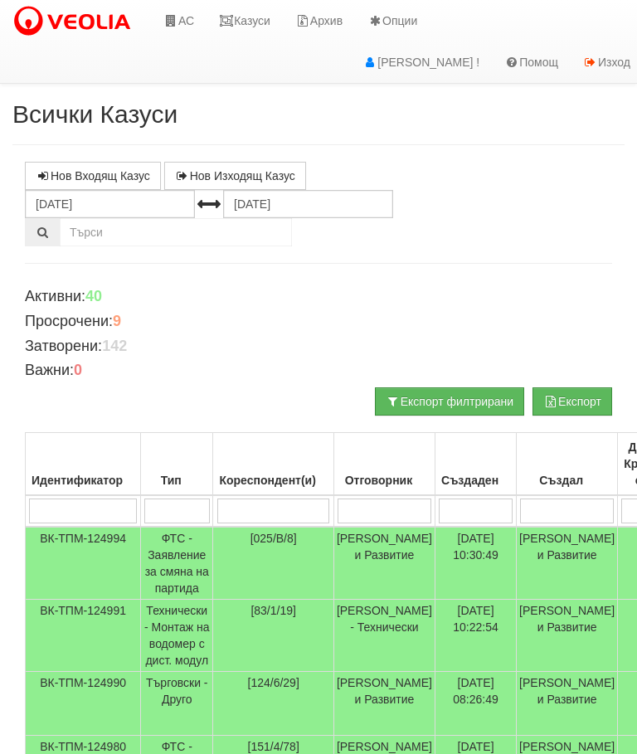
click at [240, 20] on link "Казуси" at bounding box center [244, 20] width 76 height 41
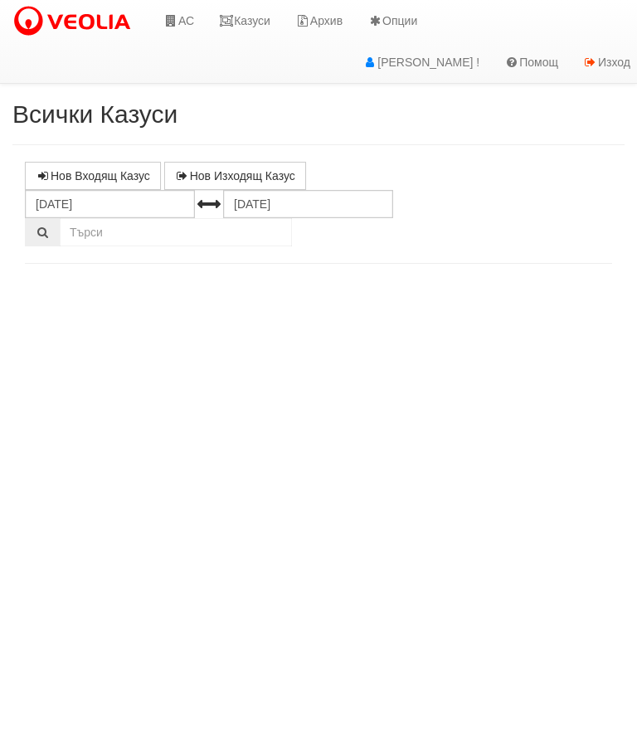
select select "10"
select select "1"
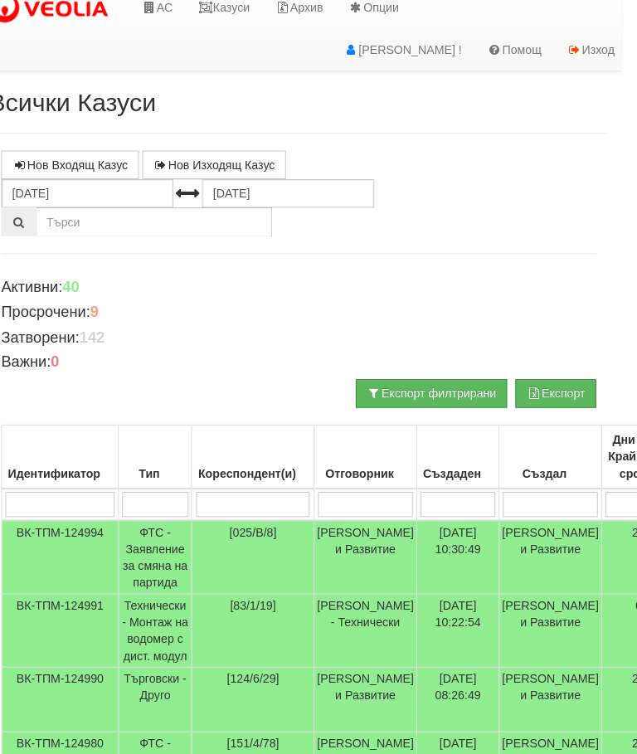
scroll to position [8, 15]
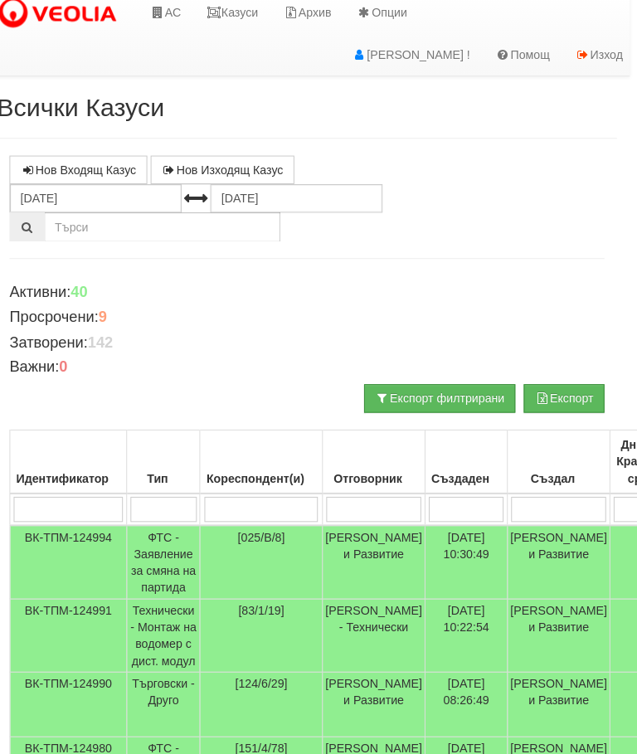
click at [163, 10] on link "АС" at bounding box center [164, 12] width 56 height 41
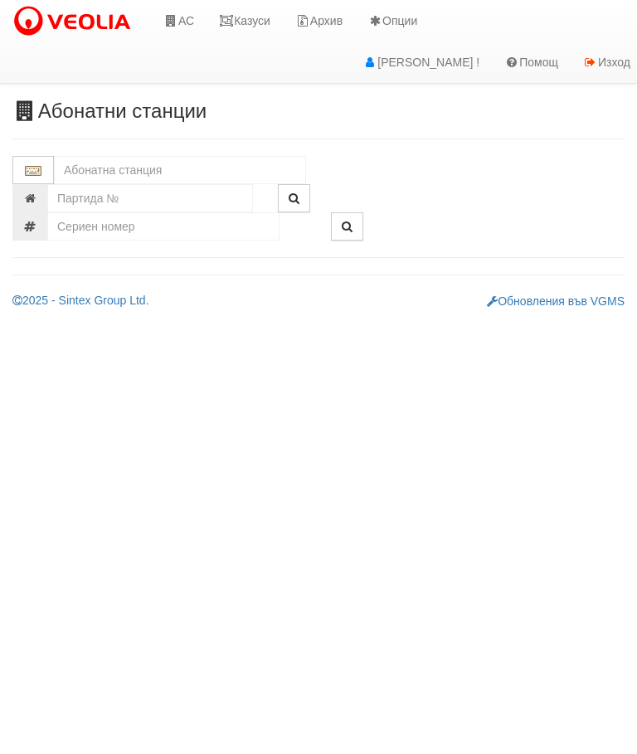
click at [86, 166] on input "text" at bounding box center [180, 170] width 252 height 28
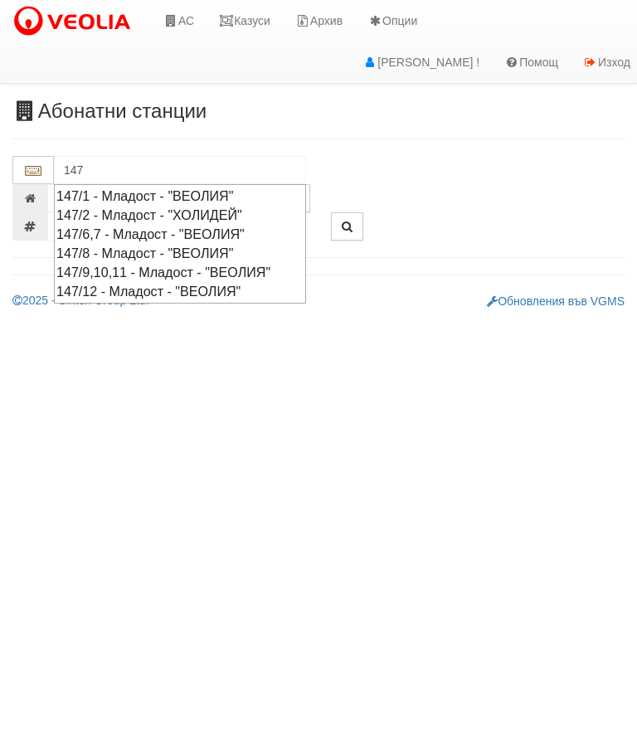
click at [128, 245] on div "147/8 - Младост - "ВЕОЛИЯ"" at bounding box center [179, 253] width 247 height 19
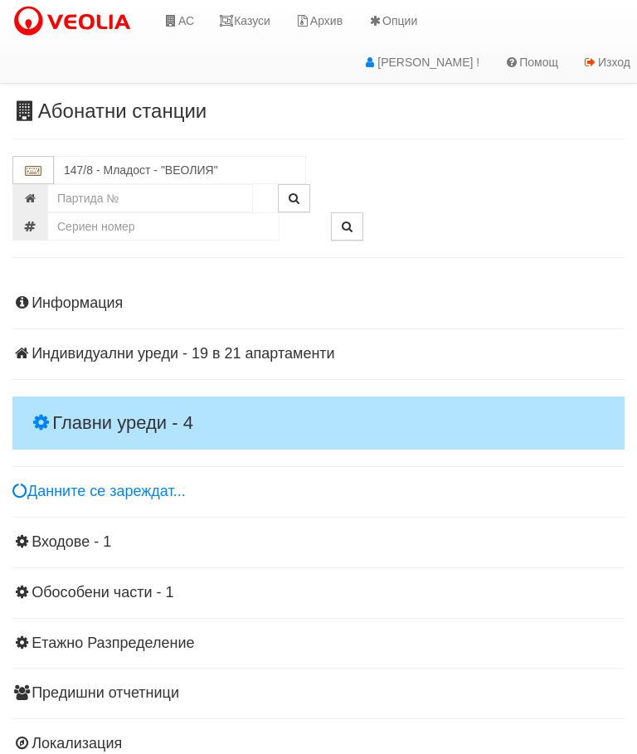
click at [70, 401] on h4 "Главни уреди - 4" at bounding box center [318, 422] width 612 height 53
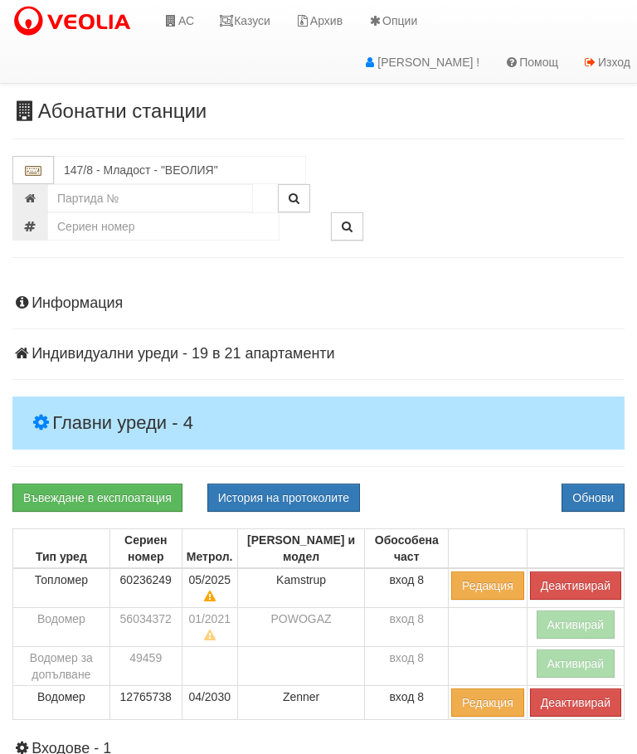
click at [589, 571] on button "Деактивирай" at bounding box center [575, 585] width 91 height 28
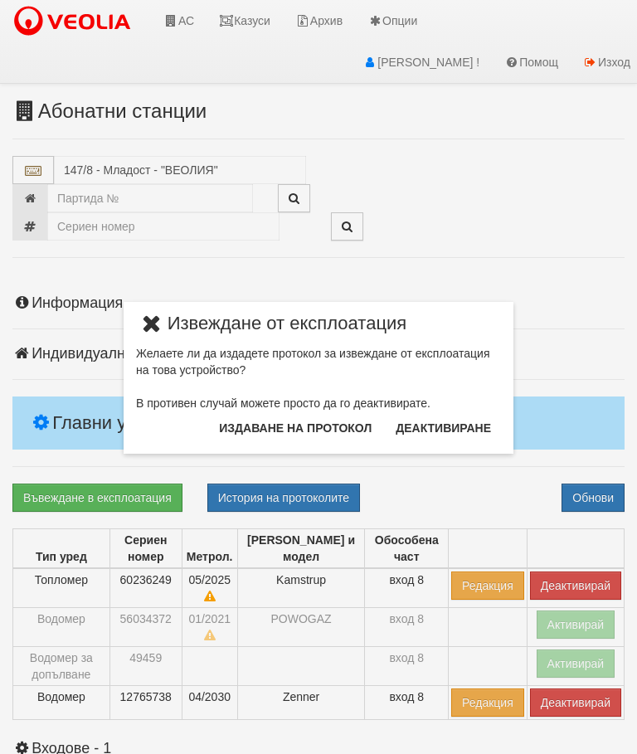
click at [342, 418] on button "Издаване на протокол" at bounding box center [295, 428] width 172 height 27
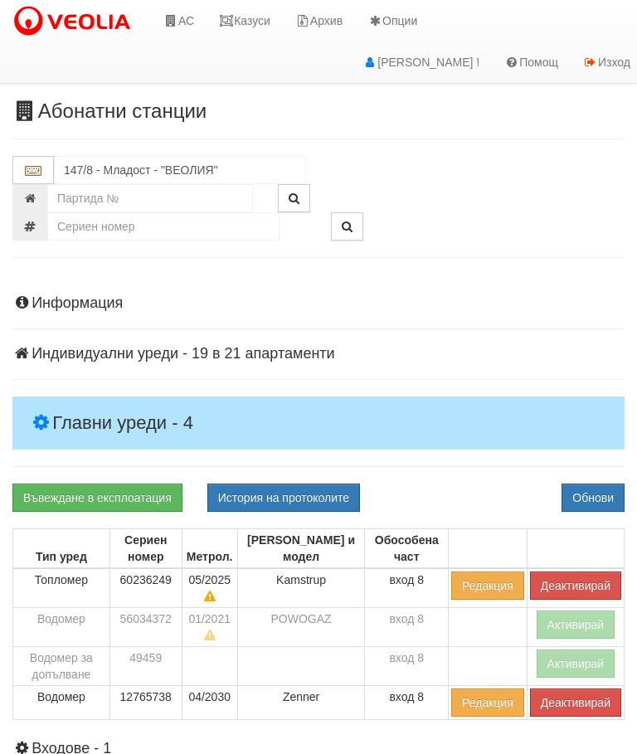
click at [608, 496] on button "Обнови" at bounding box center [592, 497] width 63 height 28
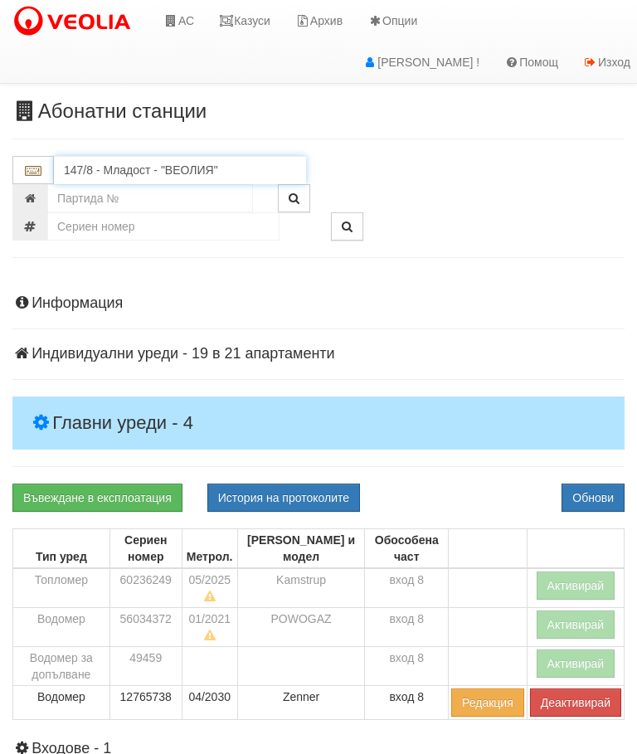
click at [104, 165] on input "147/8 - Младост - "ВЕОЛИЯ"" at bounding box center [180, 170] width 252 height 28
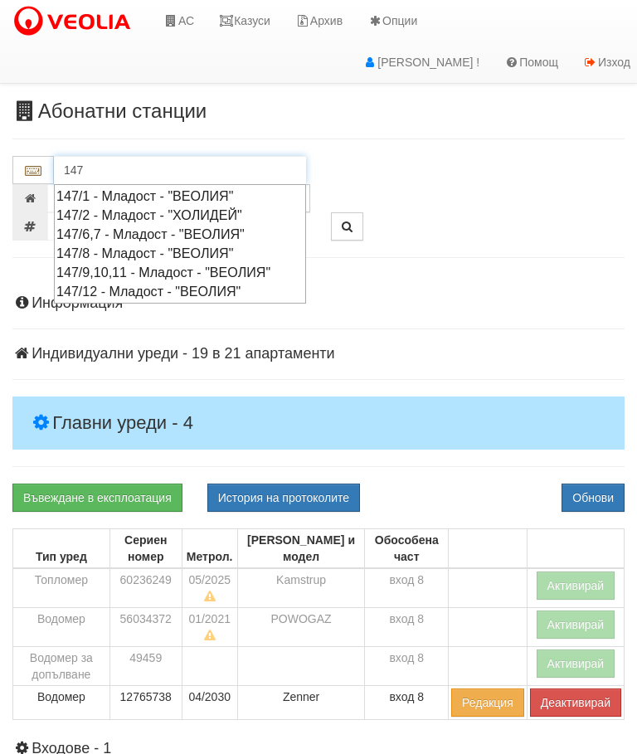
click at [86, 264] on div "147/9,10,11 - Младост - "ВЕОЛИЯ"" at bounding box center [179, 272] width 247 height 19
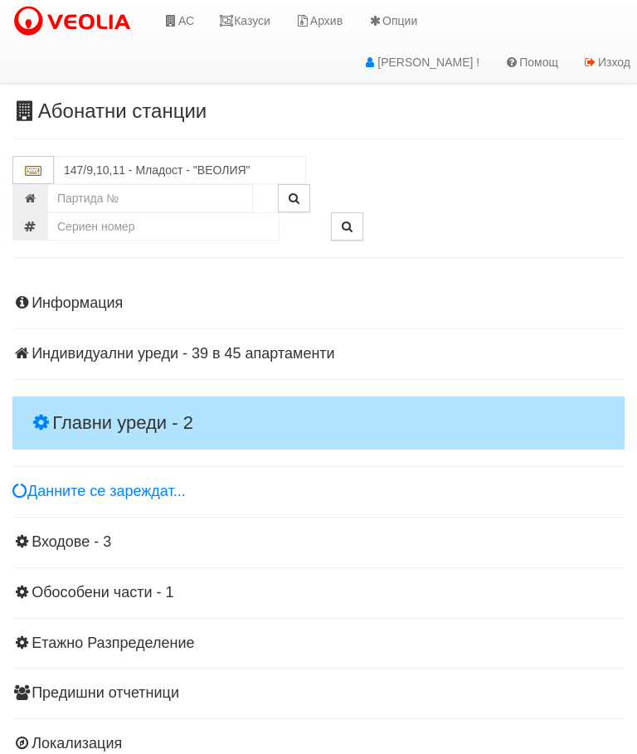
click at [66, 397] on h4 "Главни уреди - 2" at bounding box center [318, 422] width 612 height 53
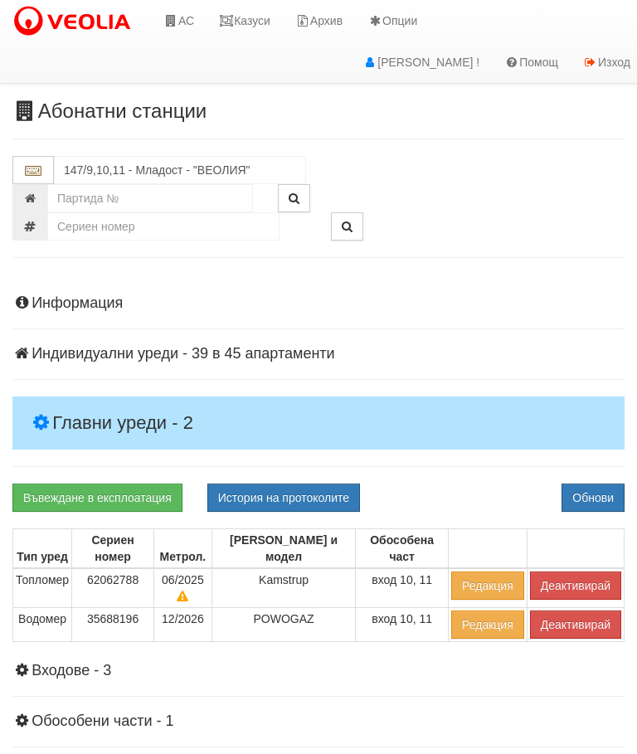
click at [579, 571] on button "Деактивирай" at bounding box center [575, 585] width 91 height 28
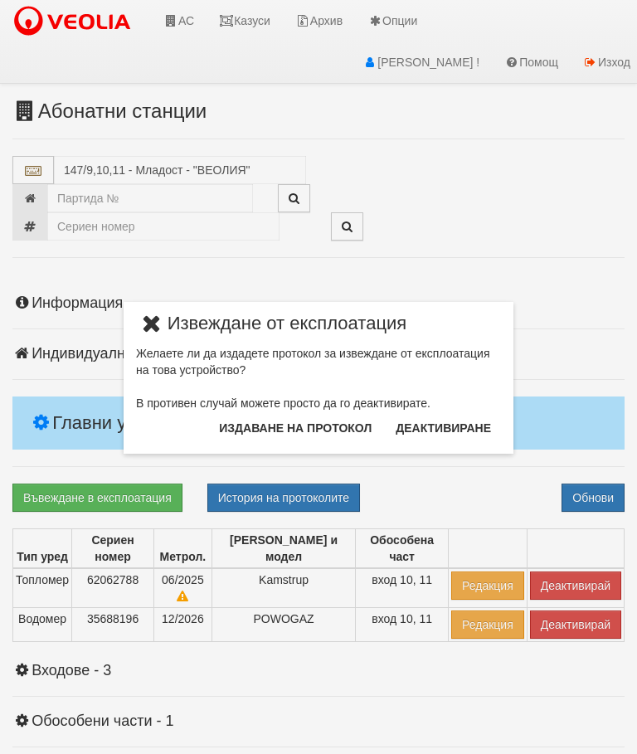
click at [327, 439] on button "Издаване на протокол" at bounding box center [295, 428] width 172 height 27
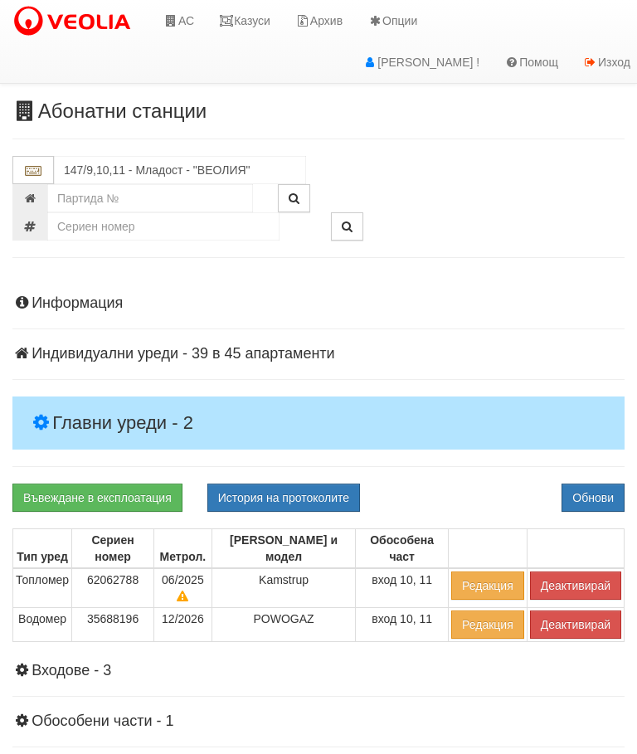
click at [602, 484] on button "Обнови" at bounding box center [592, 497] width 63 height 28
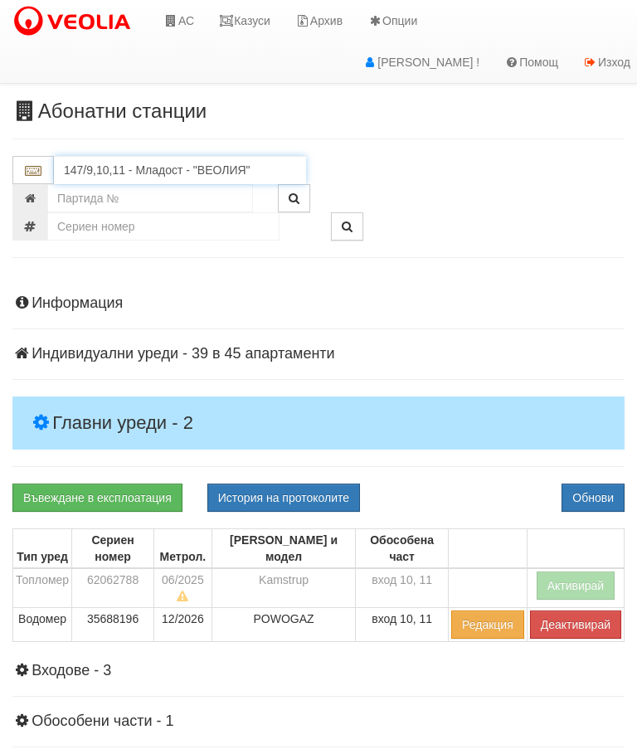
click at [201, 161] on input "147/9,10,11 - Младост - "ВЕОЛИЯ"" at bounding box center [180, 170] width 252 height 28
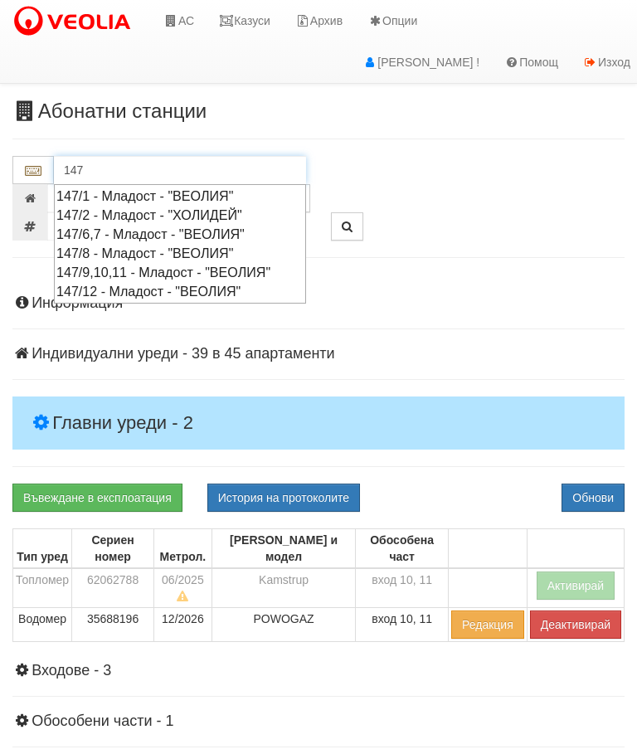
click at [88, 286] on div "147/12 - Младост - "ВЕОЛИЯ"" at bounding box center [179, 291] width 247 height 19
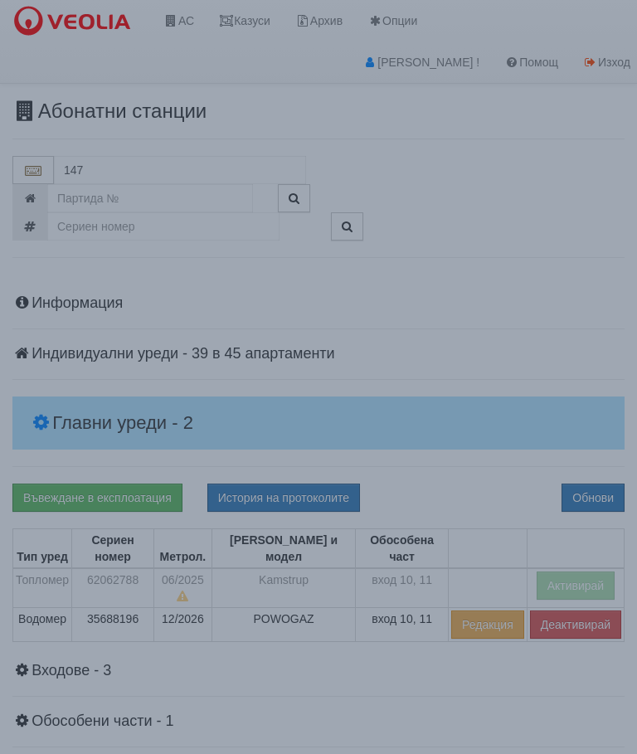
type input "147/12 - Младост - "ВЕОЛИЯ""
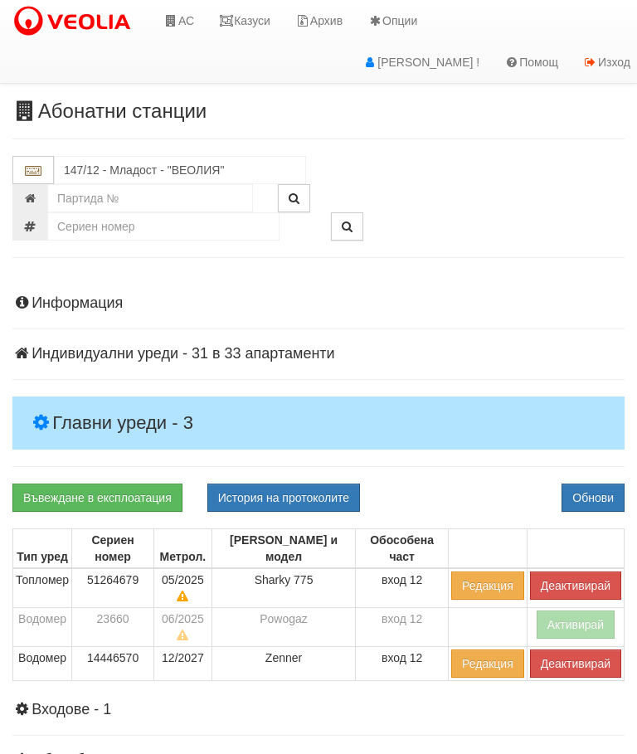
click at [59, 410] on h4 "Главни уреди - 3" at bounding box center [318, 422] width 612 height 53
click at [580, 571] on button "Деактивирай" at bounding box center [575, 585] width 91 height 28
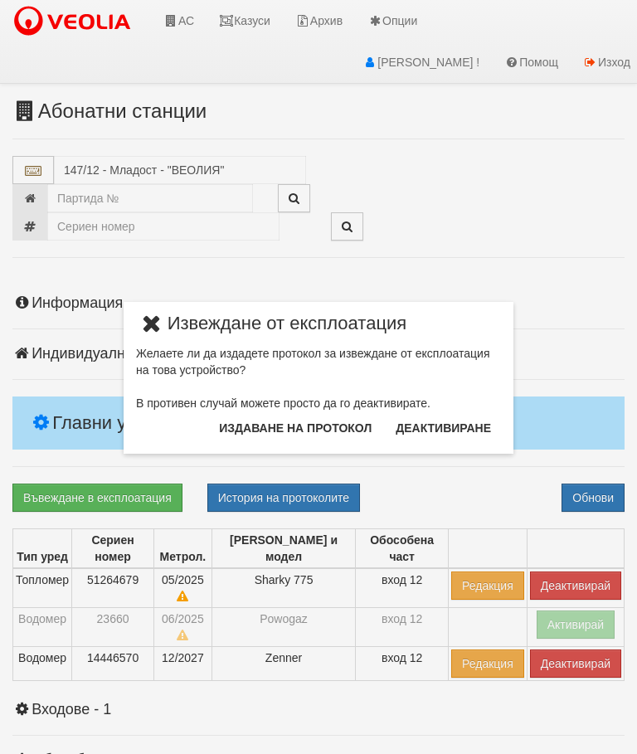
click at [359, 437] on button "Издаване на протокол" at bounding box center [295, 428] width 172 height 27
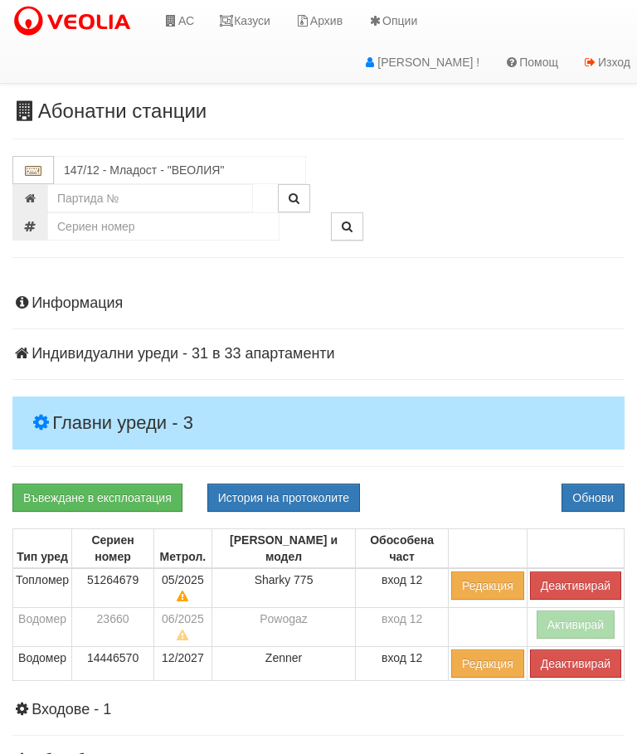
click at [602, 488] on button "Обнови" at bounding box center [592, 497] width 63 height 28
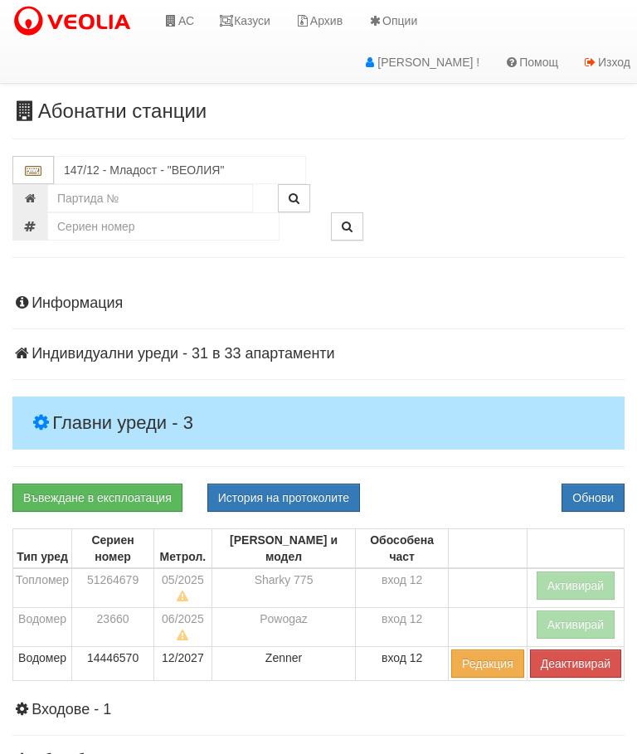
click at [252, 16] on link "Казуси" at bounding box center [244, 20] width 76 height 41
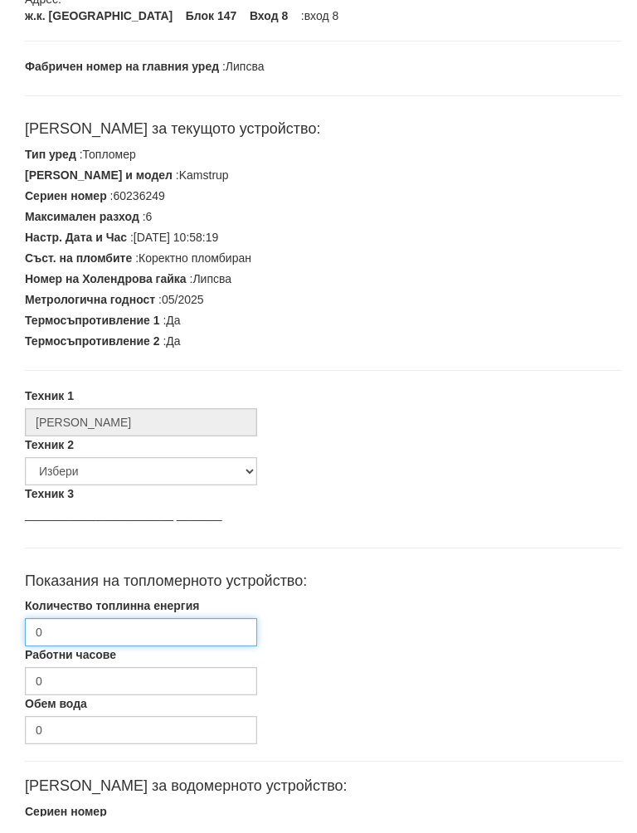
click at [86, 635] on input "0" at bounding box center [141, 649] width 232 height 28
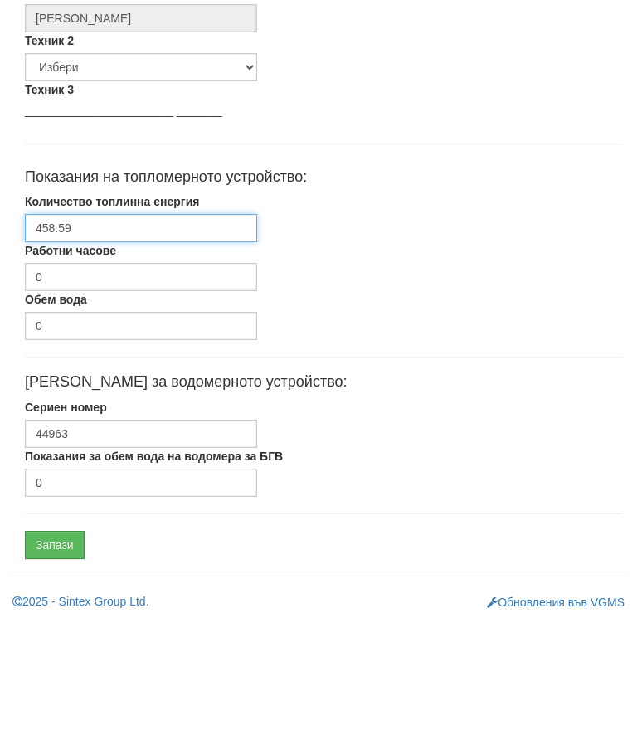
scroll to position [499, 0]
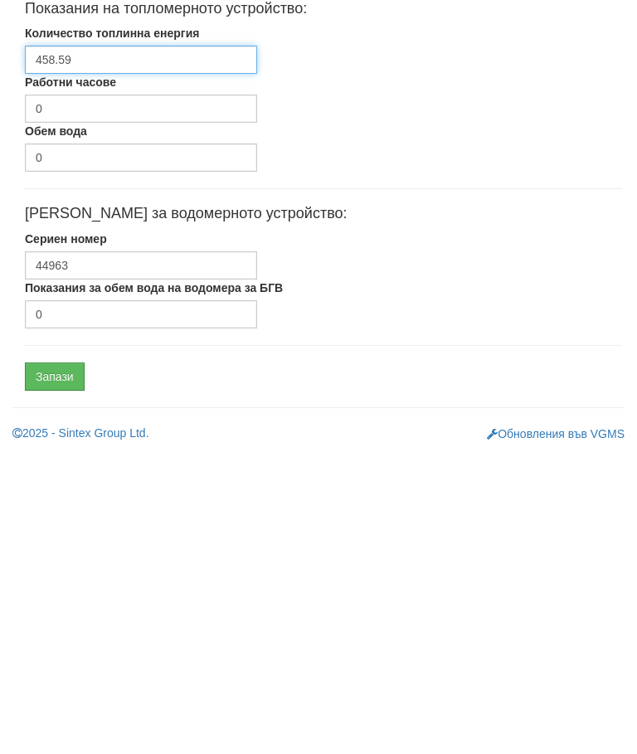
type input "458.59"
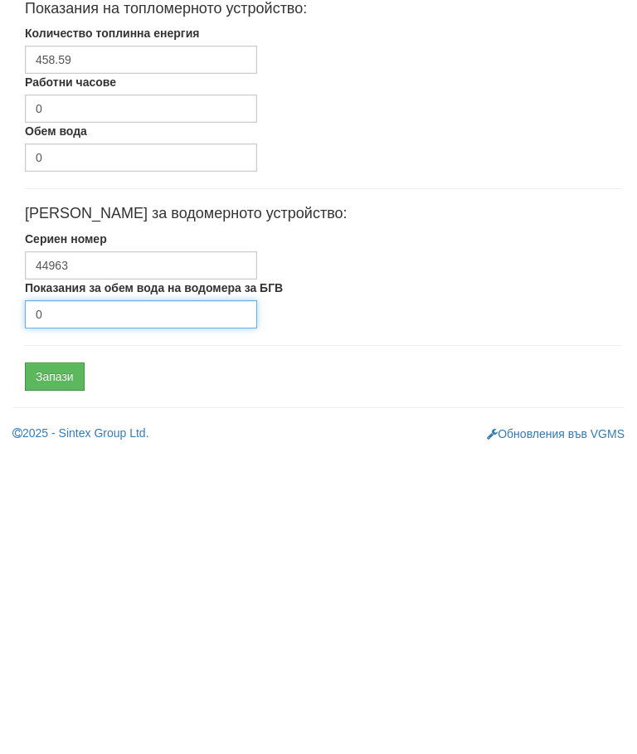
click at [158, 602] on input "0" at bounding box center [141, 616] width 232 height 28
type input "1656"
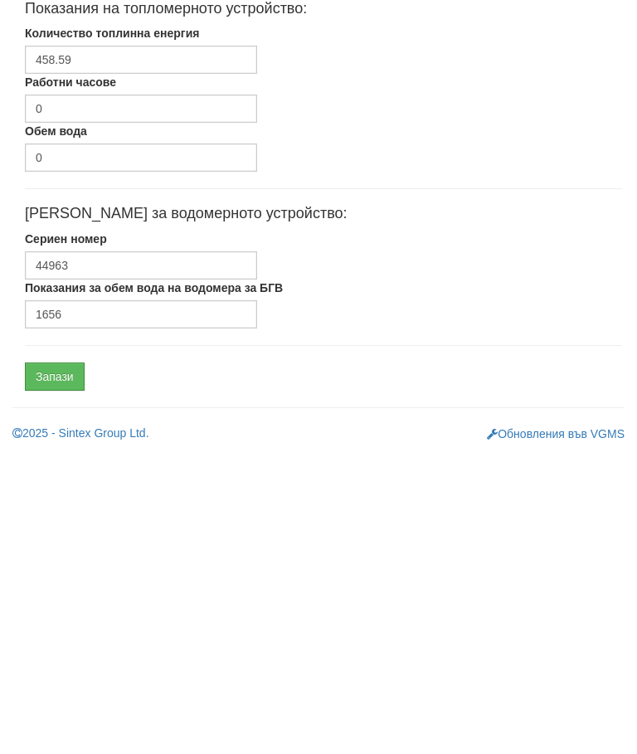
click at [46, 664] on input "Запази" at bounding box center [55, 678] width 60 height 28
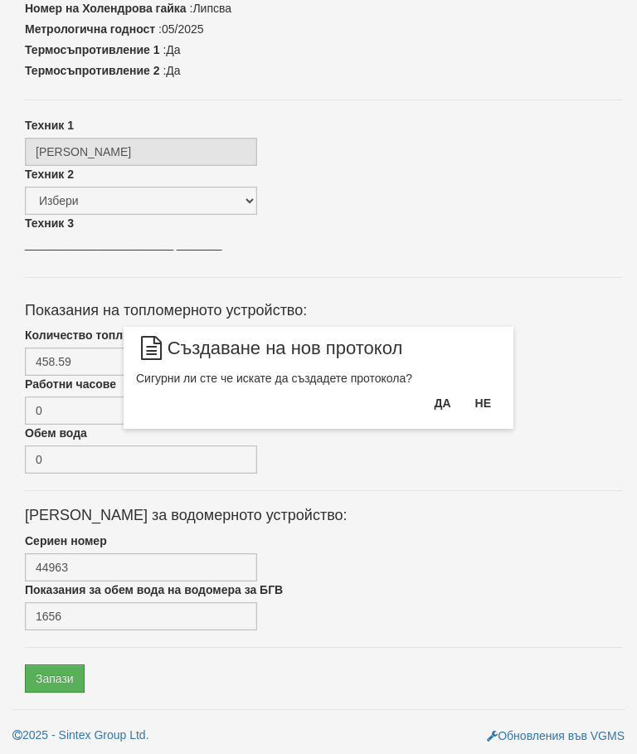
click at [439, 411] on button "Да" at bounding box center [442, 403] width 36 height 27
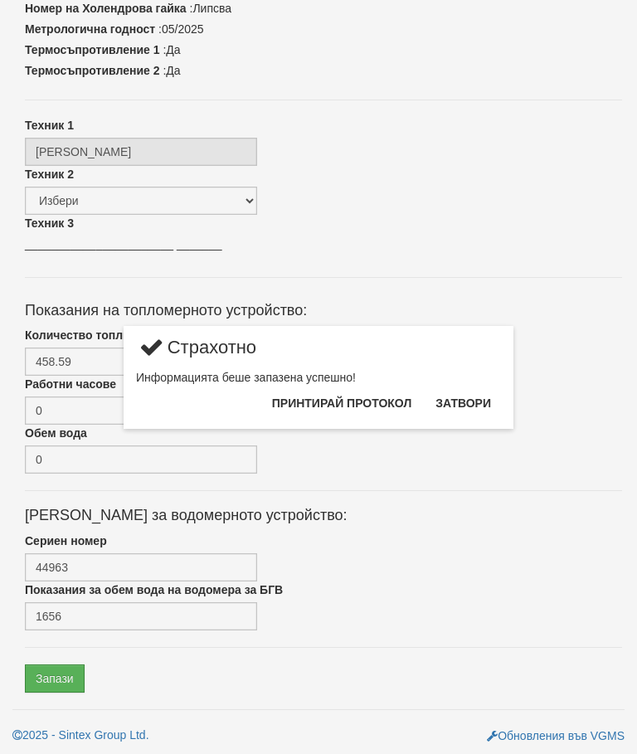
click at [473, 407] on button "Затвори" at bounding box center [462, 403] width 75 height 27
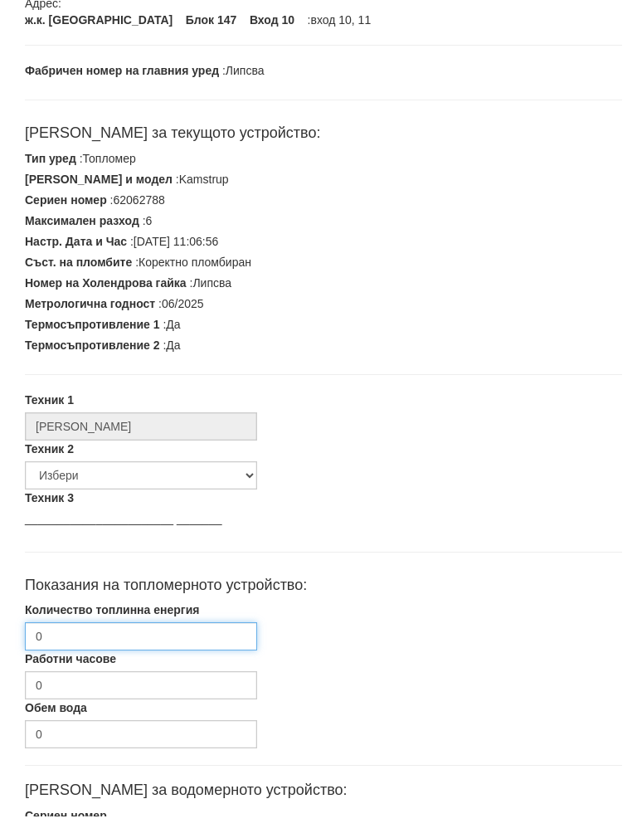
click at [80, 639] on input "0" at bounding box center [141, 653] width 232 height 28
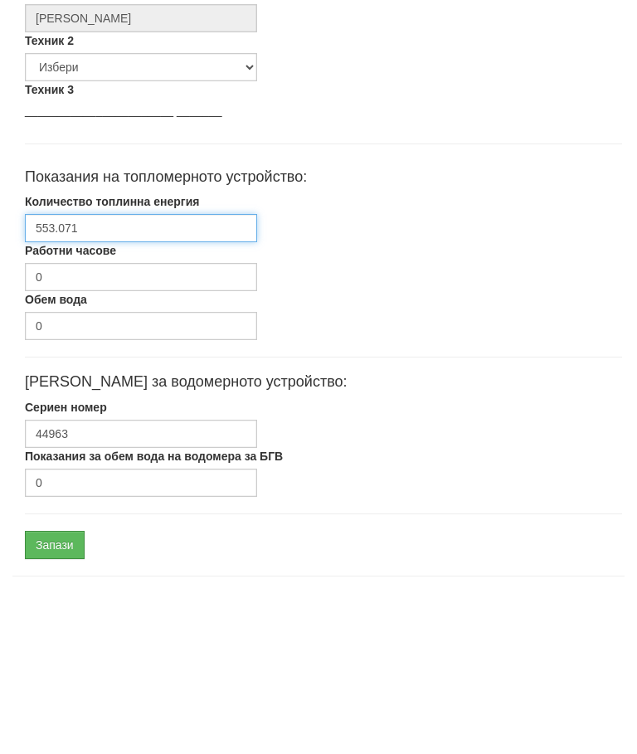
scroll to position [499, 0]
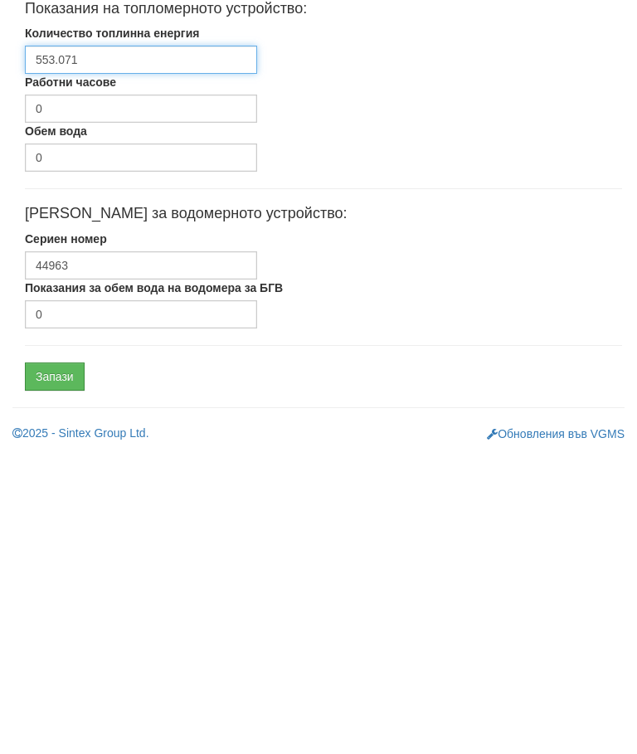
type input "553.071"
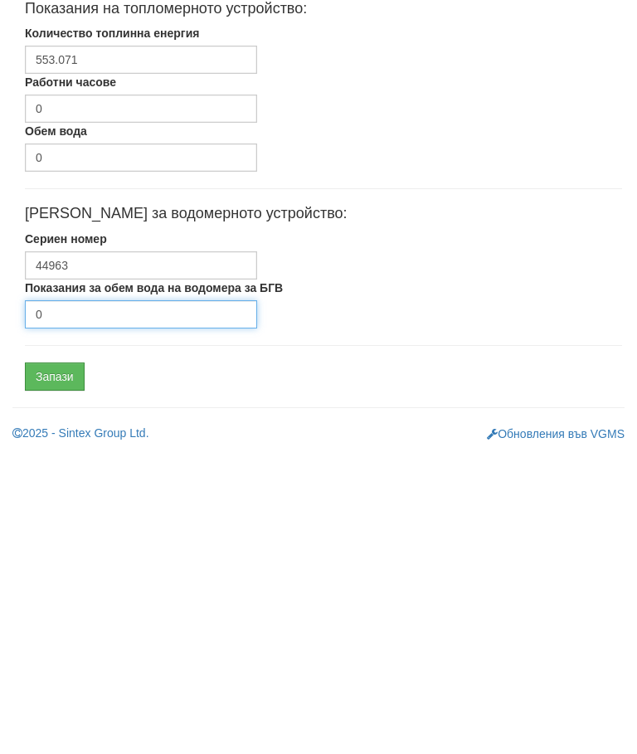
click at [133, 602] on input "0" at bounding box center [141, 616] width 232 height 28
type input "4006"
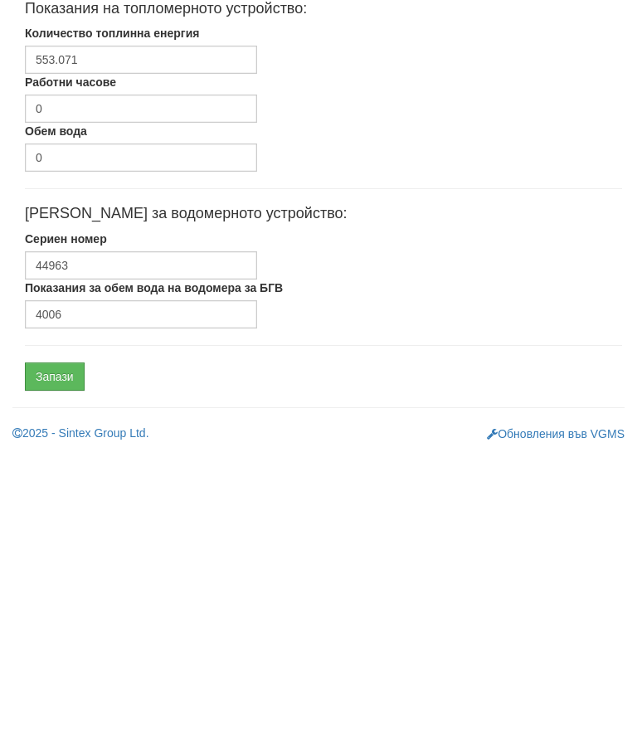
click at [46, 664] on input "Запази" at bounding box center [55, 678] width 60 height 28
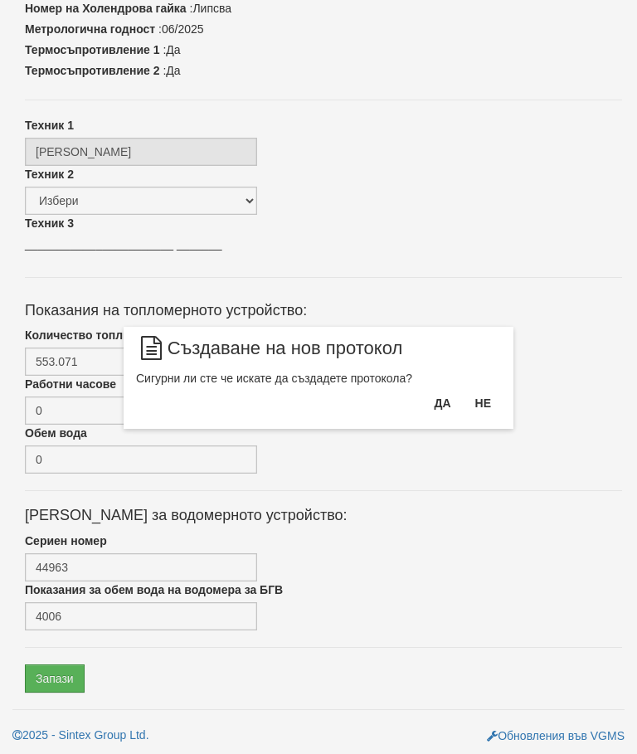
click at [435, 408] on button "Да" at bounding box center [442, 403] width 36 height 27
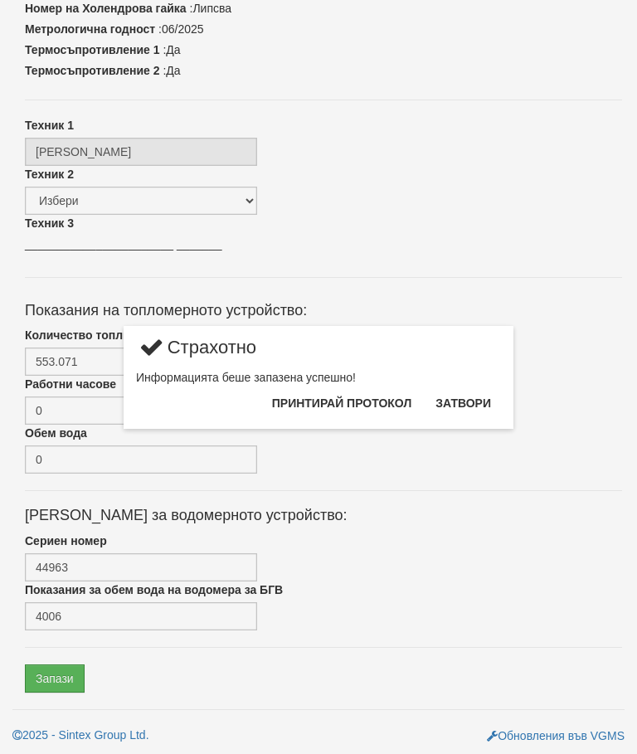
click at [484, 406] on button "Затвори" at bounding box center [462, 403] width 75 height 27
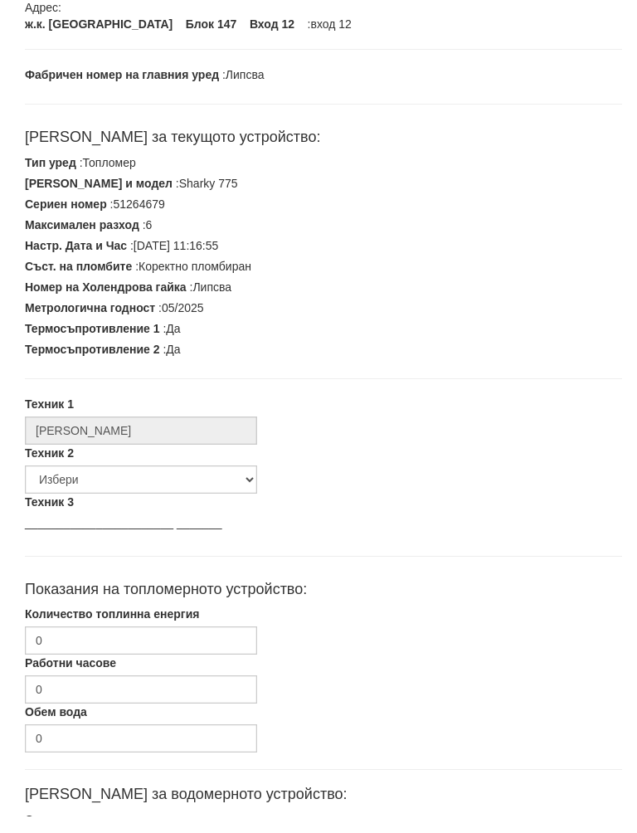
scroll to position [247, 0]
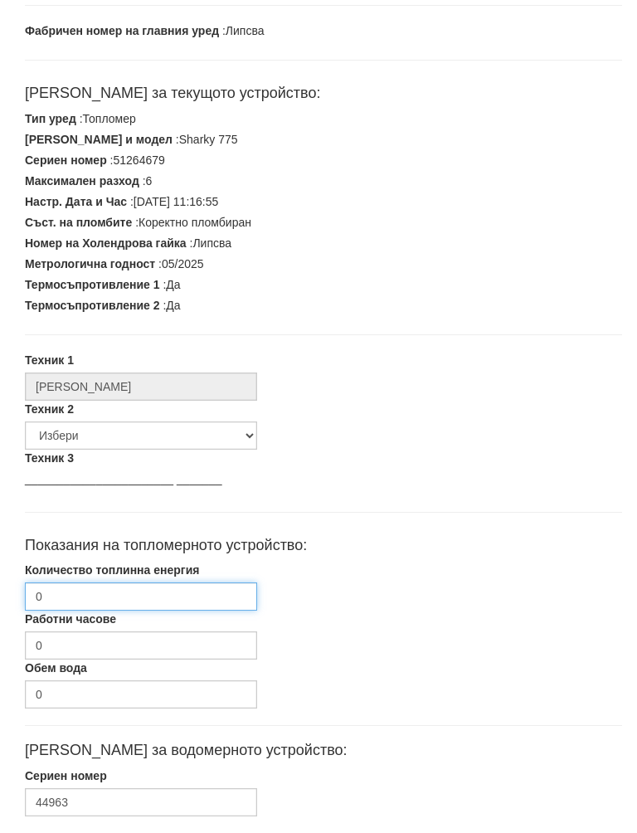
click at [75, 600] on input "0" at bounding box center [141, 614] width 232 height 28
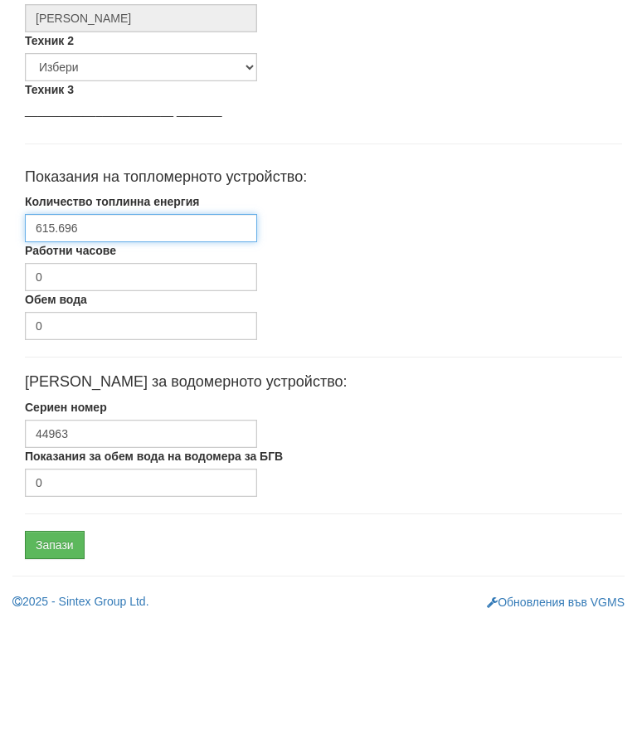
scroll to position [499, 0]
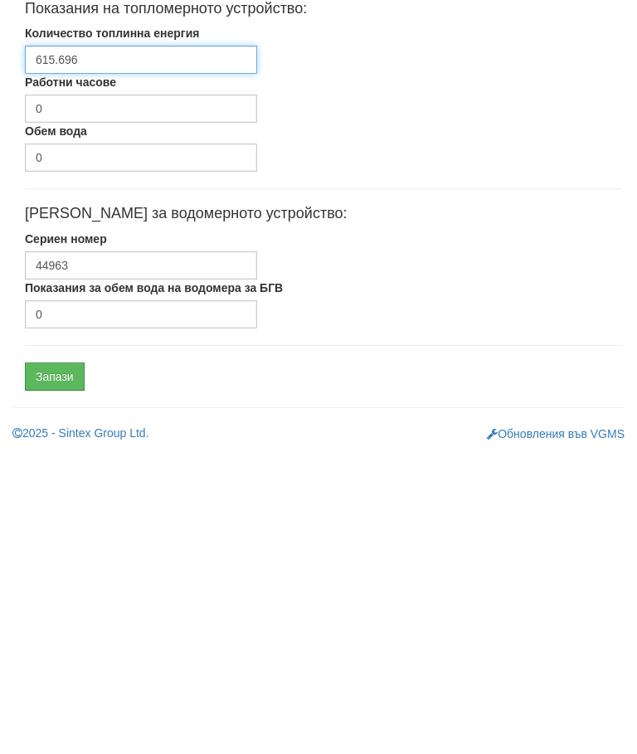
type input "615.696"
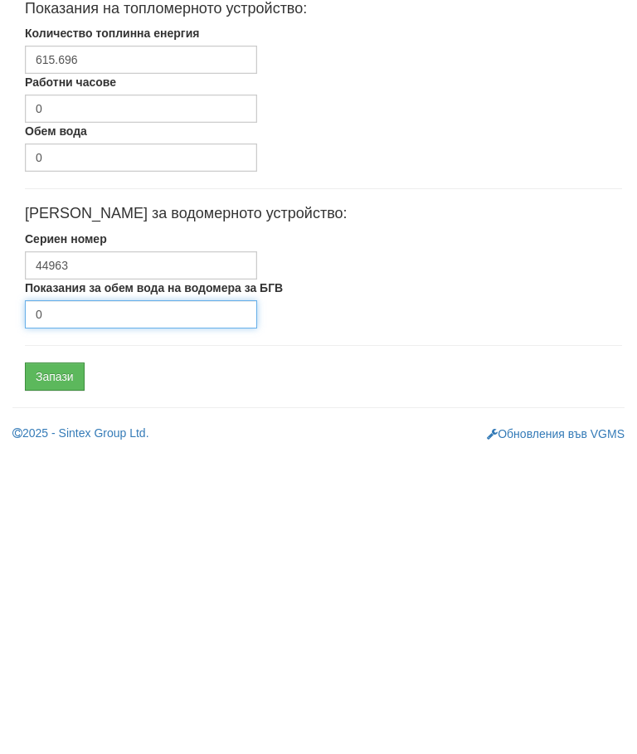
click at [155, 602] on input "0" at bounding box center [141, 616] width 232 height 28
type input "956"
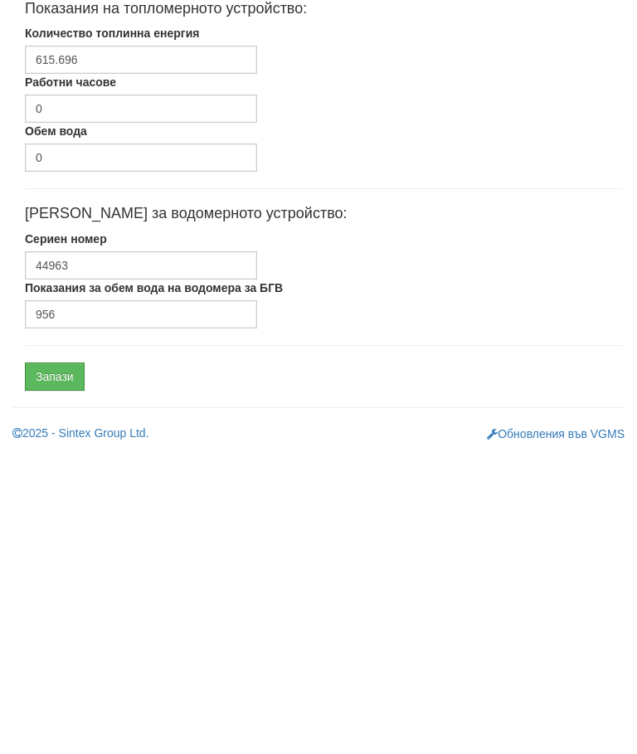
click at [60, 664] on input "Запази" at bounding box center [55, 678] width 60 height 28
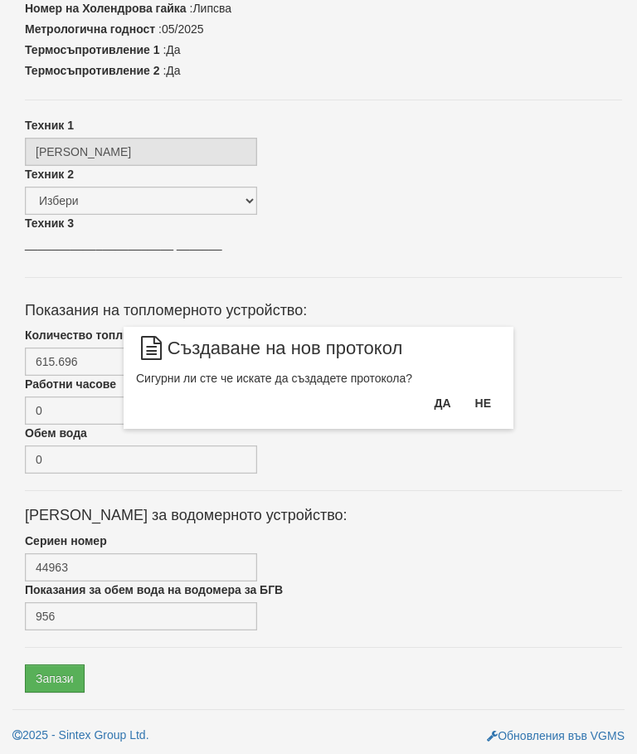
click at [449, 409] on button "Да" at bounding box center [442, 403] width 36 height 27
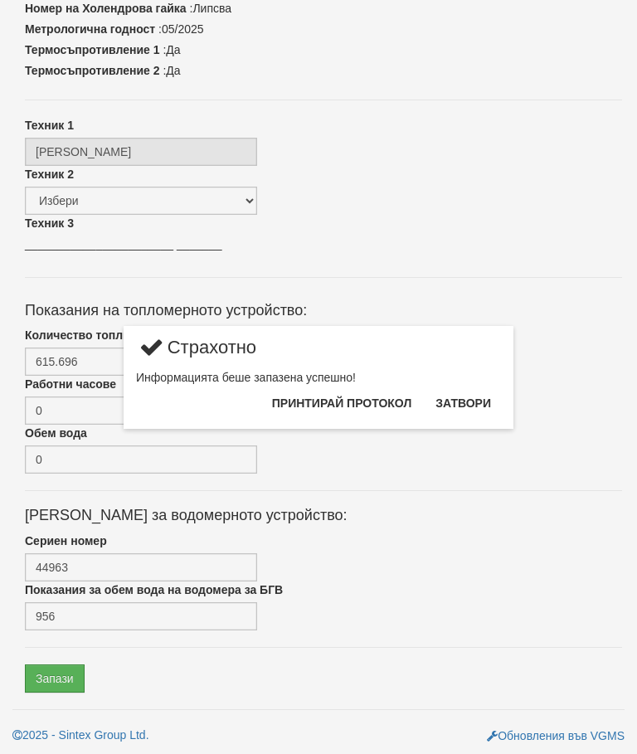
click at [472, 397] on button "Затвори" at bounding box center [462, 403] width 75 height 27
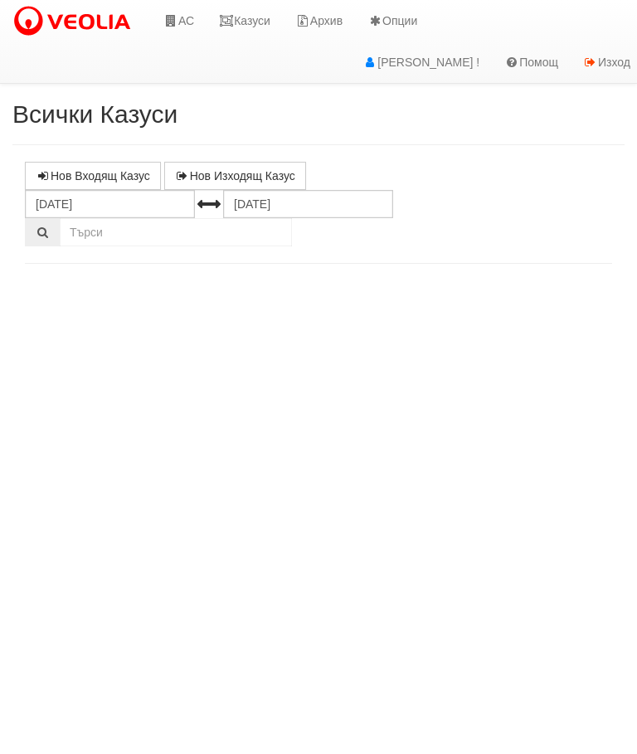
select select "10"
select select "1"
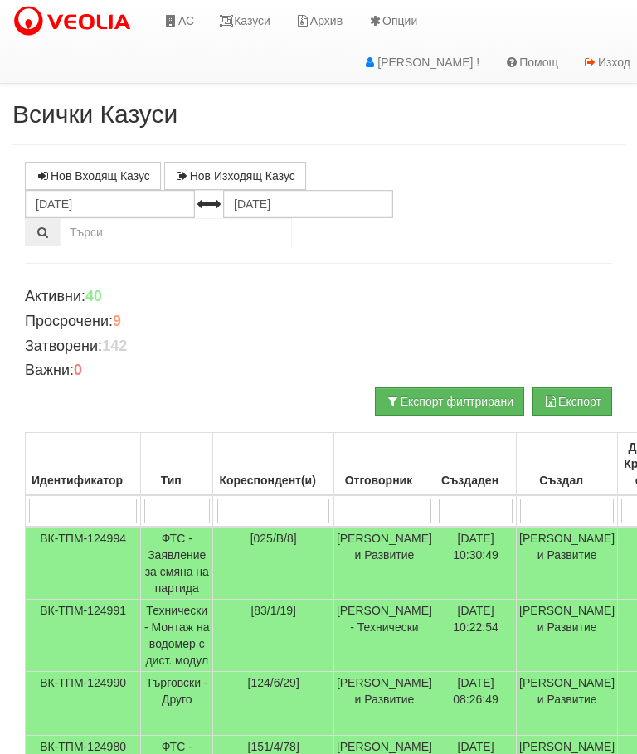
scroll to position [0, 6]
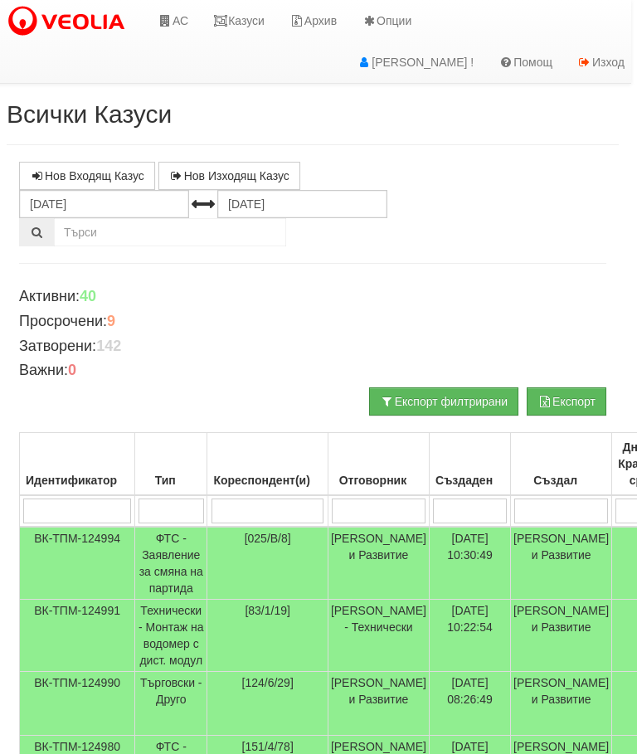
click at [239, 24] on link "Казуси" at bounding box center [239, 20] width 76 height 41
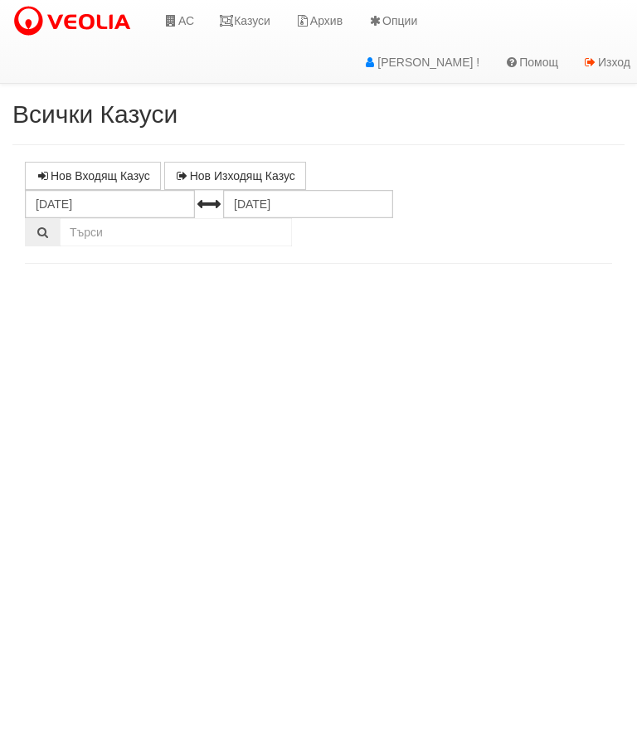
select select "10"
select select "1"
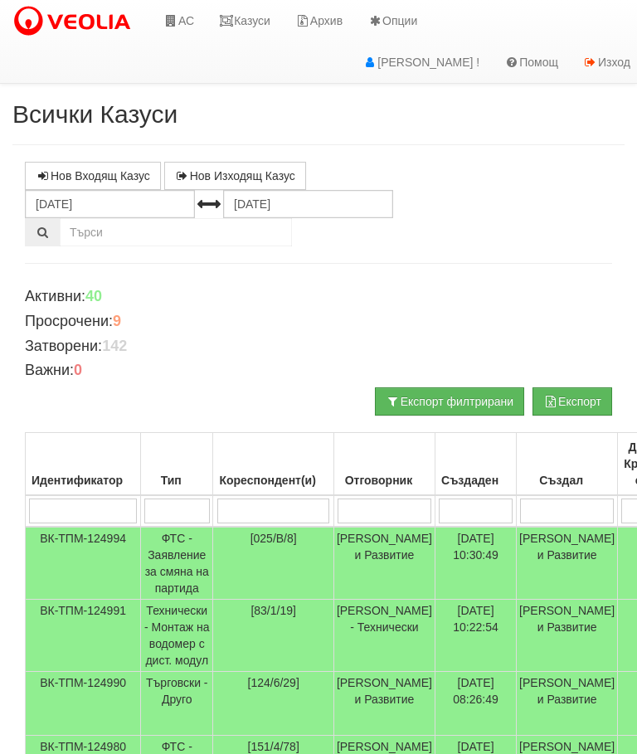
click at [255, 17] on link "Казуси" at bounding box center [244, 20] width 76 height 41
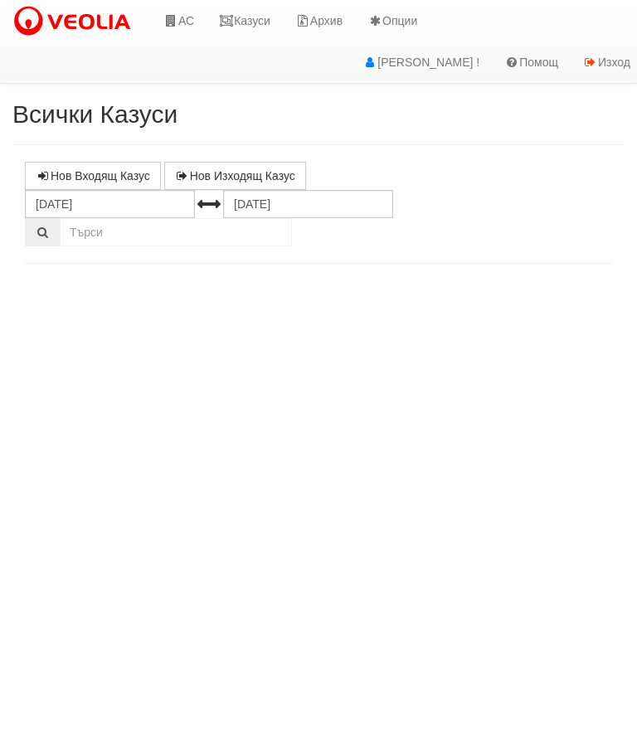
select select "10"
select select "1"
